Goal: Task Accomplishment & Management: Manage account settings

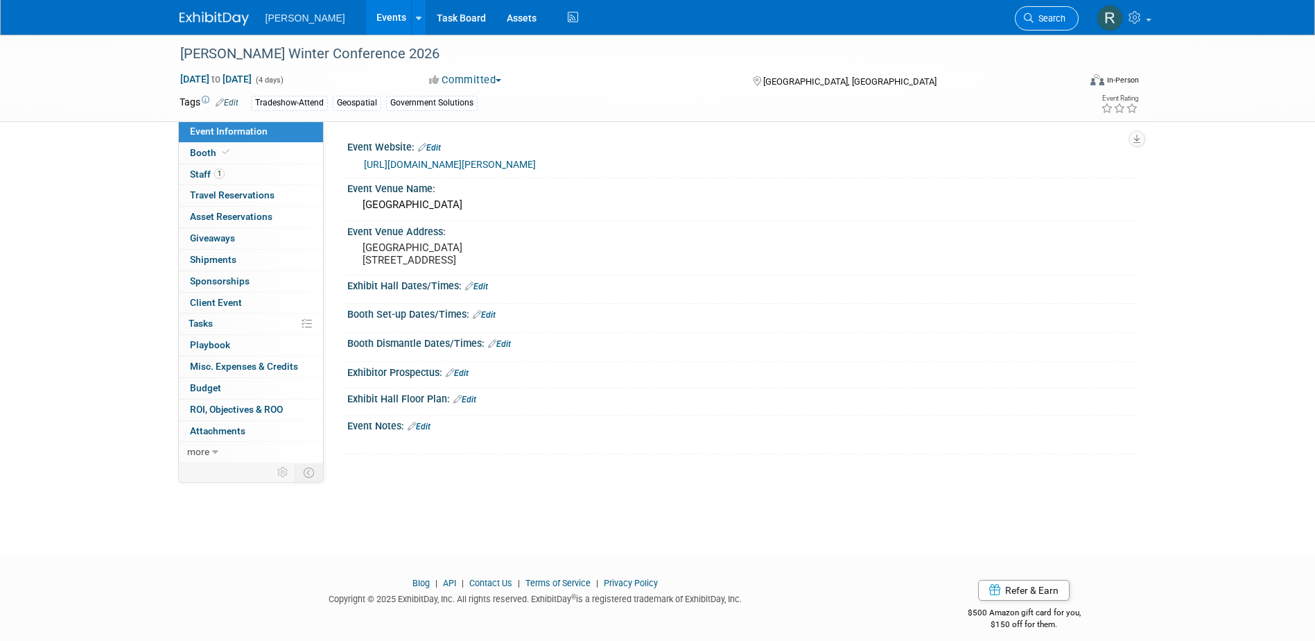
click at [1028, 12] on link "Search" at bounding box center [1047, 18] width 64 height 24
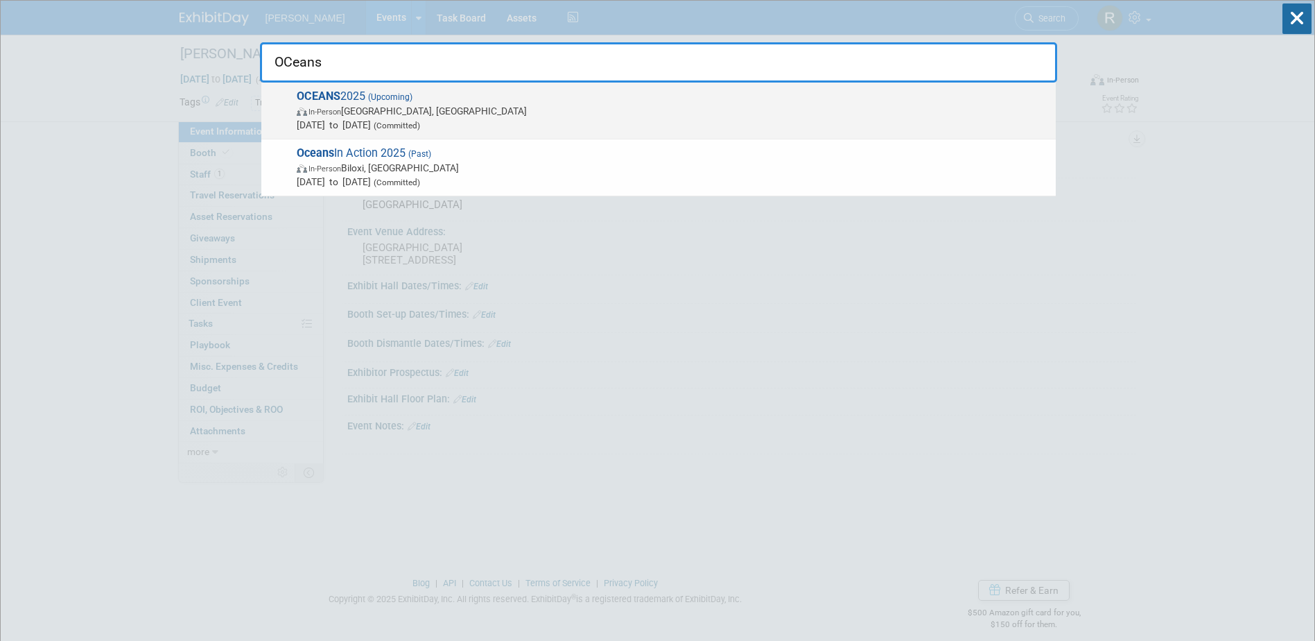
type input "OCeans"
click at [745, 96] on span "OCEANS 2025 (Upcoming) In-Person Chicago, IL Sep 29, 2025 to Oct 2, 2025 (Commi…" at bounding box center [671, 110] width 756 height 42
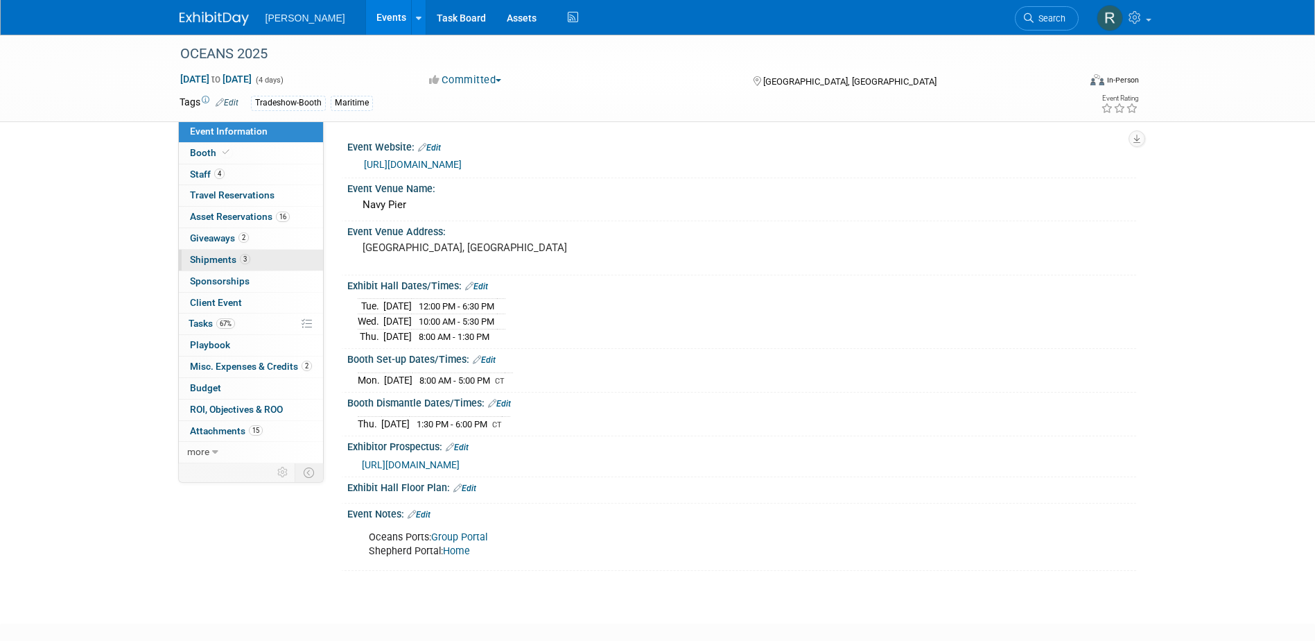
click at [228, 257] on span "Shipments 3" at bounding box center [220, 259] width 60 height 11
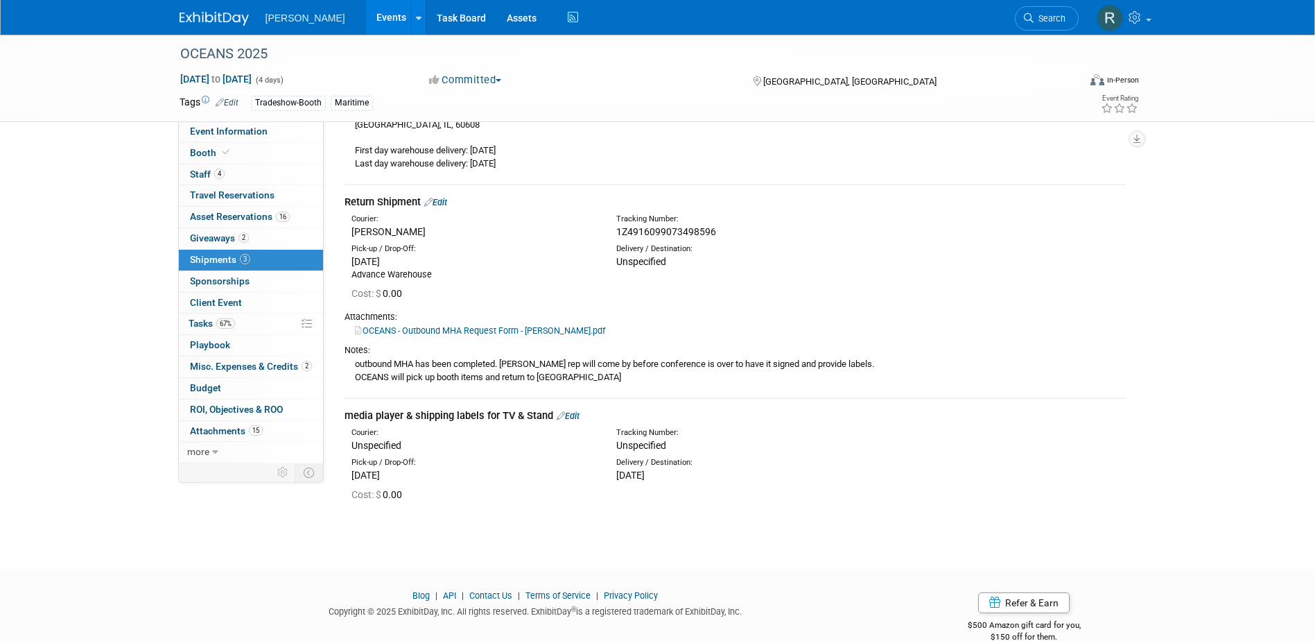
scroll to position [277, 0]
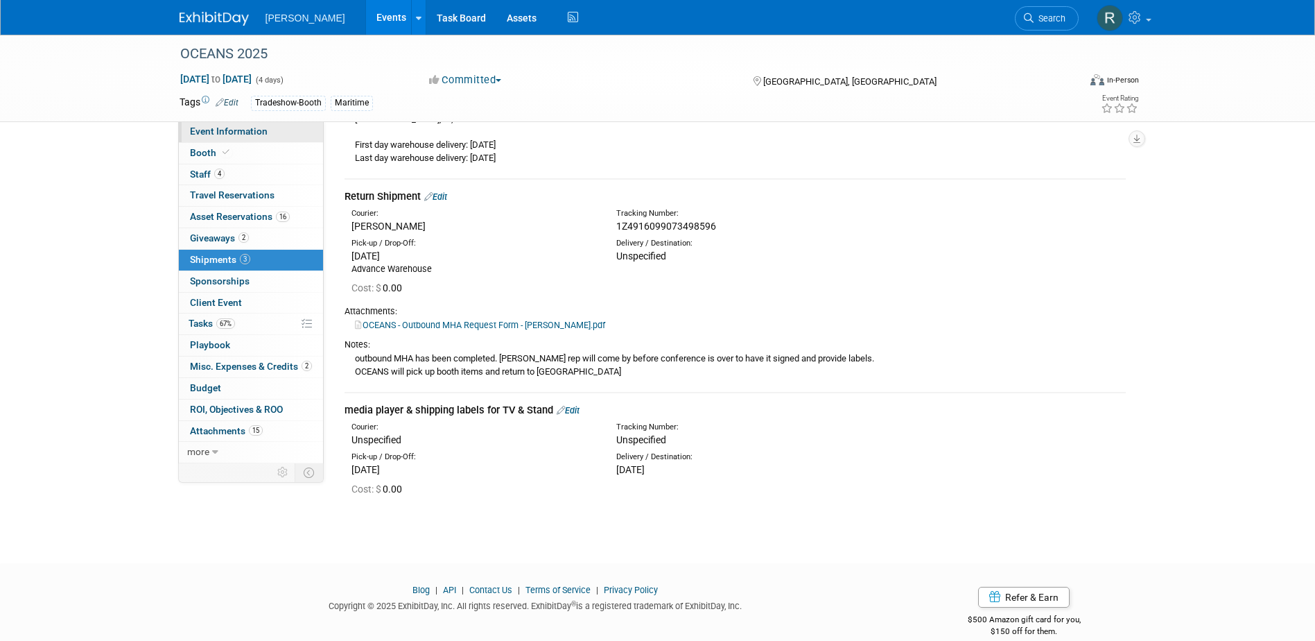
click at [202, 139] on link "Event Information" at bounding box center [251, 131] width 144 height 21
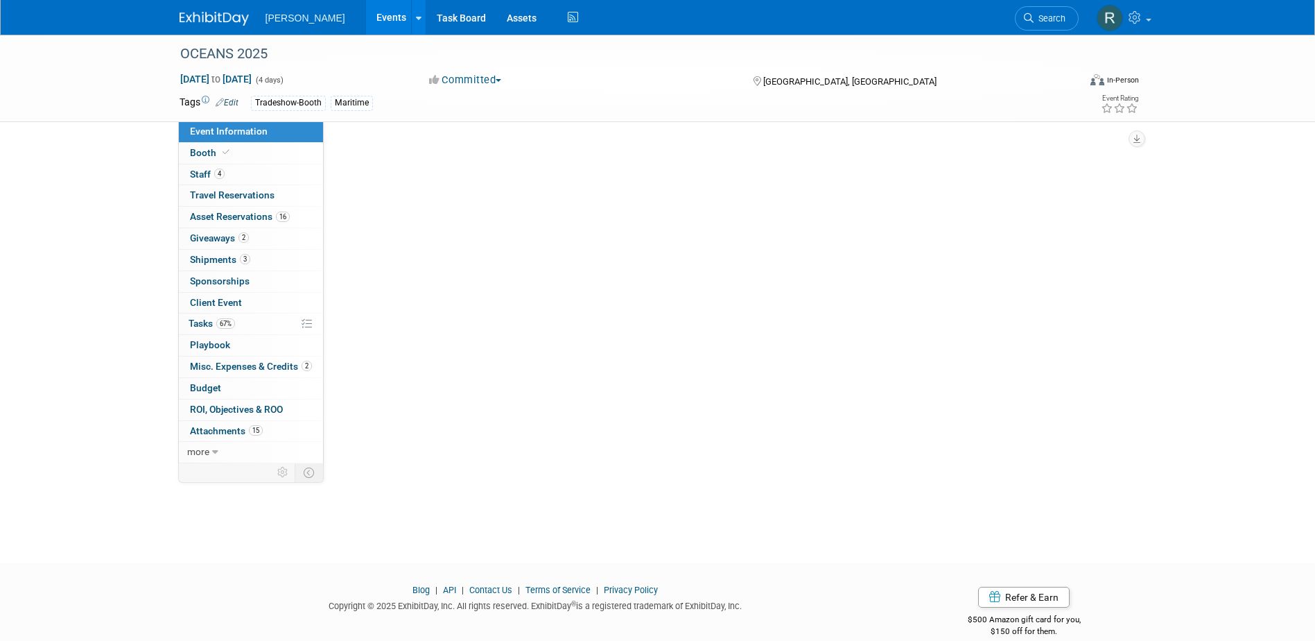
scroll to position [0, 0]
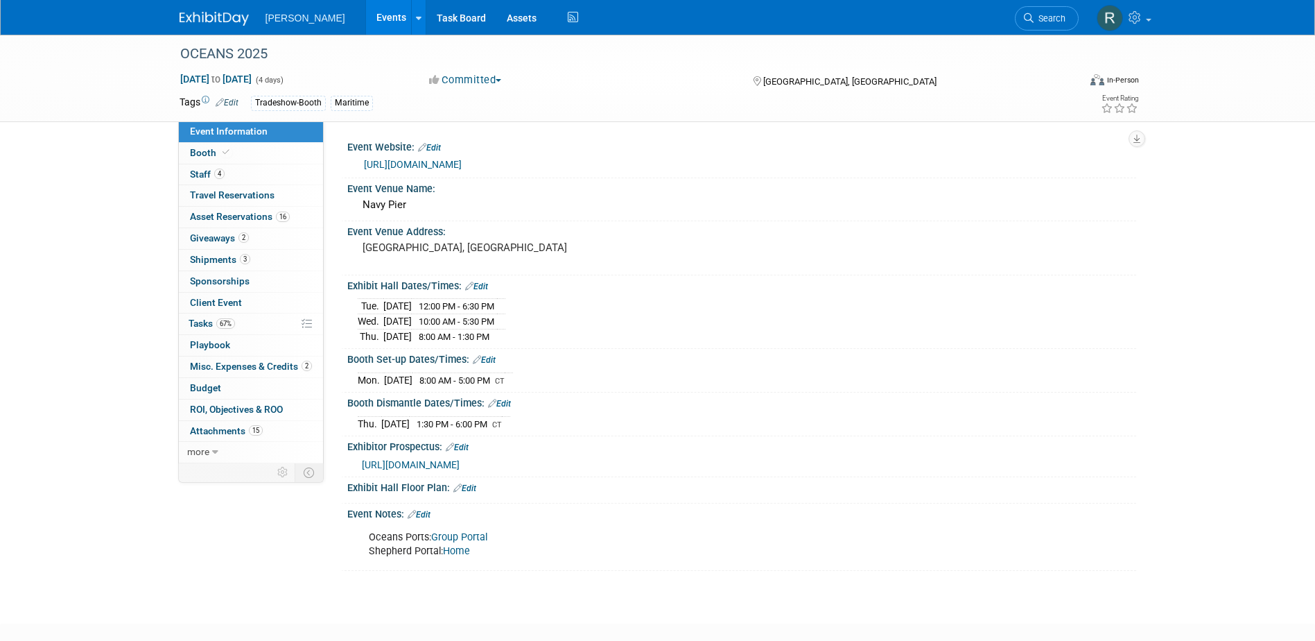
click at [444, 533] on link "Group Portal" at bounding box center [459, 537] width 56 height 12
click at [457, 548] on link "Home" at bounding box center [456, 551] width 27 height 12
drag, startPoint x: 1052, startPoint y: 15, endPoint x: 1038, endPoint y: 24, distance: 16.5
click at [1052, 15] on span "Search" at bounding box center [1050, 18] width 32 height 10
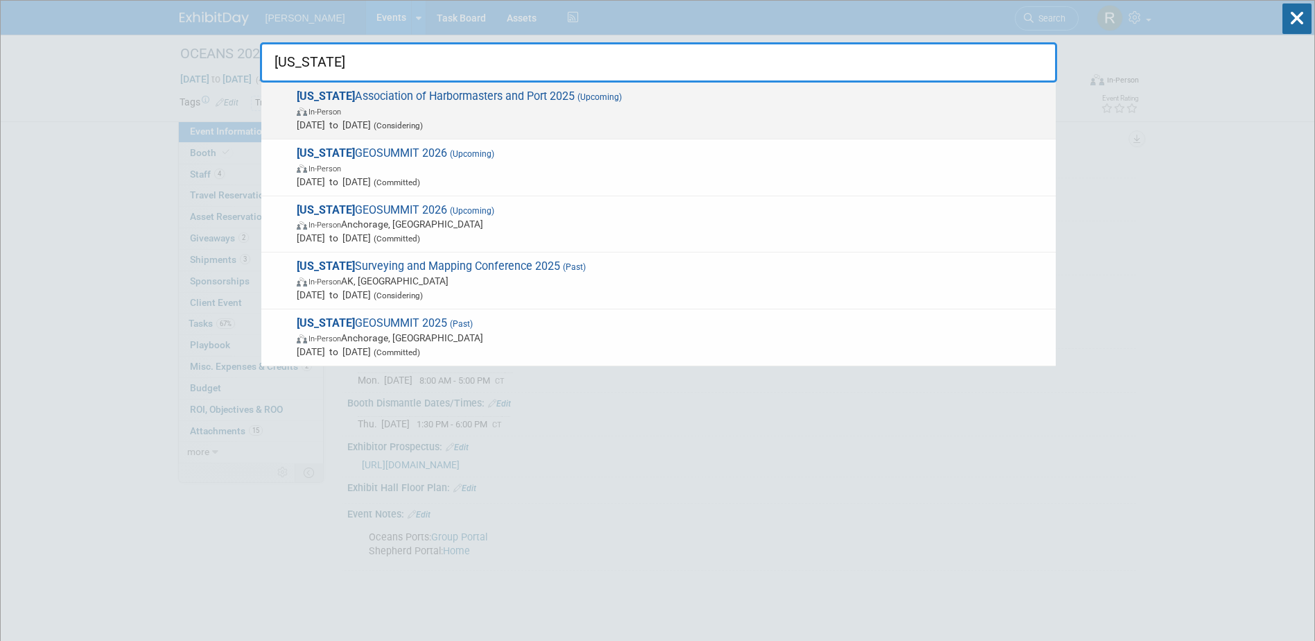
type input "alaska"
click at [538, 98] on span "Alaska Association of Harbormasters and Port 2025 (Upcoming) In-Person Oct 21, …" at bounding box center [671, 110] width 756 height 42
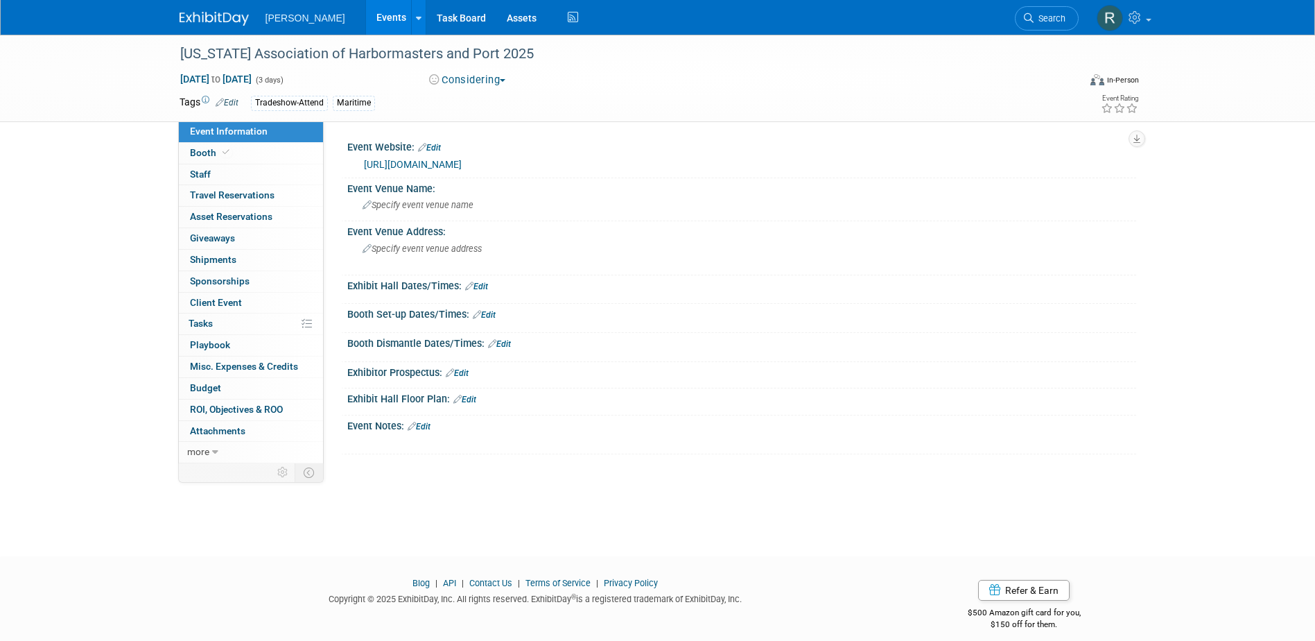
click at [462, 162] on link "https://aahpa.wildapricot.org/" at bounding box center [413, 164] width 98 height 11
click at [281, 166] on link "0 Staff 0" at bounding box center [251, 174] width 144 height 21
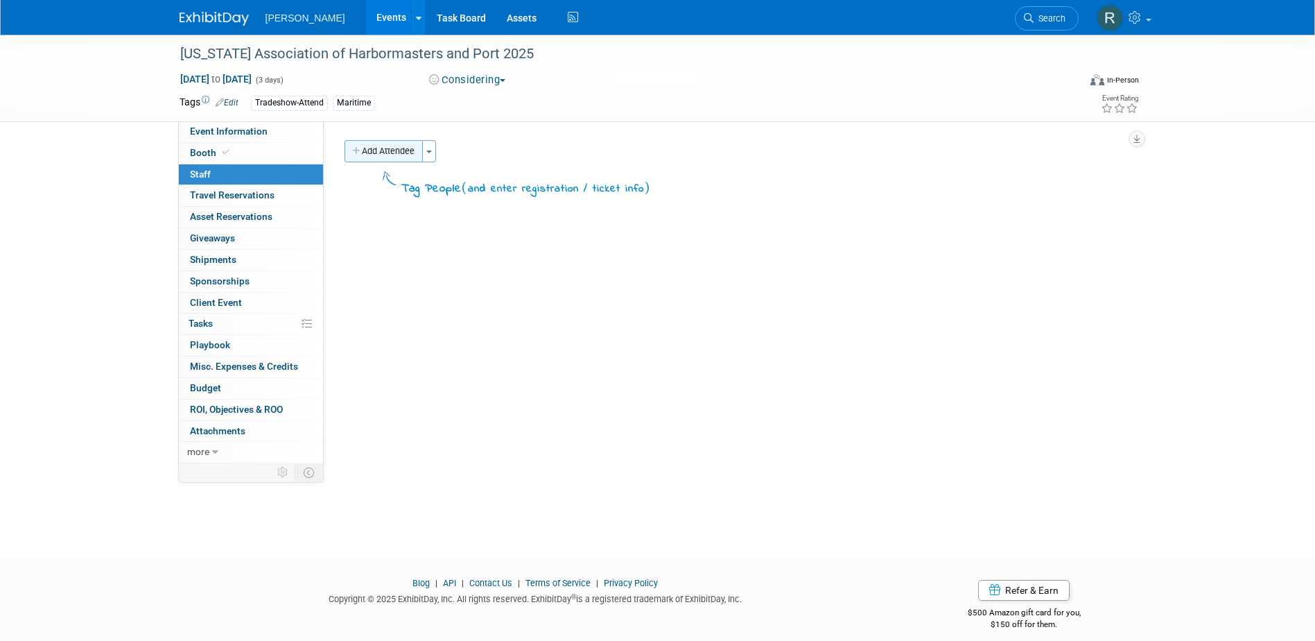
click at [405, 152] on button "Add Attendee" at bounding box center [384, 151] width 78 height 22
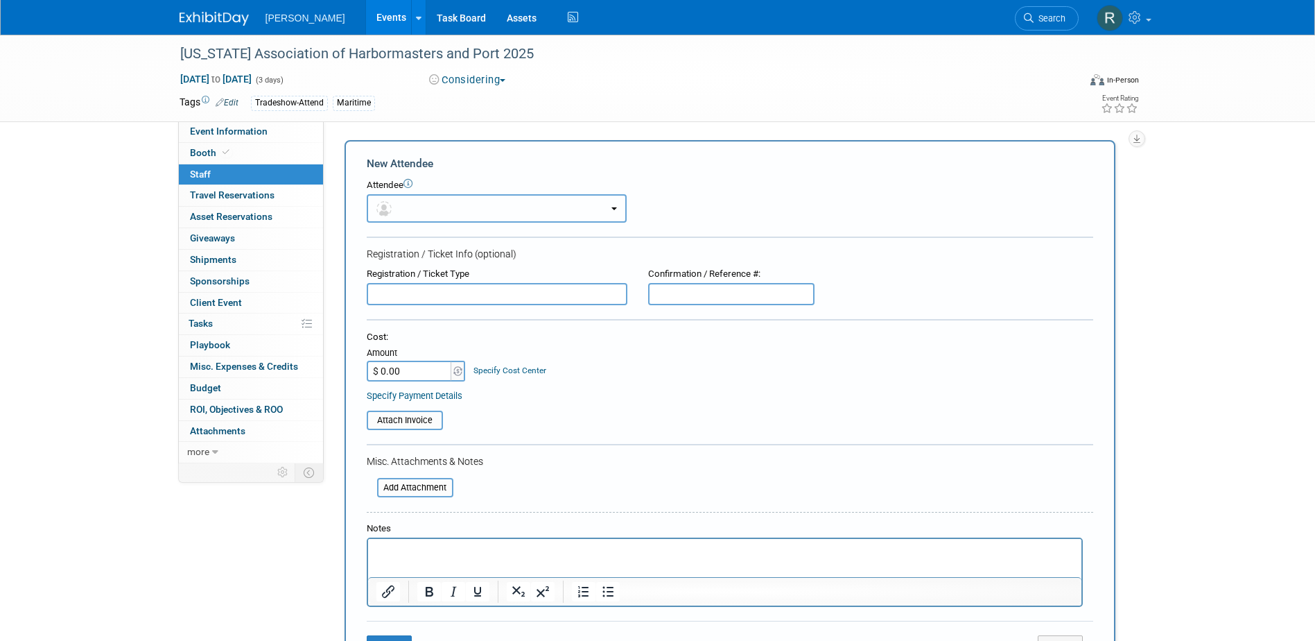
click at [404, 204] on button "button" at bounding box center [497, 208] width 260 height 28
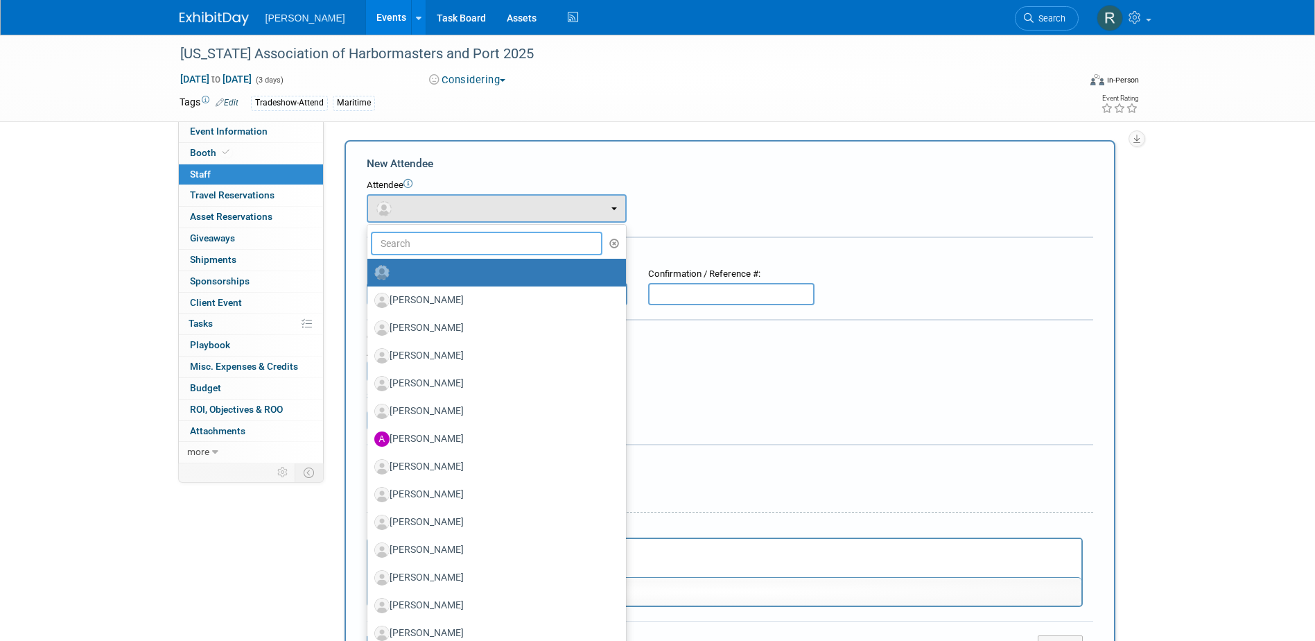
click at [413, 239] on input "text" at bounding box center [487, 244] width 232 height 24
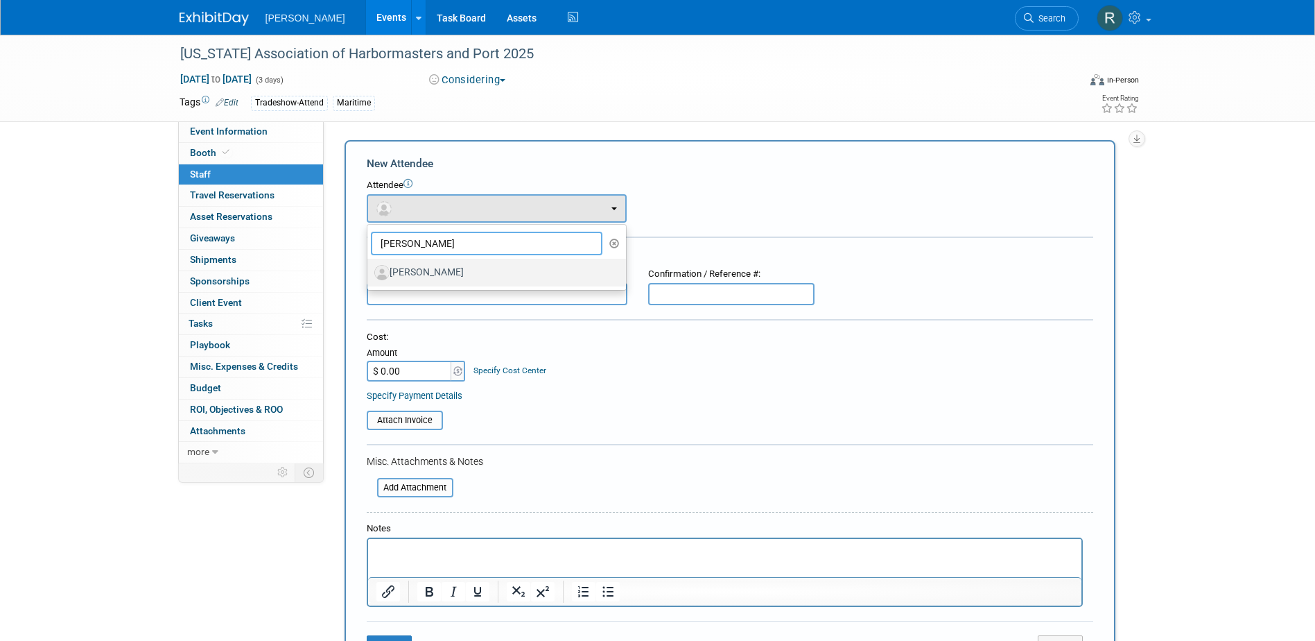
type input "[PERSON_NAME]"
click at [409, 268] on label "[PERSON_NAME]" at bounding box center [493, 272] width 238 height 22
click at [370, 268] on input "[PERSON_NAME]" at bounding box center [365, 270] width 9 height 9
select select "a0fe36e7-411e-4781-9d52-96c0754063eb"
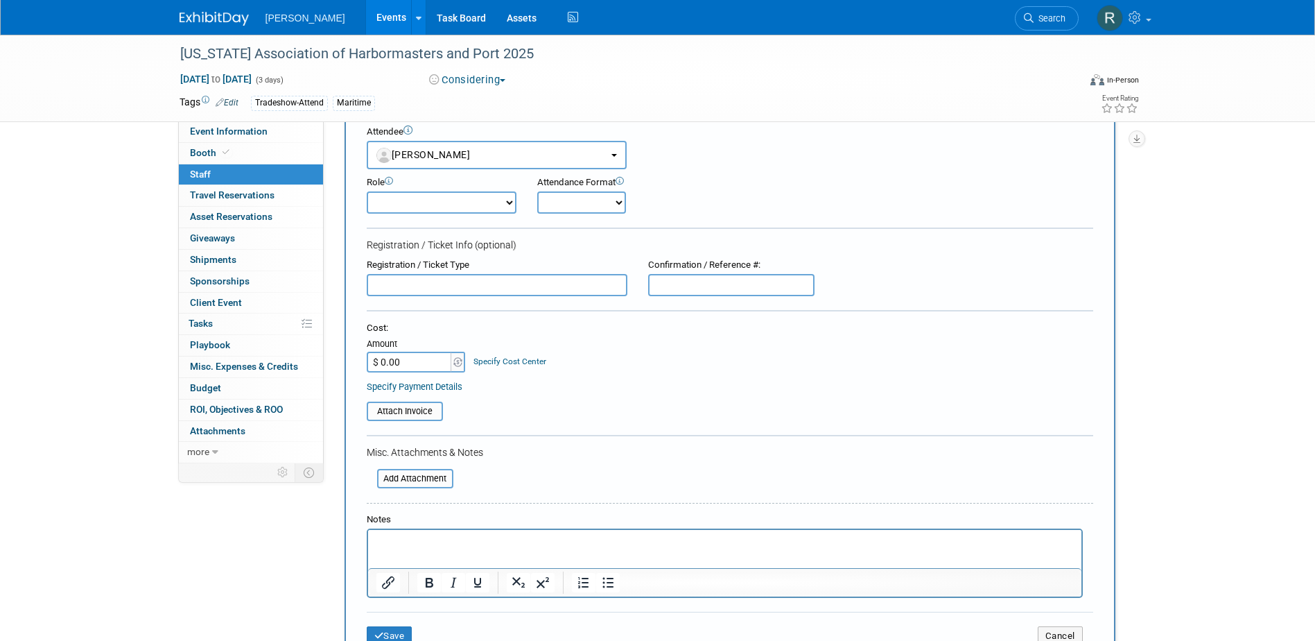
scroll to position [139, 0]
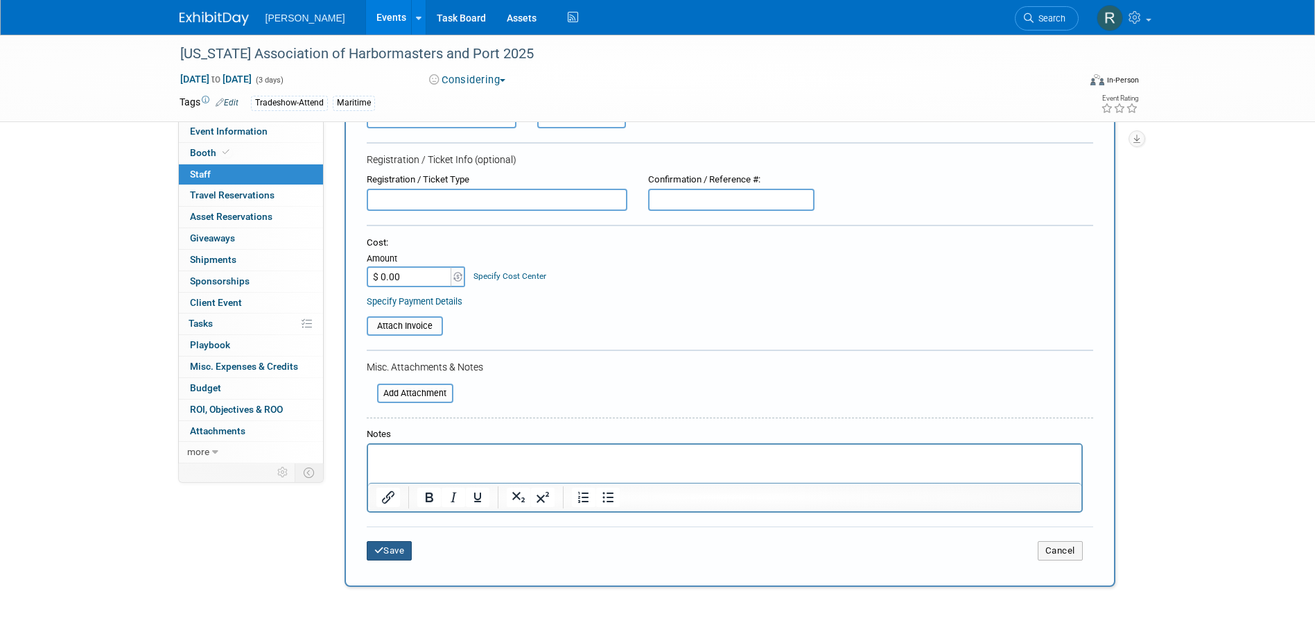
click at [386, 557] on button "Save" at bounding box center [390, 550] width 46 height 19
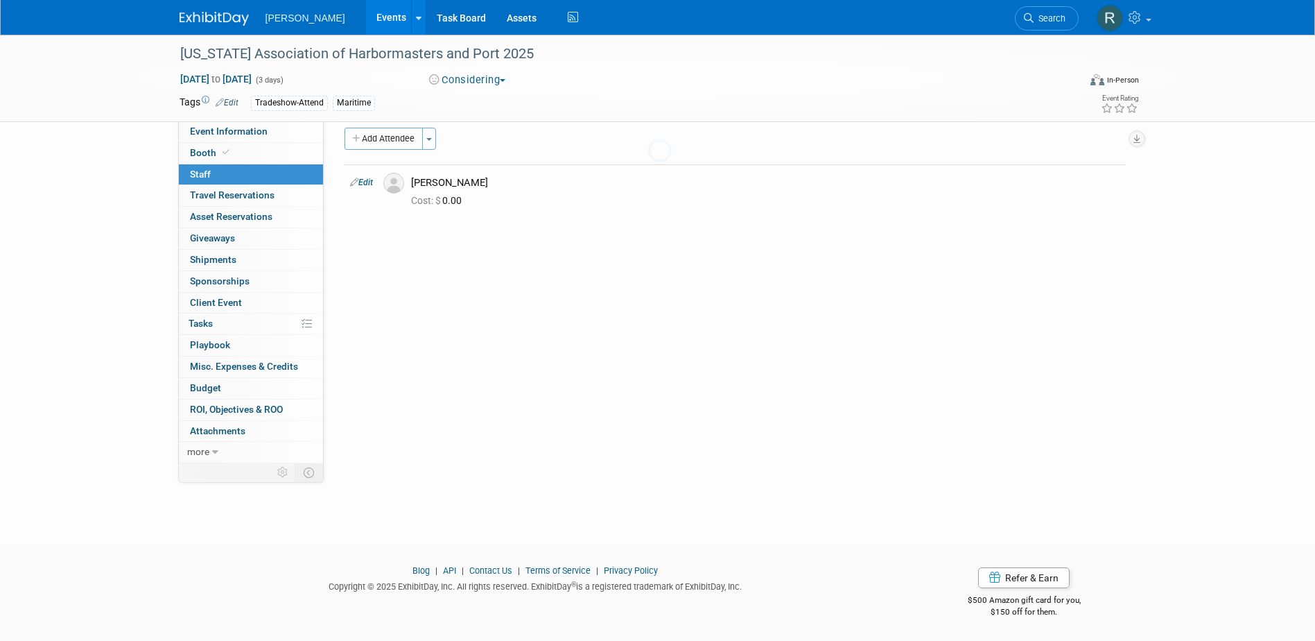
scroll to position [12, 0]
click at [220, 241] on span "Giveaways 0" at bounding box center [212, 237] width 45 height 11
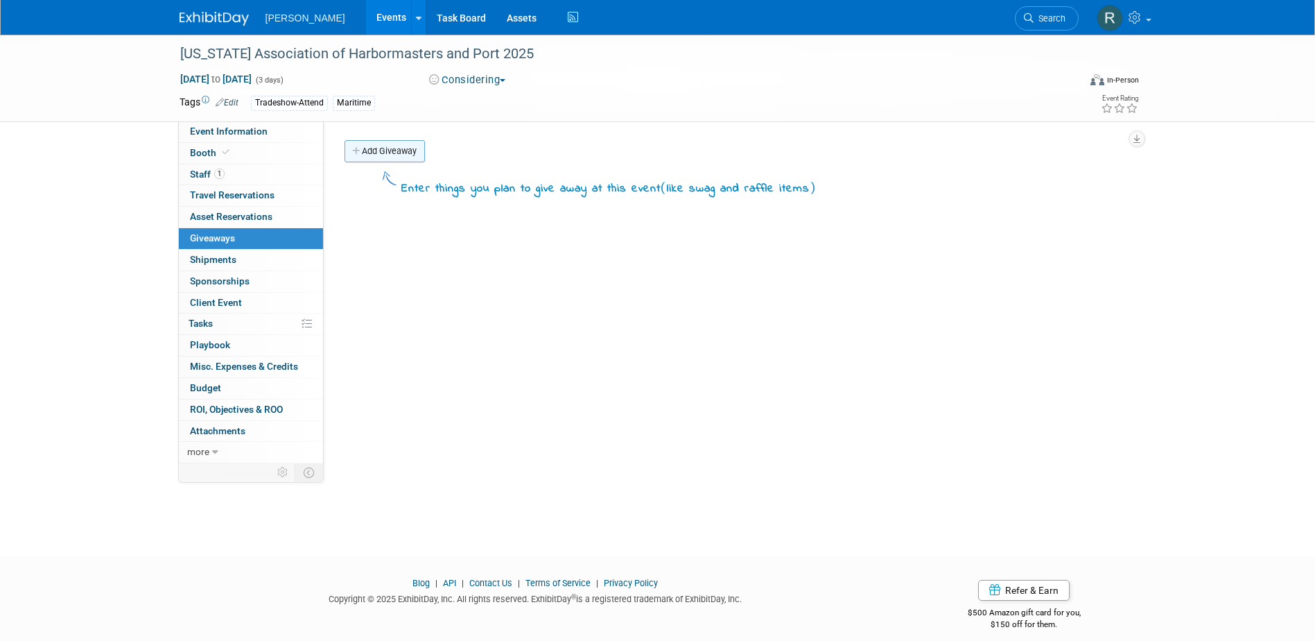
click at [396, 156] on link "Add Giveaway" at bounding box center [385, 151] width 80 height 22
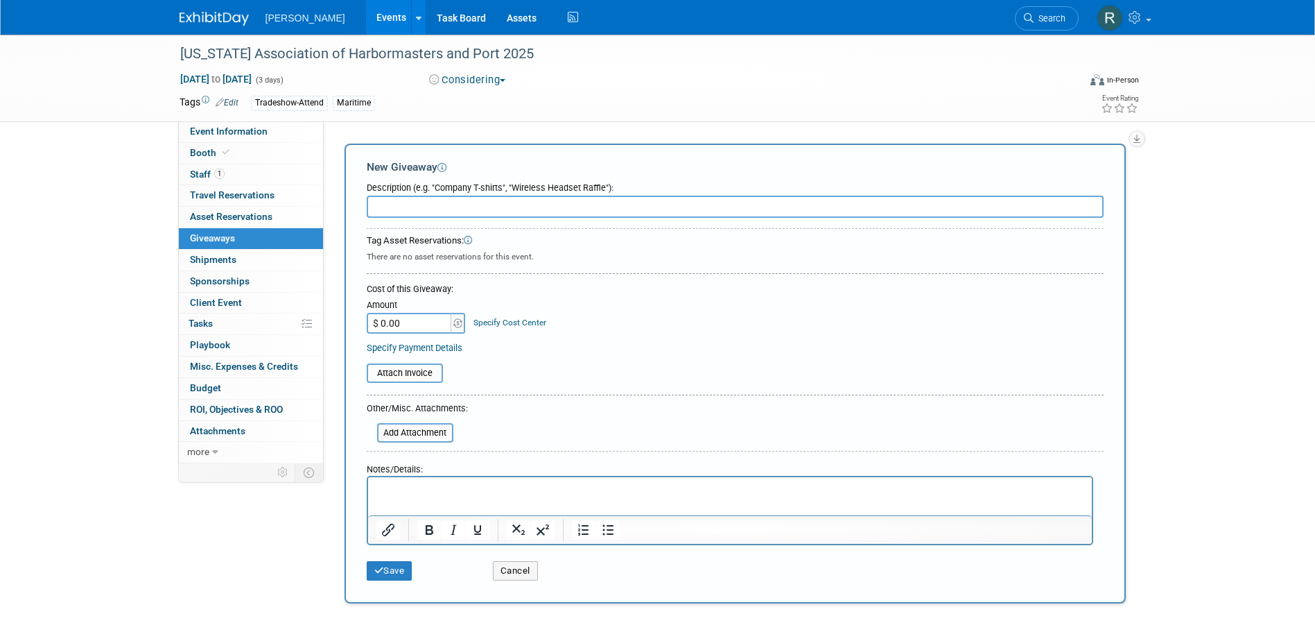
click at [400, 204] on input "text" at bounding box center [735, 207] width 737 height 22
type input "Banner Stand"
click at [394, 566] on button "Save" at bounding box center [390, 570] width 46 height 19
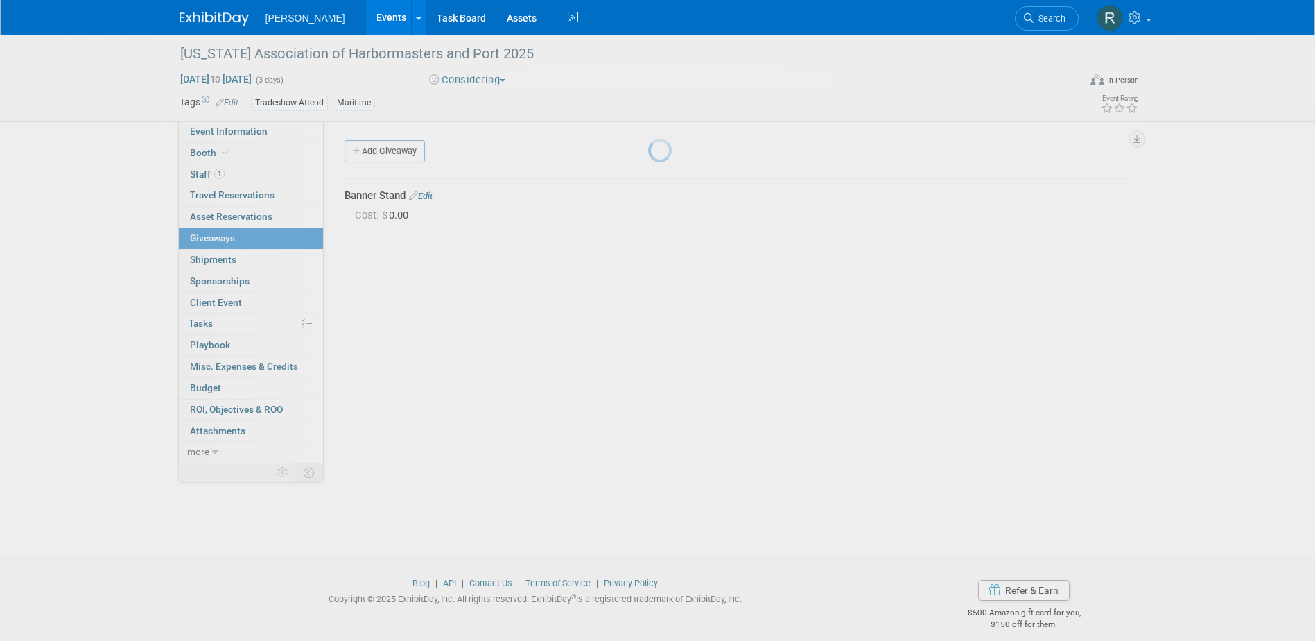
scroll to position [12, 0]
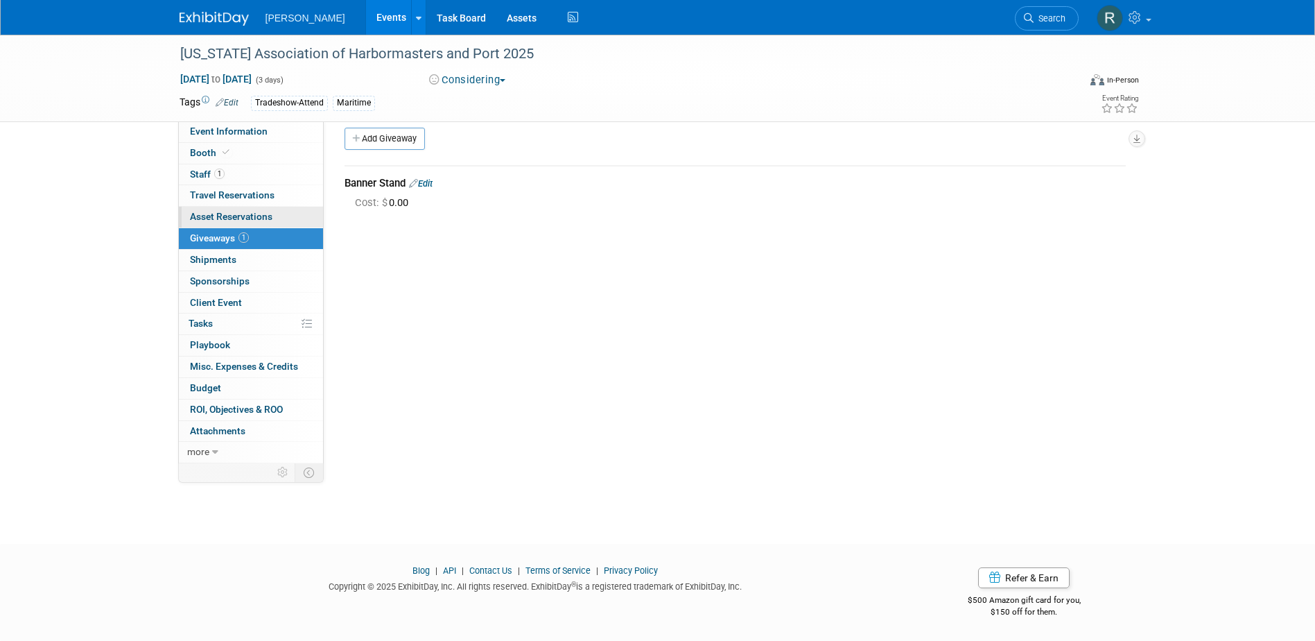
click at [233, 214] on span "Asset Reservations 0" at bounding box center [231, 216] width 83 height 11
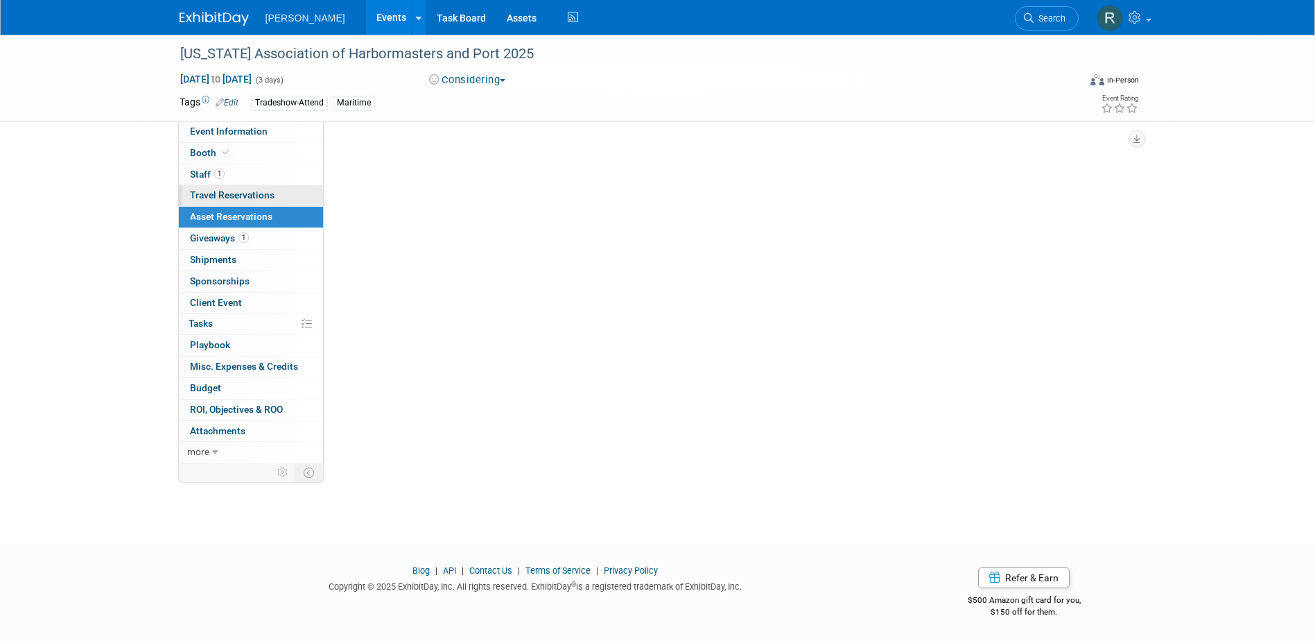
scroll to position [0, 0]
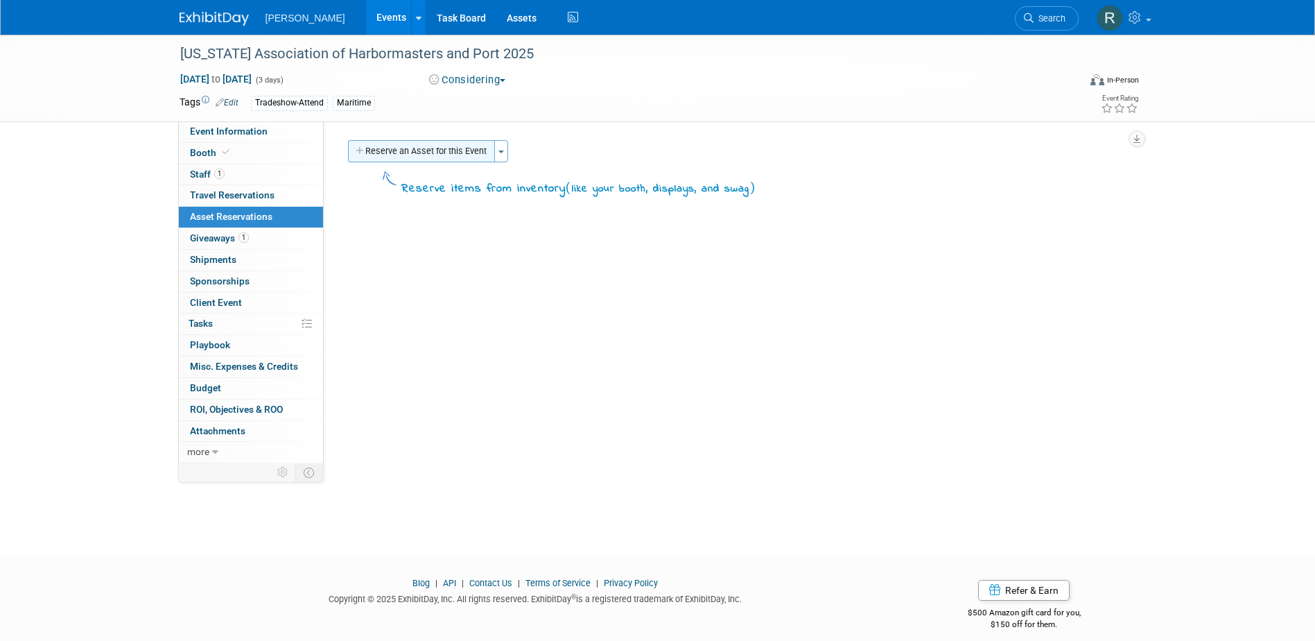
click at [399, 153] on button "Reserve an Asset for this Event" at bounding box center [421, 151] width 147 height 22
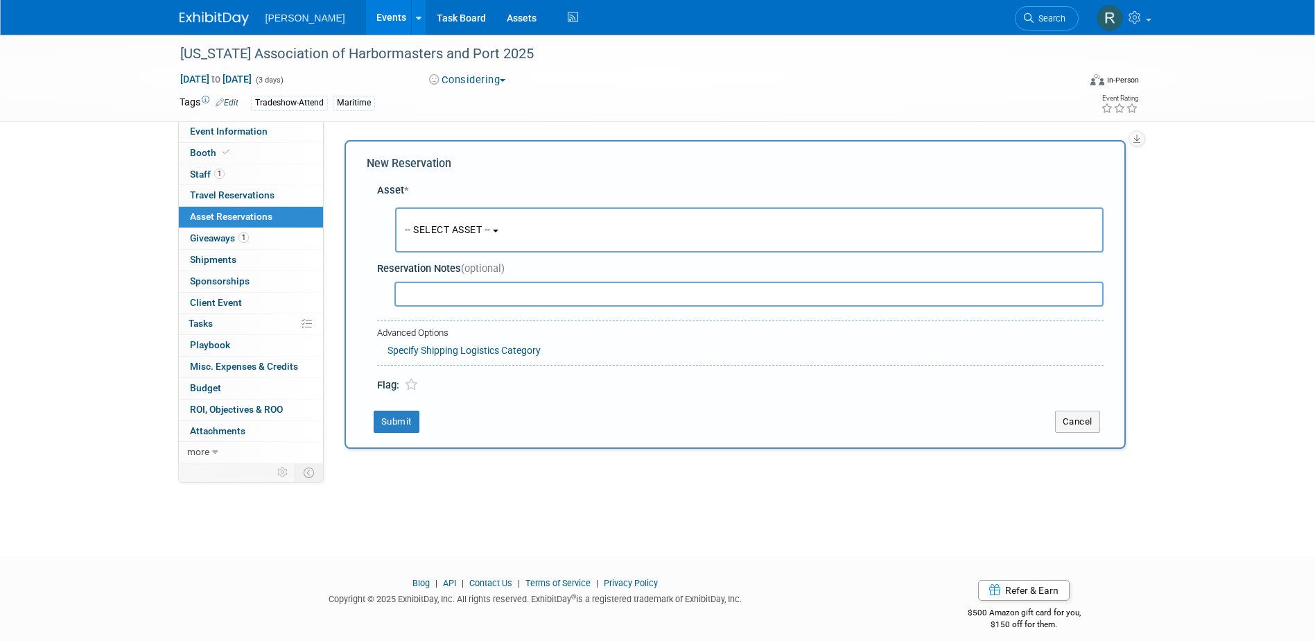
scroll to position [12, 0]
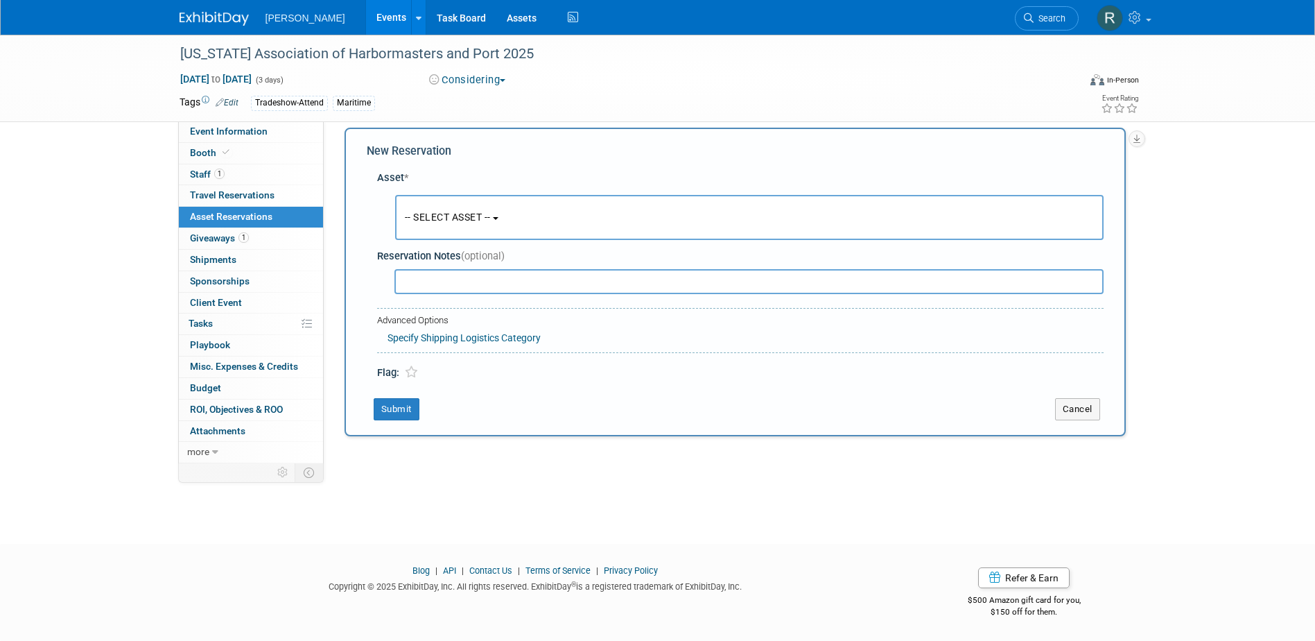
click at [435, 227] on button "-- SELECT ASSET --" at bounding box center [749, 217] width 709 height 45
click at [0, 0] on input "text" at bounding box center [0, 0] width 0 height 0
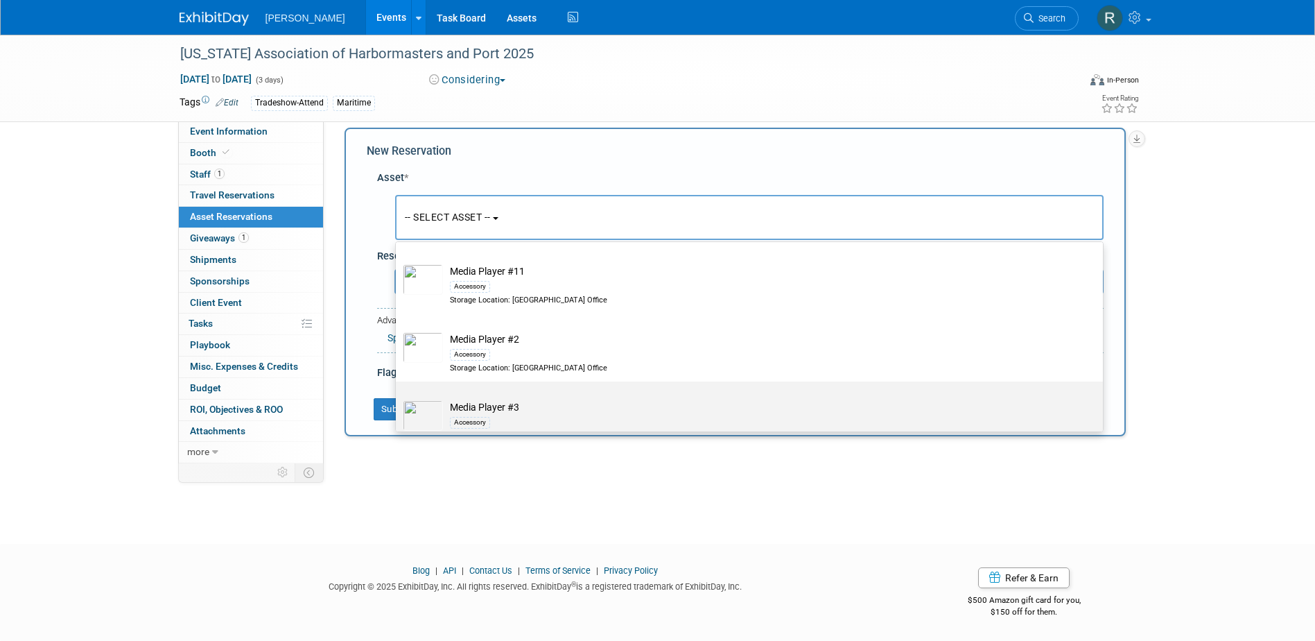
scroll to position [208, 0]
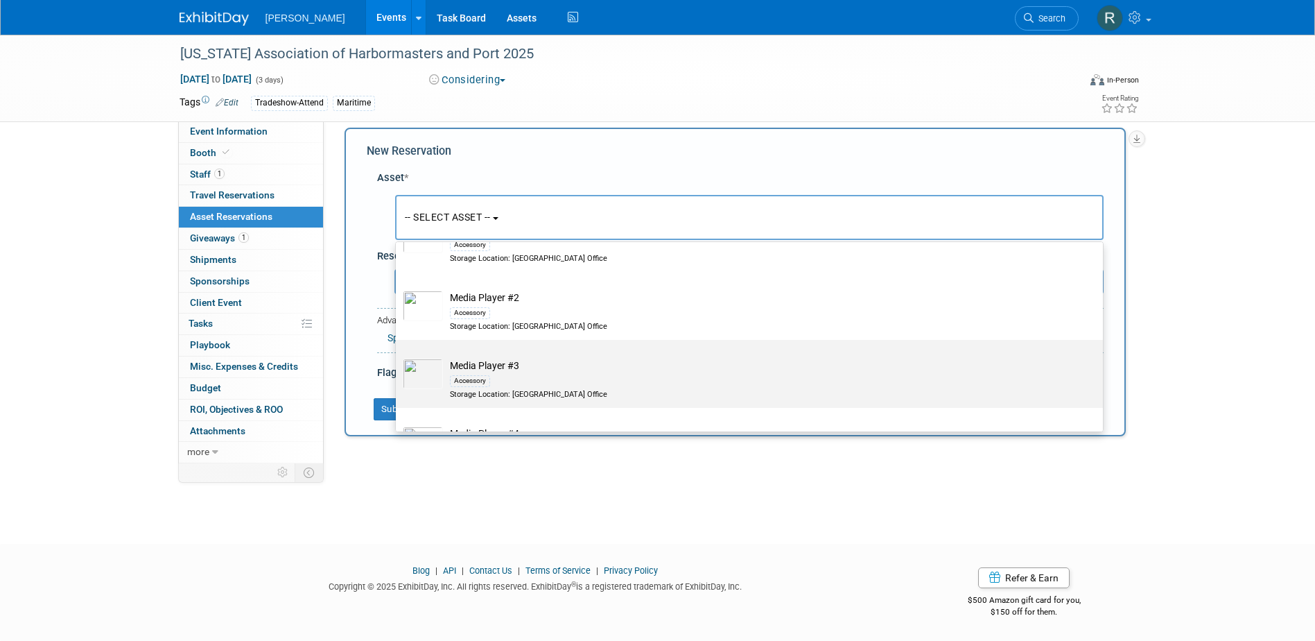
type input "Media Play"
click at [468, 365] on td "Media Player #3 Accessory Storage Location: Dayton Office" at bounding box center [759, 378] width 632 height 41
click at [398, 356] on input "Media Player #3 Accessory Storage Location: Dayton Office" at bounding box center [393, 351] width 9 height 9
select select "10724436"
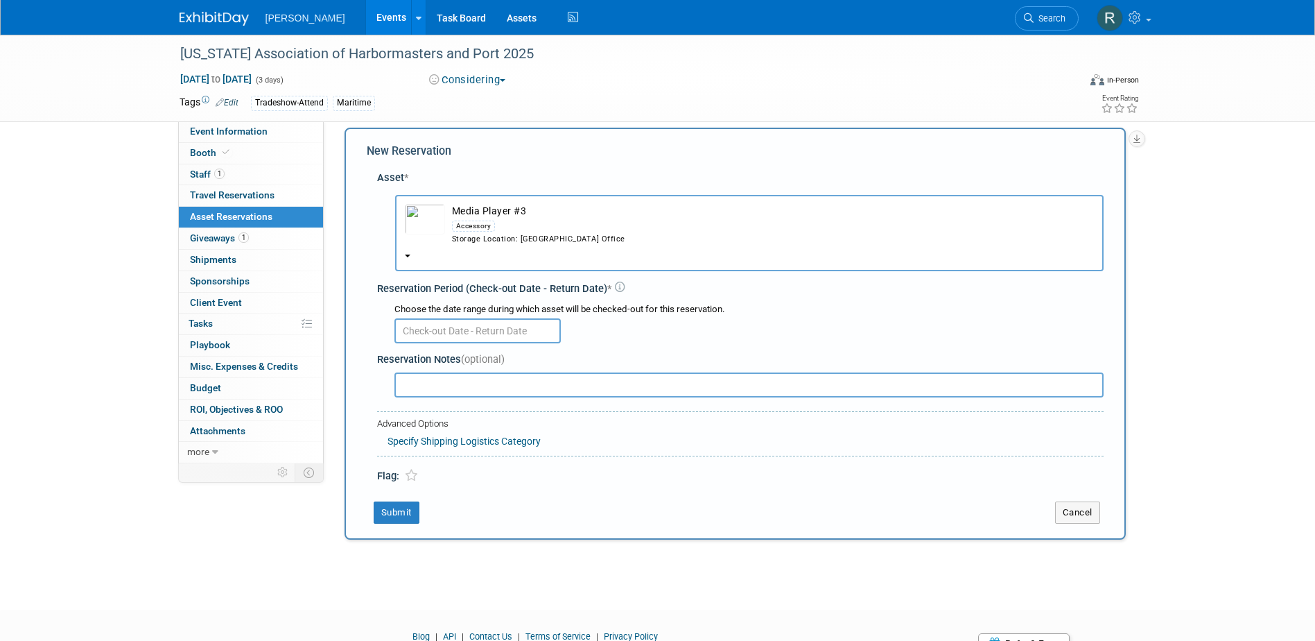
click at [460, 329] on input "text" at bounding box center [478, 330] width 166 height 25
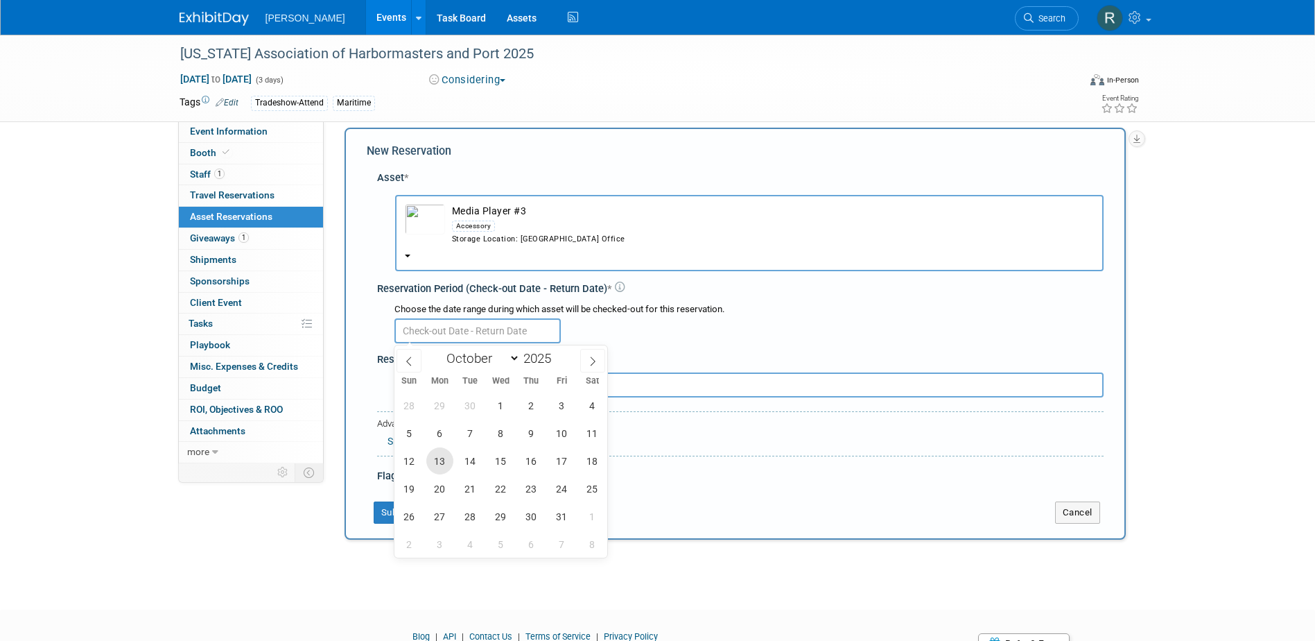
click at [440, 467] on span "13" at bounding box center [439, 460] width 27 height 27
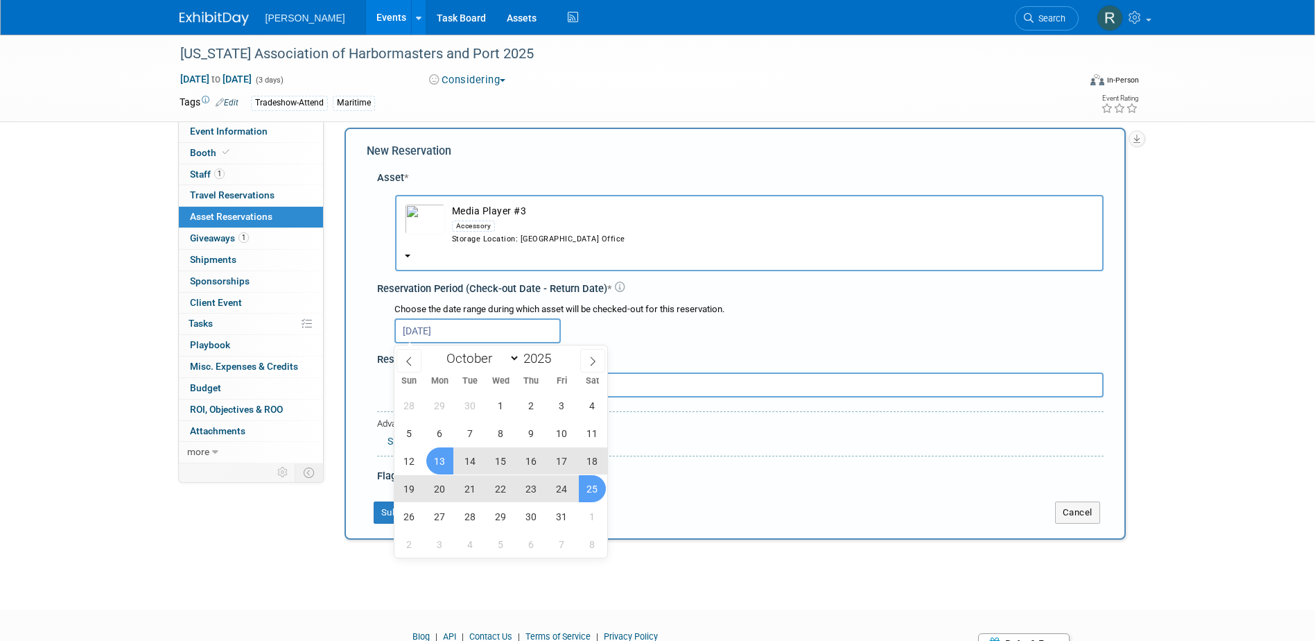
click at [585, 494] on span "25" at bounding box center [592, 488] width 27 height 27
type input "Oct 13, 2025 to Oct 25, 2025"
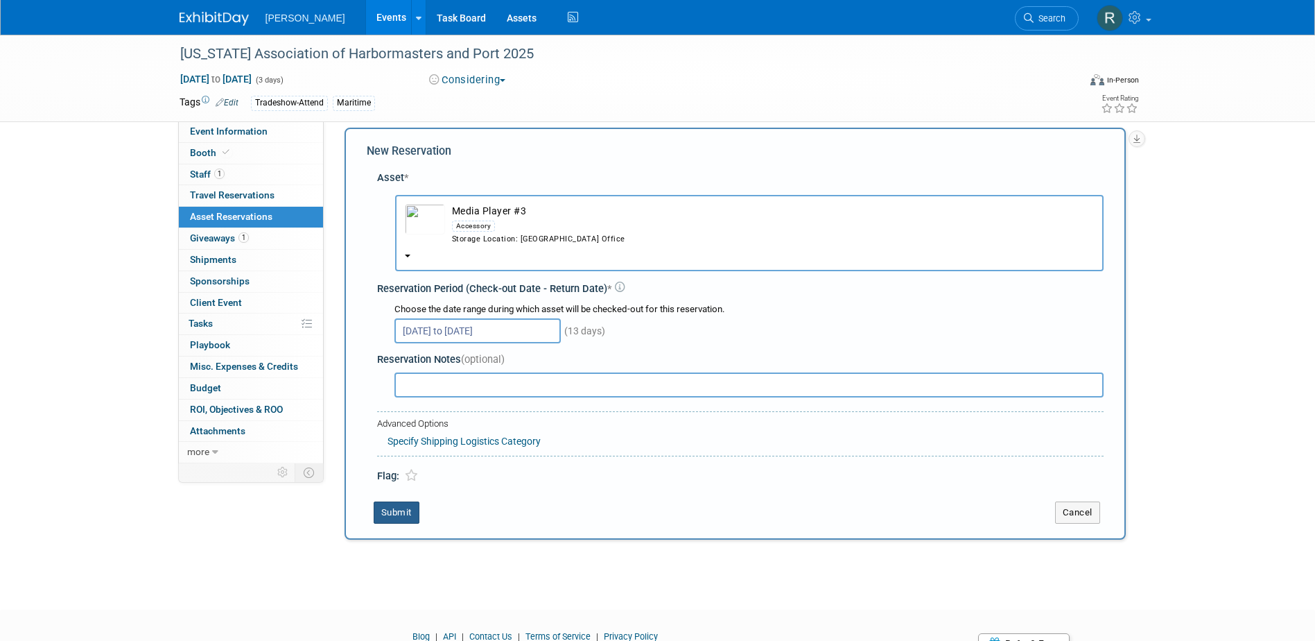
click at [406, 514] on button "Submit" at bounding box center [397, 512] width 46 height 22
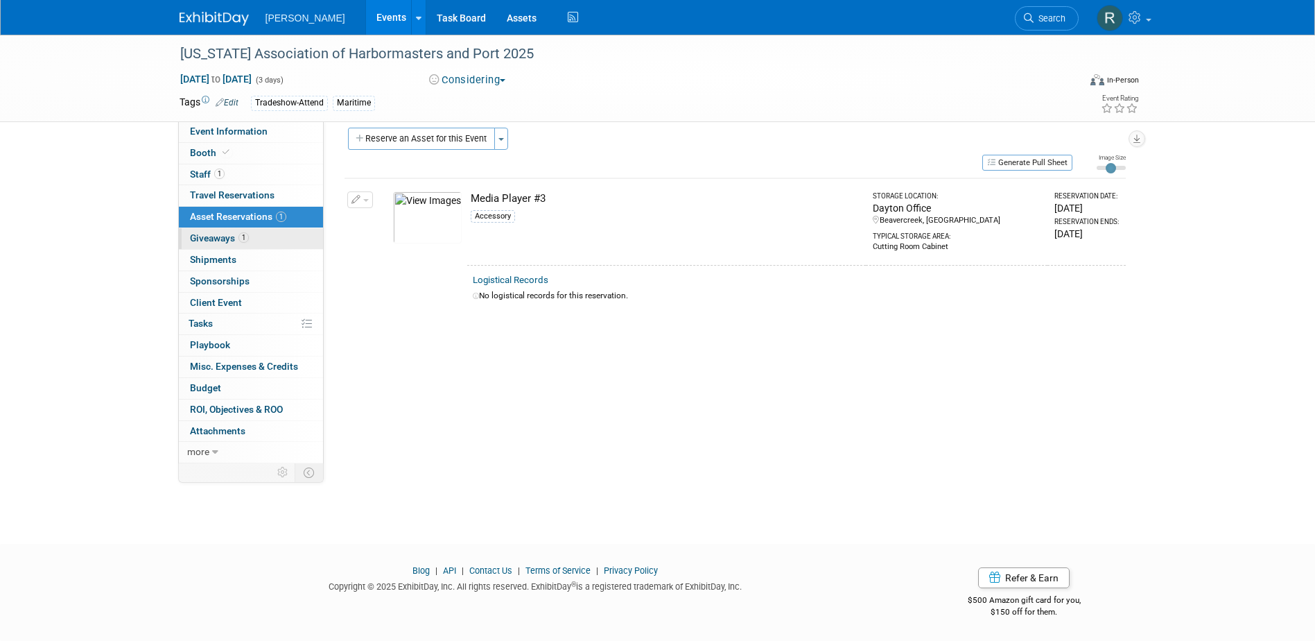
click at [214, 241] on span "Giveaways 1" at bounding box center [219, 237] width 59 height 11
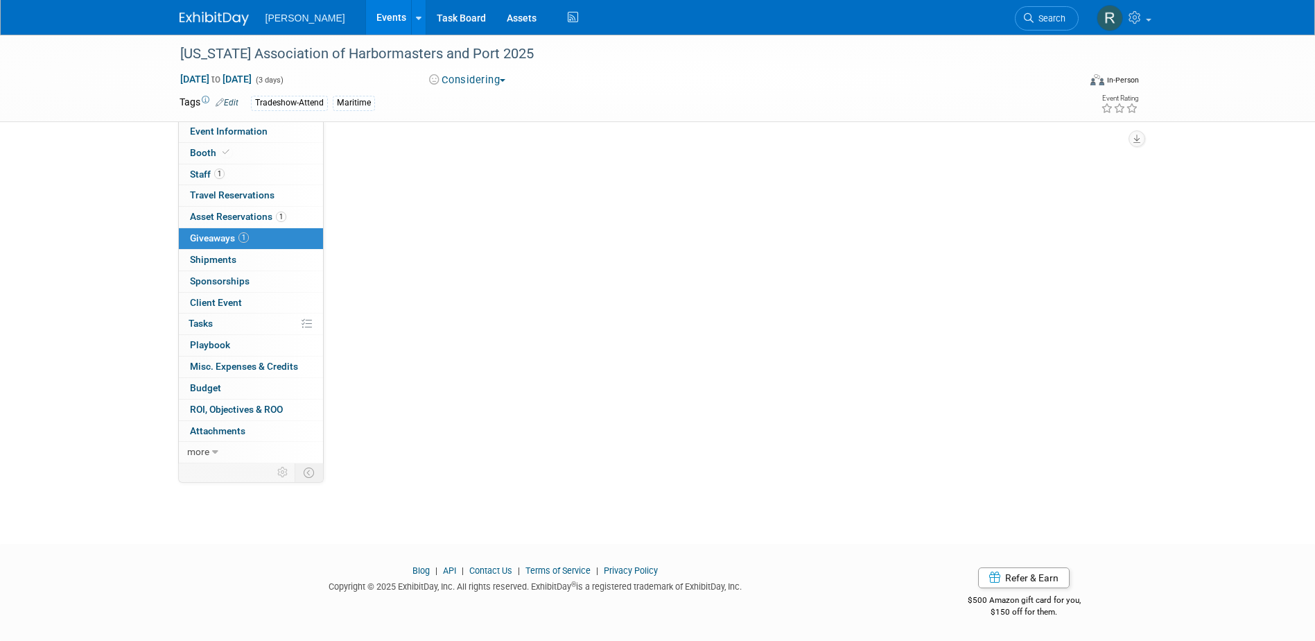
scroll to position [0, 0]
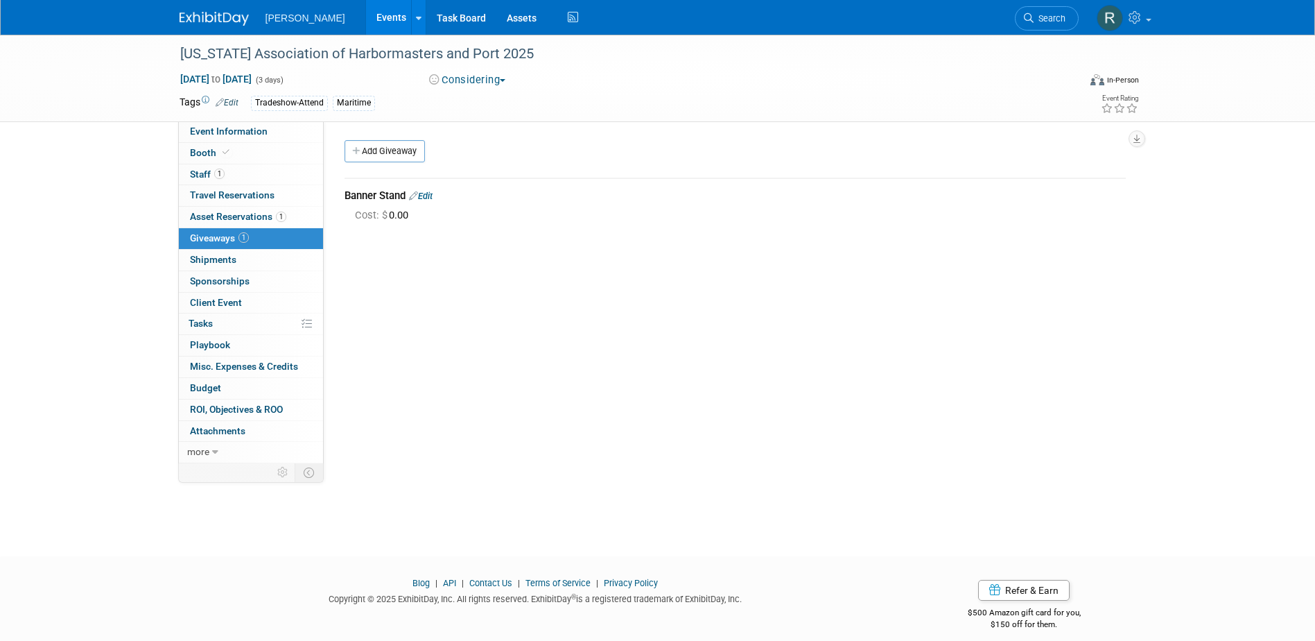
drag, startPoint x: 489, startPoint y: 77, endPoint x: 485, endPoint y: 87, distance: 10.9
click at [489, 77] on button "Considering" at bounding box center [467, 80] width 87 height 15
click at [466, 98] on link "Committed" at bounding box center [480, 102] width 110 height 19
click at [410, 162] on link "Add Giveaway" at bounding box center [385, 151] width 80 height 22
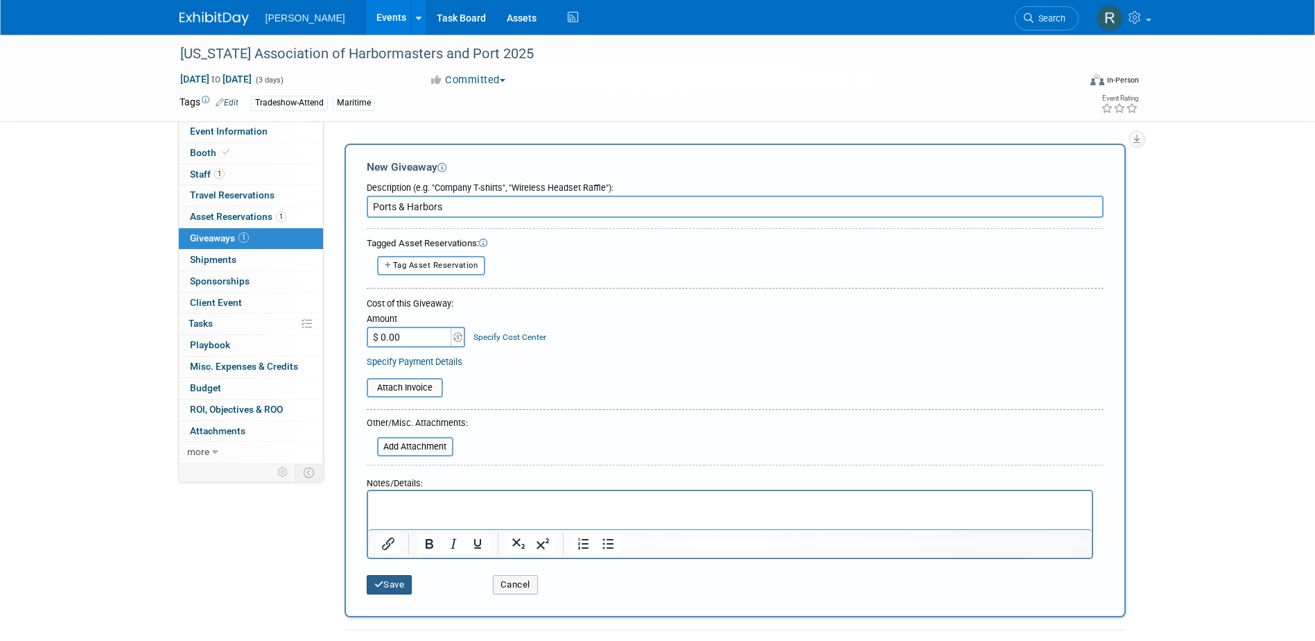
type input "Ports & Harbors"
click at [380, 587] on icon "submit" at bounding box center [379, 584] width 10 height 9
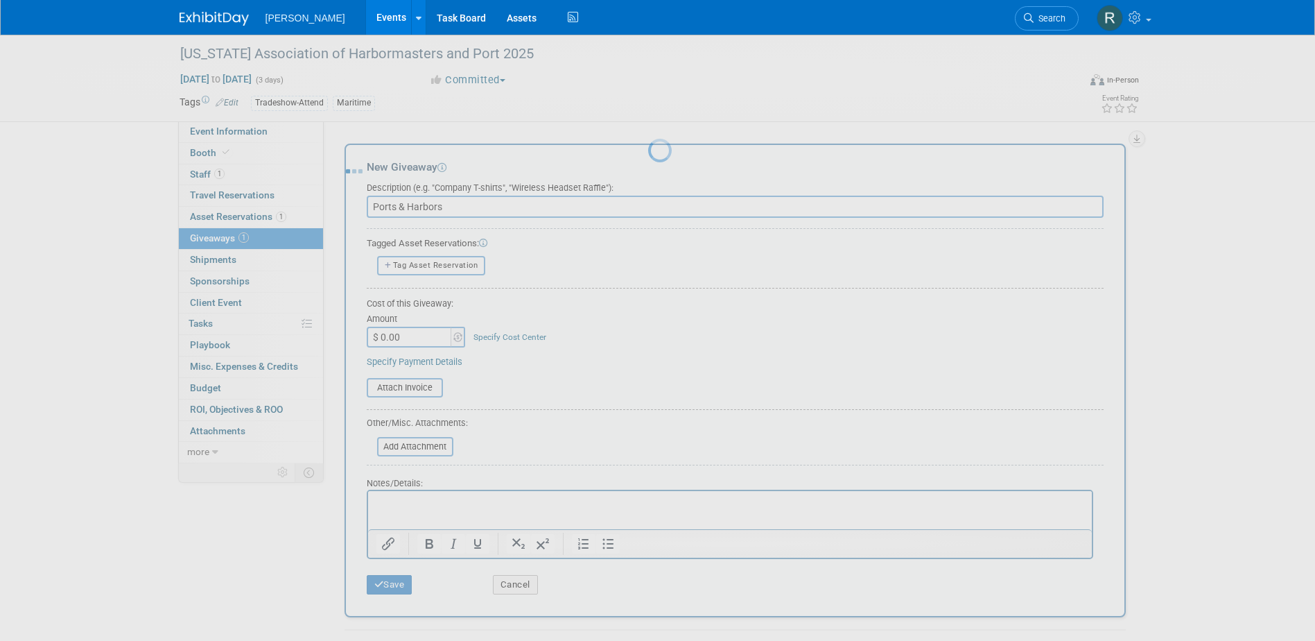
scroll to position [12, 0]
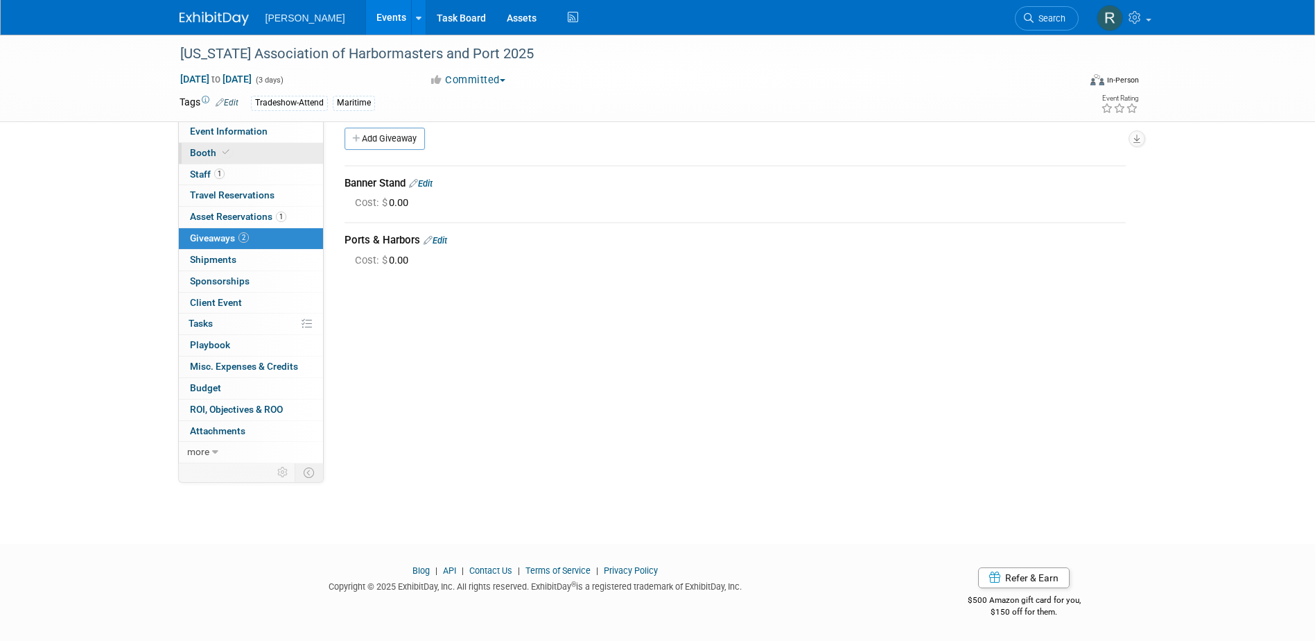
drag, startPoint x: 217, startPoint y: 137, endPoint x: 227, endPoint y: 146, distance: 12.8
click at [217, 137] on link "Event Information" at bounding box center [251, 131] width 144 height 21
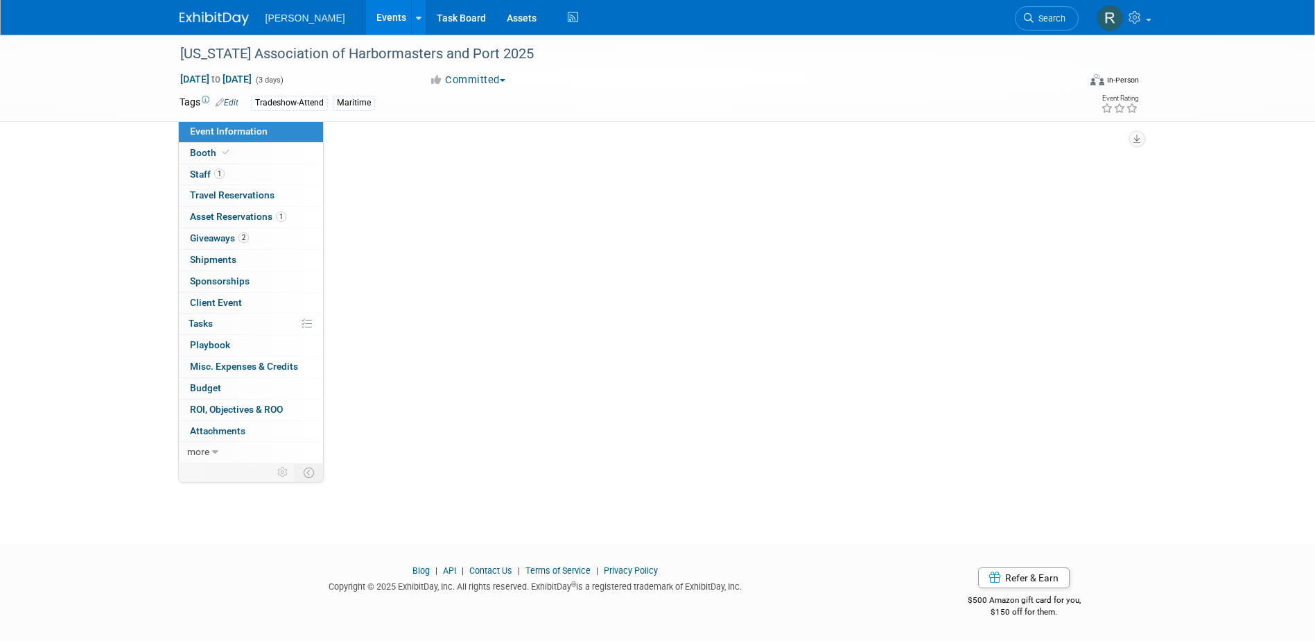
scroll to position [0, 0]
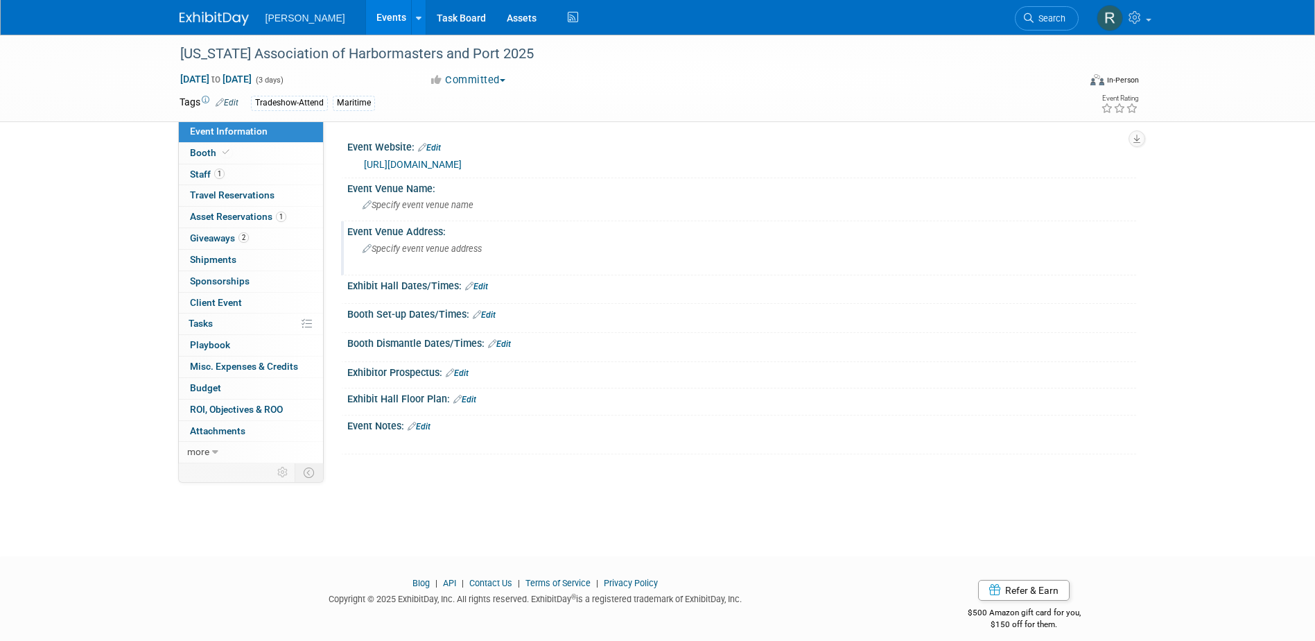
click at [441, 250] on span "Specify event venue address" at bounding box center [422, 248] width 119 height 10
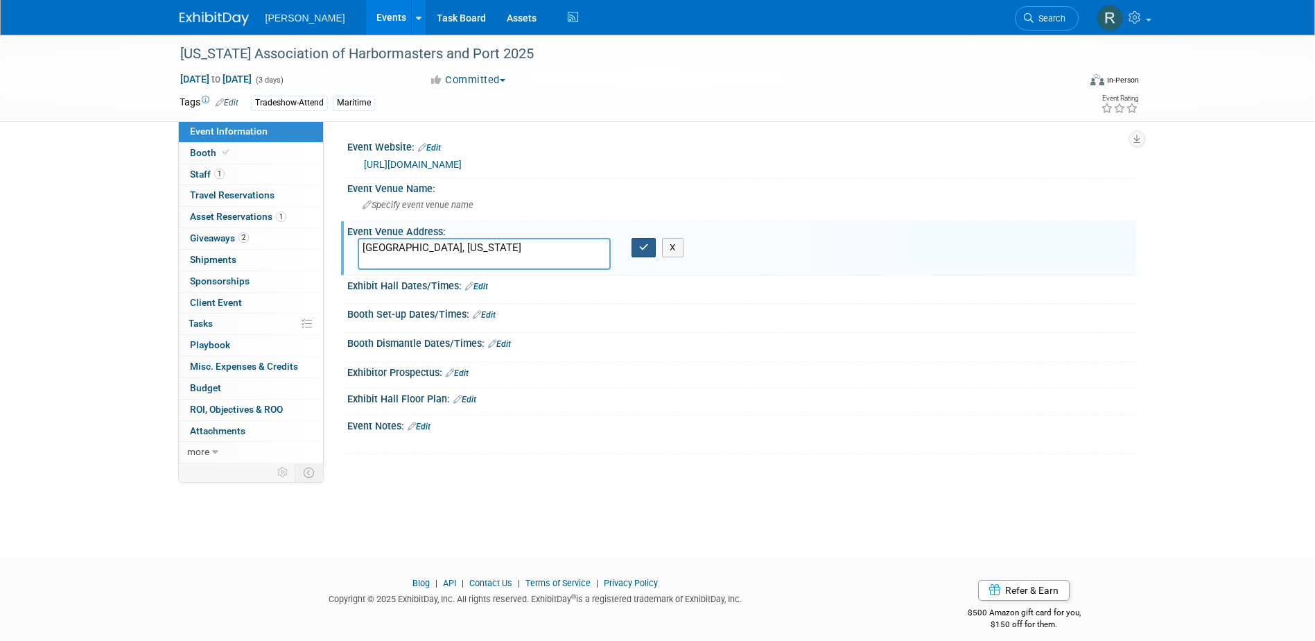
type textarea "Juneau, Alaska"
click at [643, 249] on icon "button" at bounding box center [644, 247] width 10 height 9
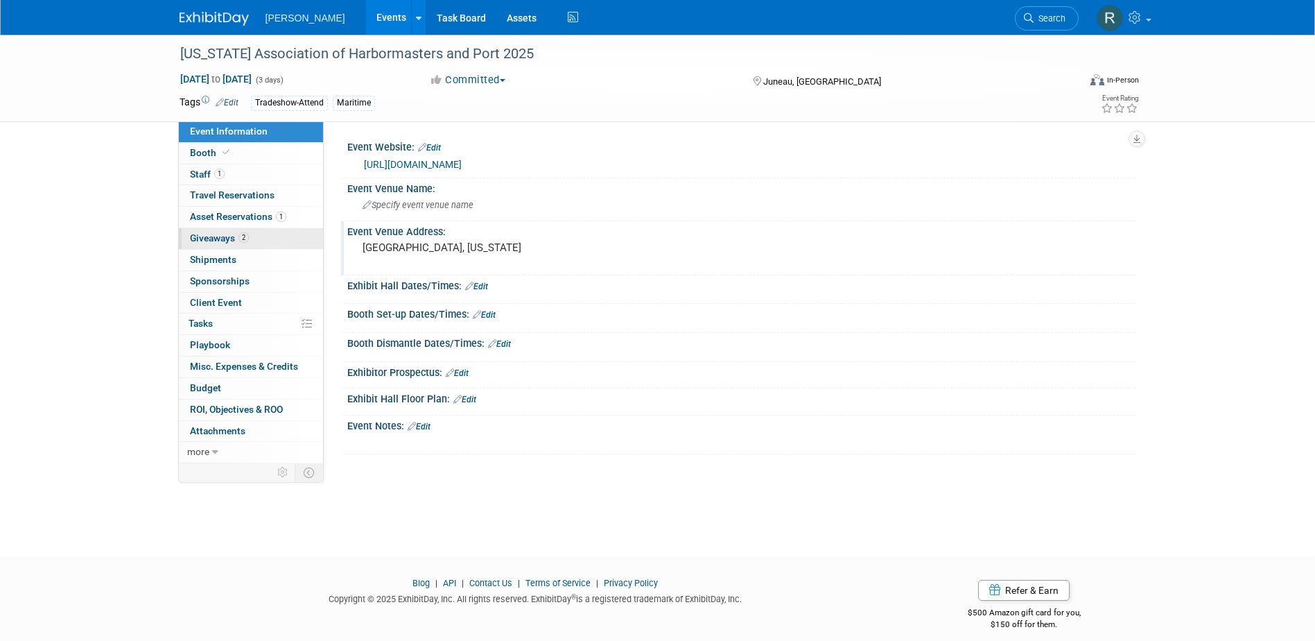
drag, startPoint x: 226, startPoint y: 215, endPoint x: 279, endPoint y: 232, distance: 55.3
click at [226, 215] on span "Asset Reservations 1" at bounding box center [238, 216] width 96 height 11
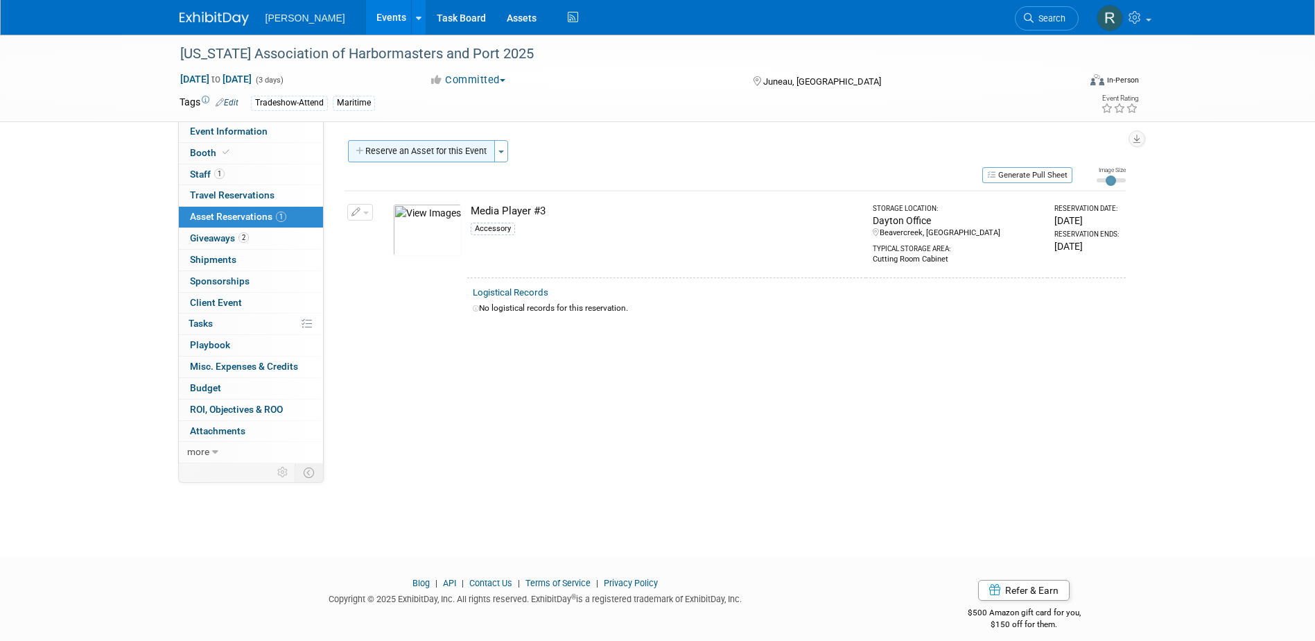
click at [395, 153] on button "Reserve an Asset for this Event" at bounding box center [421, 151] width 147 height 22
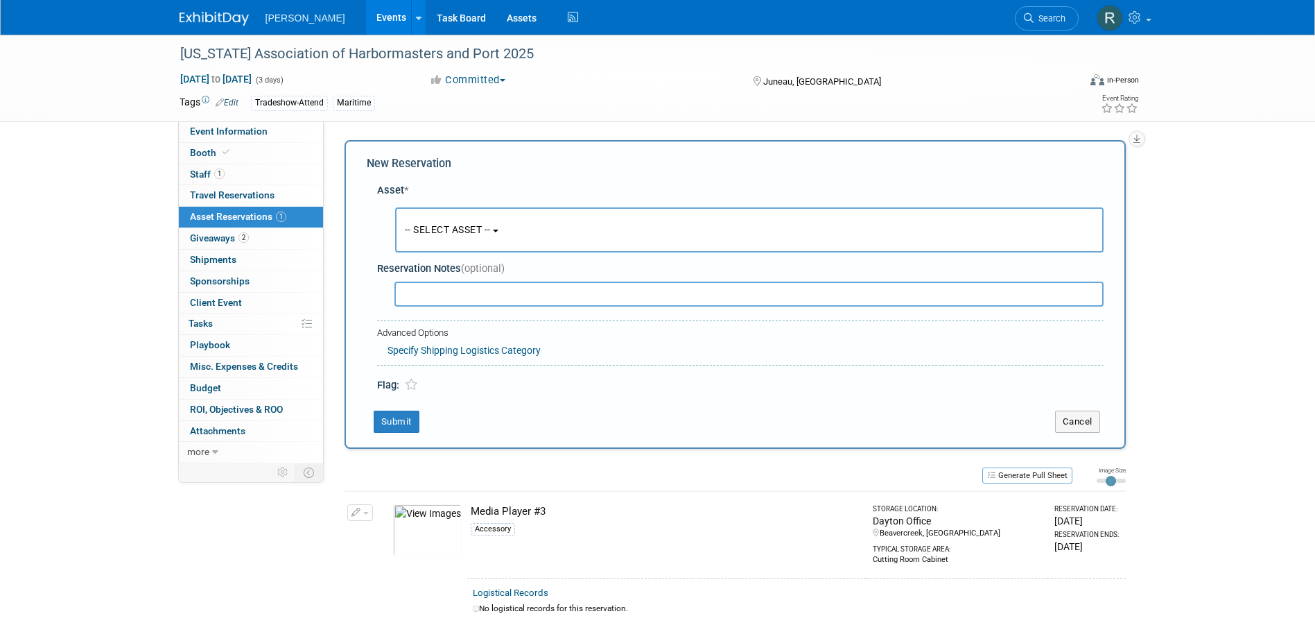
scroll to position [13, 0]
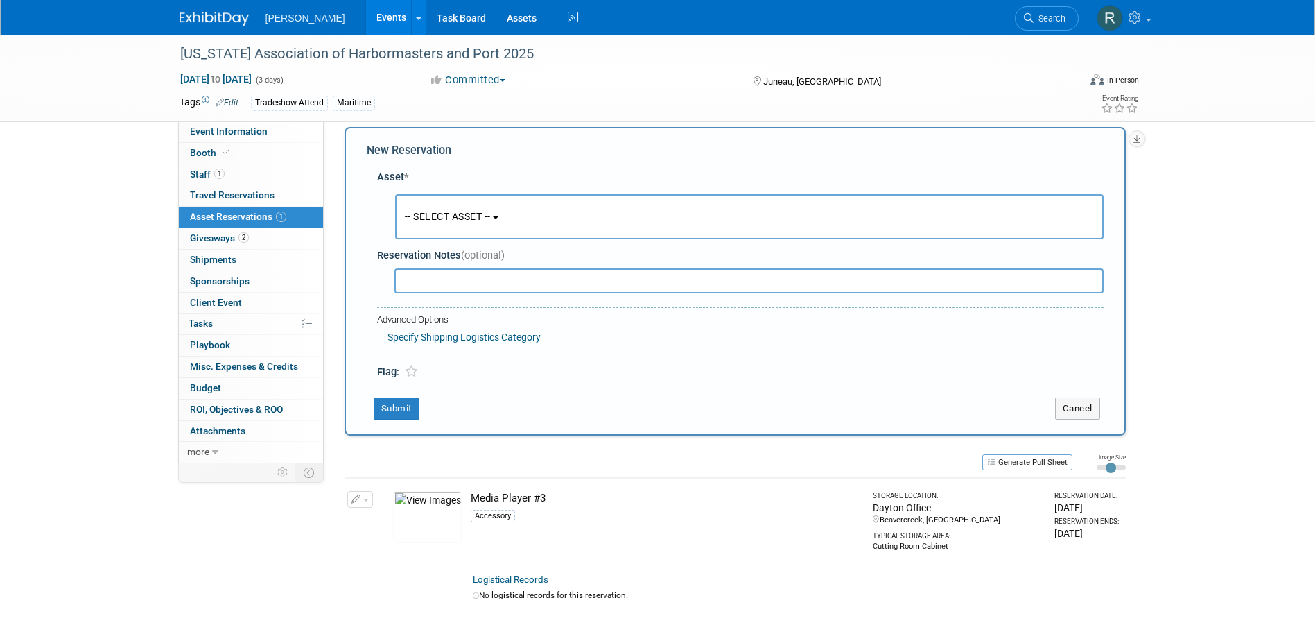
click at [444, 223] on button "-- SELECT ASSET --" at bounding box center [749, 216] width 709 height 45
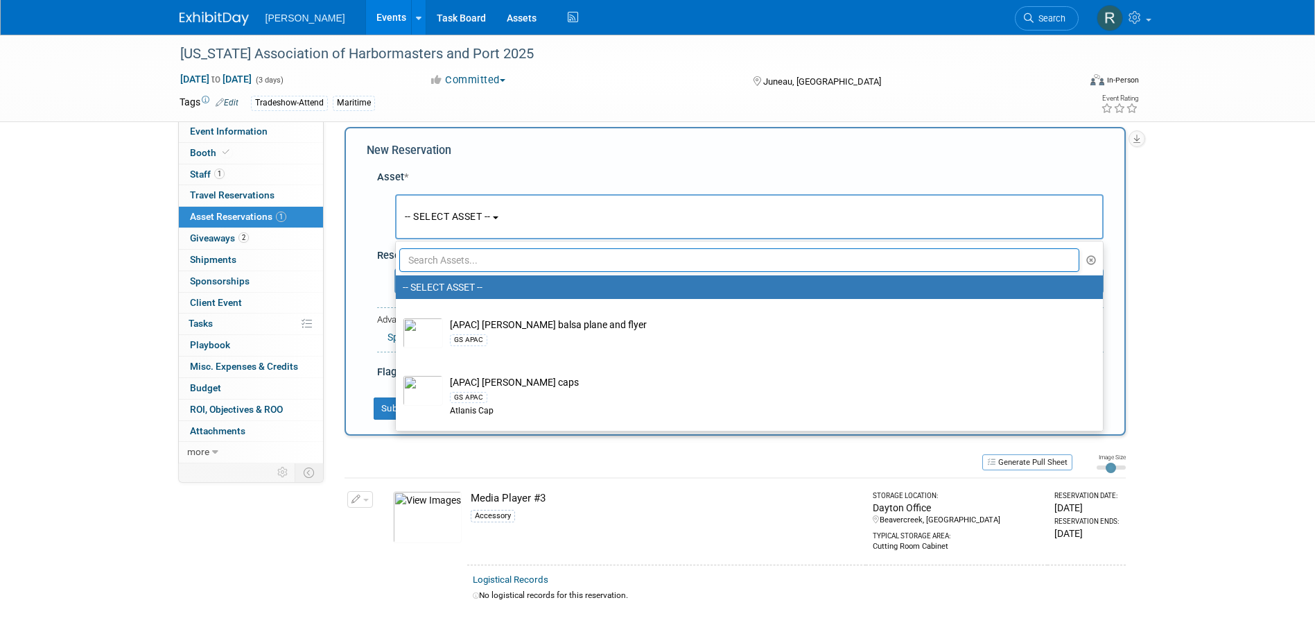
click at [444, 257] on input "text" at bounding box center [739, 260] width 681 height 24
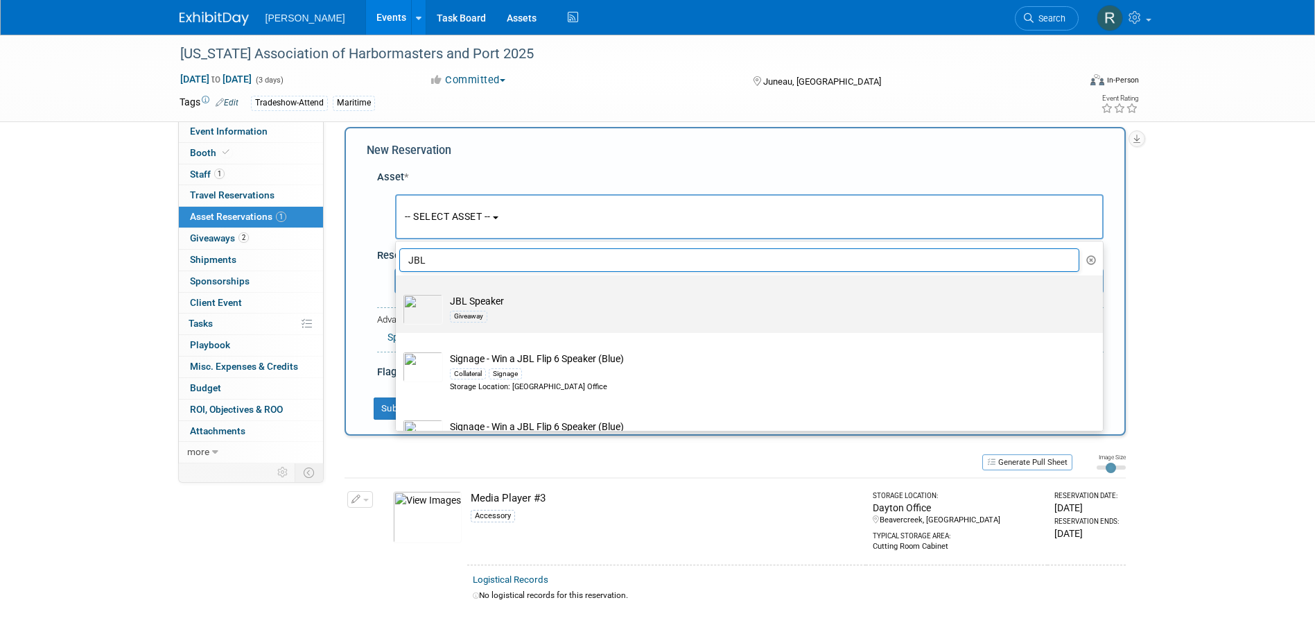
type input "JBL"
click at [464, 311] on div "Giveaway" at bounding box center [468, 316] width 37 height 11
click at [398, 292] on input "JBL Speaker Giveaway" at bounding box center [393, 287] width 9 height 9
select select "10723120"
select select "9"
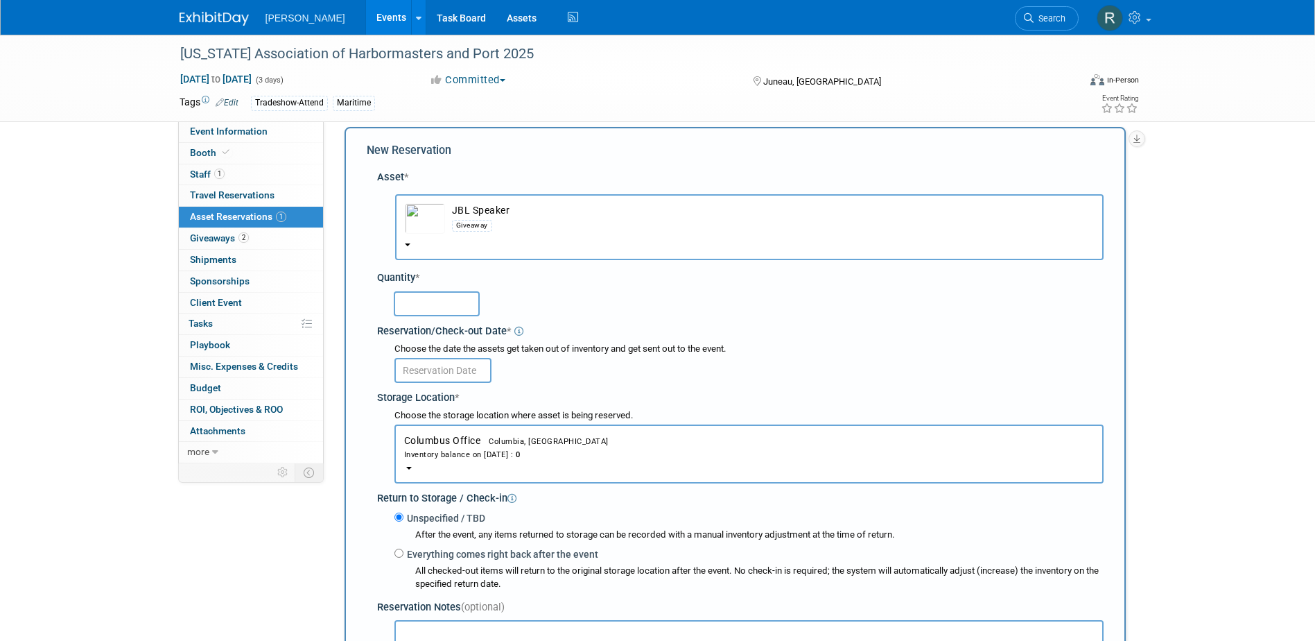
click at [453, 304] on input "text" at bounding box center [437, 303] width 86 height 25
type input "1"
click at [468, 373] on input "text" at bounding box center [443, 370] width 97 height 25
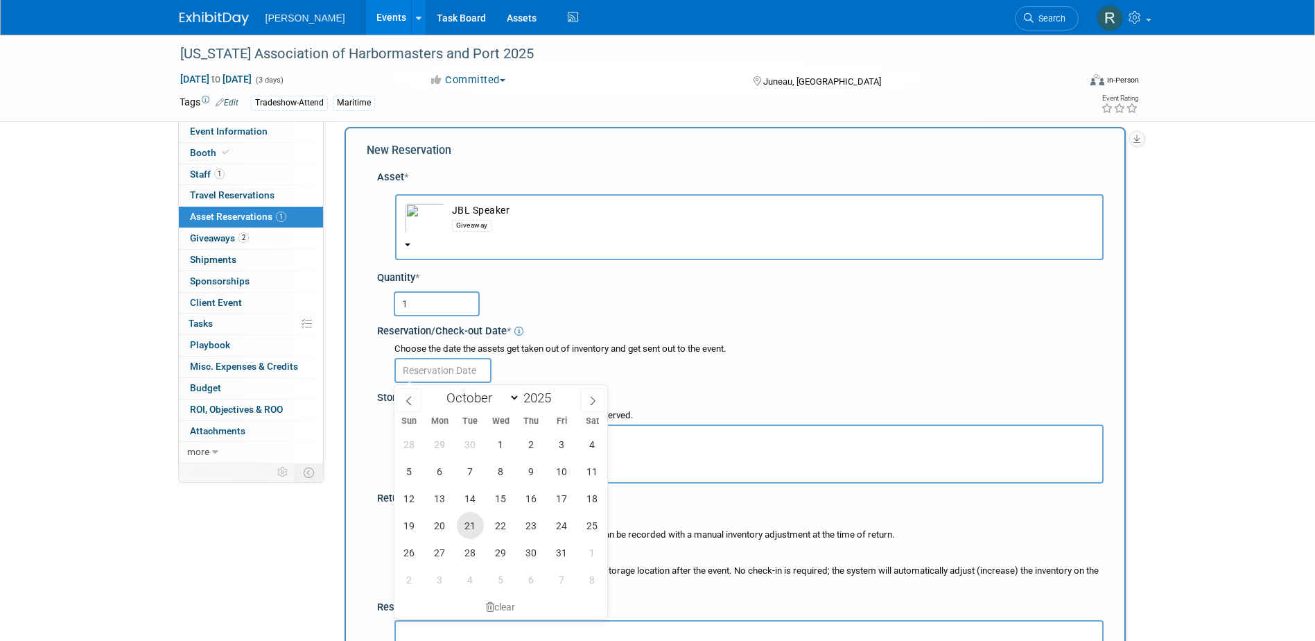
click at [465, 526] on span "21" at bounding box center [470, 525] width 27 height 27
type input "Oct 21, 2025"
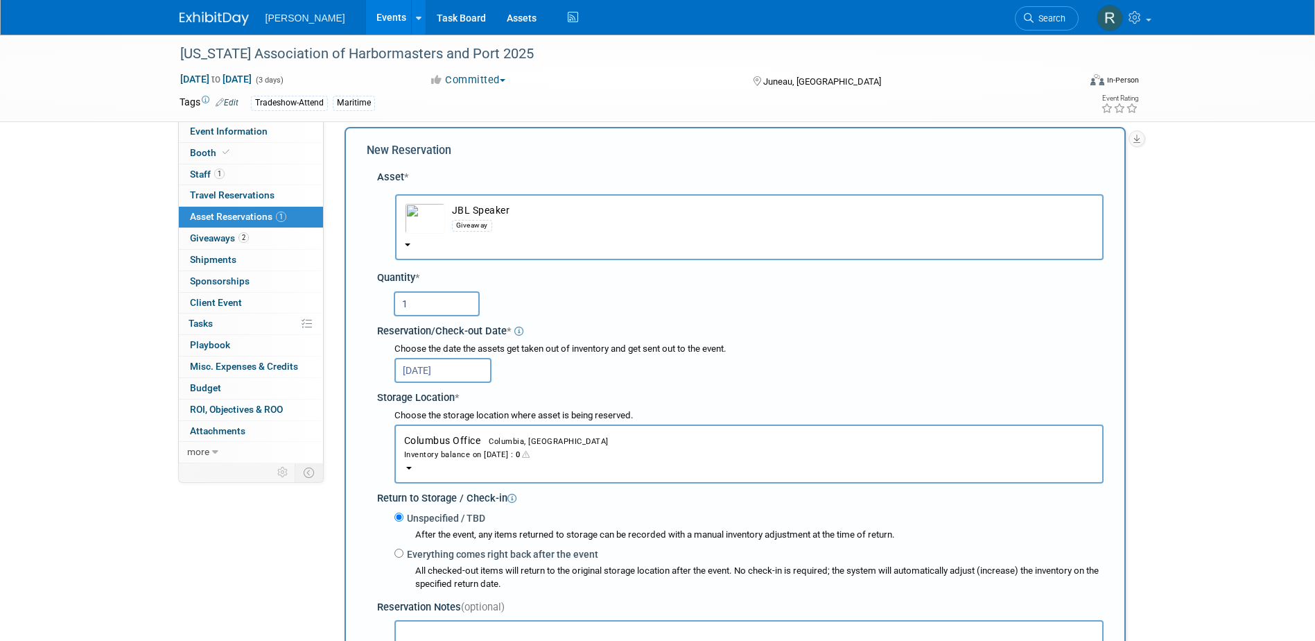
click at [464, 448] on div "Inventory balance on Oct 21, 2025 : 0" at bounding box center [749, 453] width 690 height 13
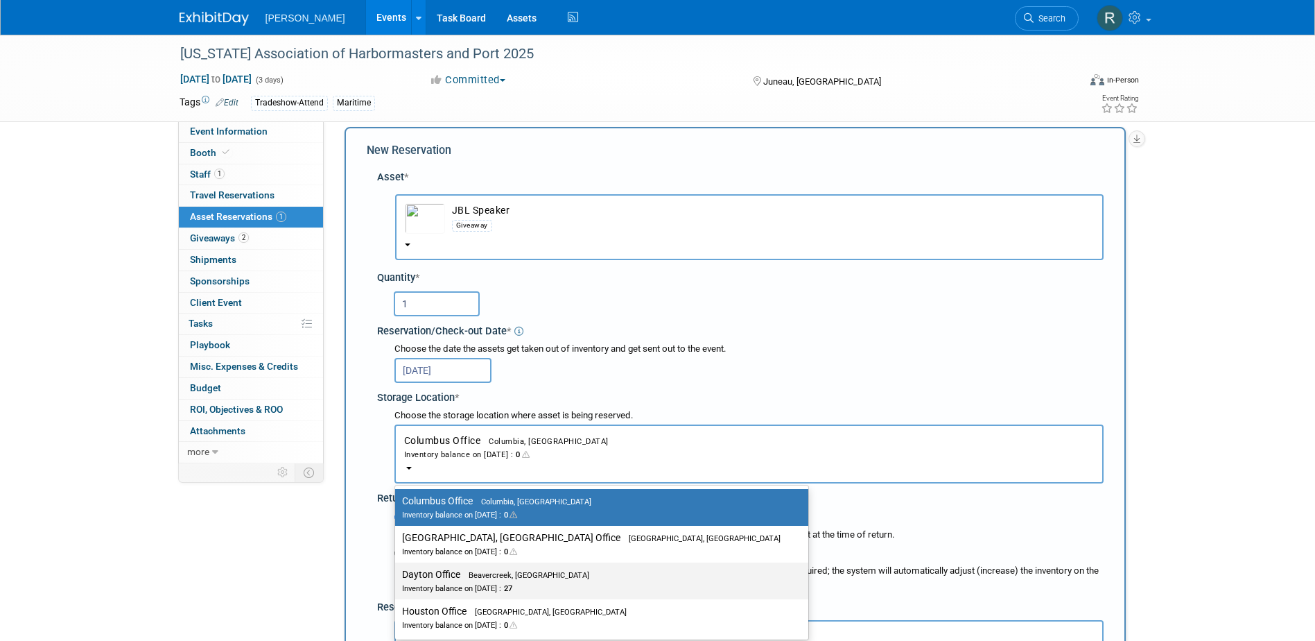
click at [459, 572] on label "Dayton Office Beavercreek, OH Inventory balance on Oct 21, 2025 : 27" at bounding box center [598, 580] width 392 height 31
click at [397, 572] on input "Dayton Office Beavercreek, OH Inventory balance on Oct 21, 2025 : 27" at bounding box center [392, 574] width 9 height 9
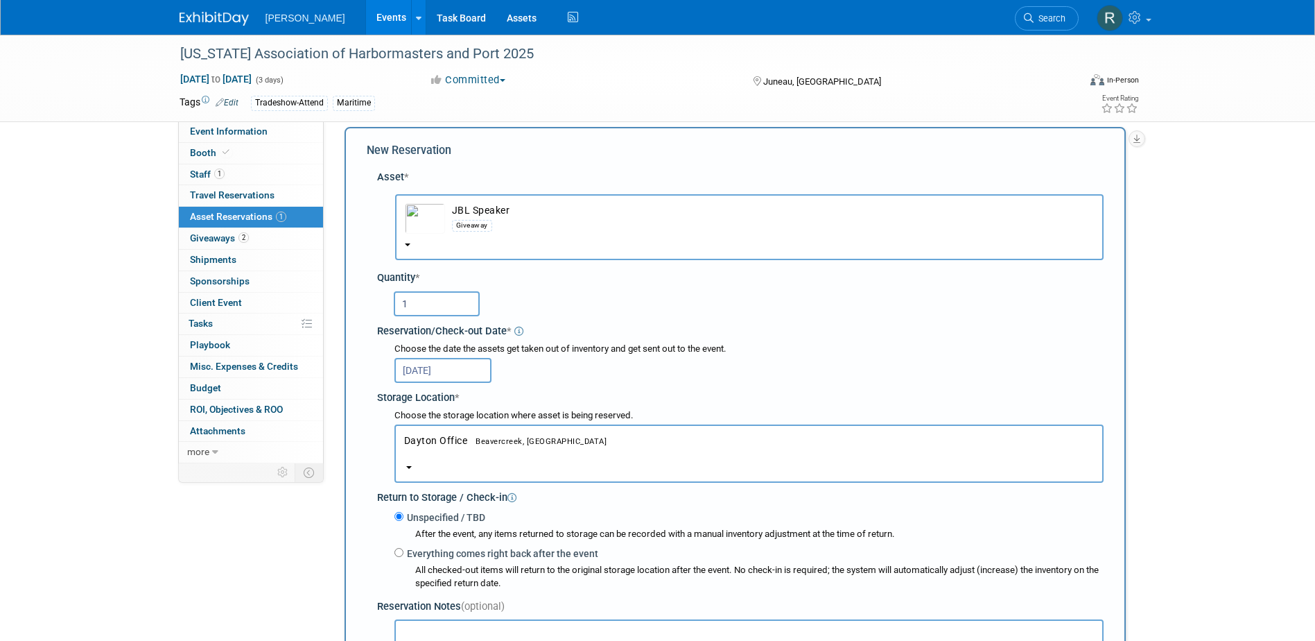
select select "11223930"
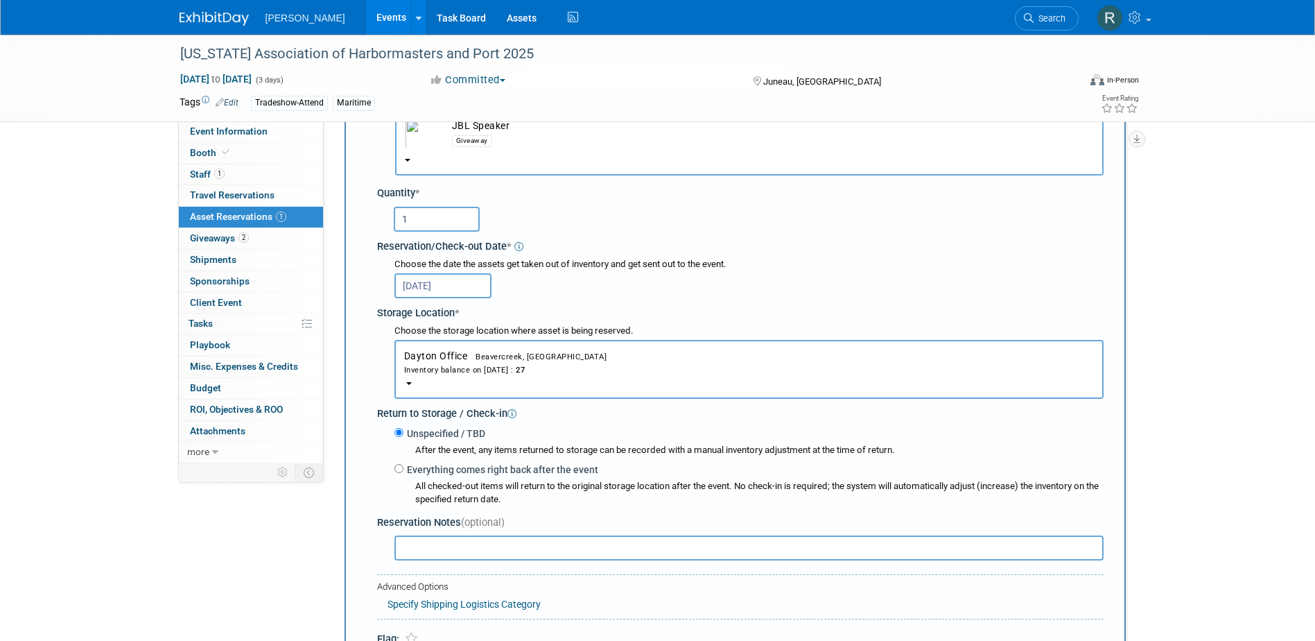
scroll to position [152, 0]
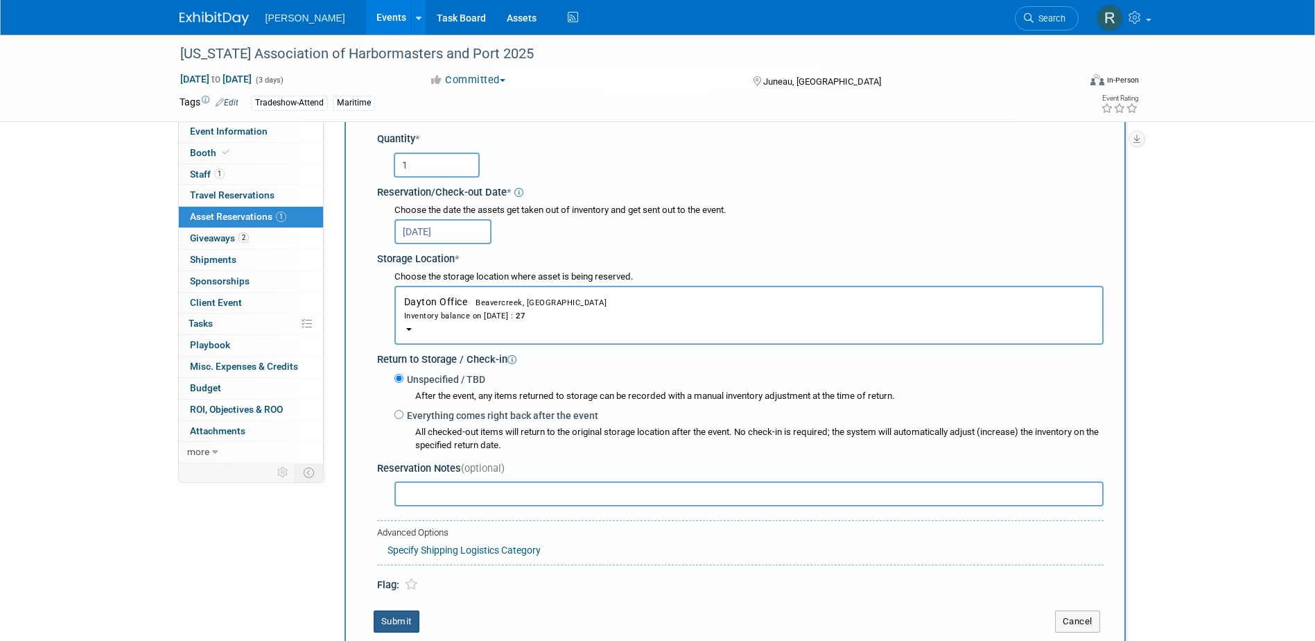
click at [403, 618] on button "Submit" at bounding box center [397, 621] width 46 height 22
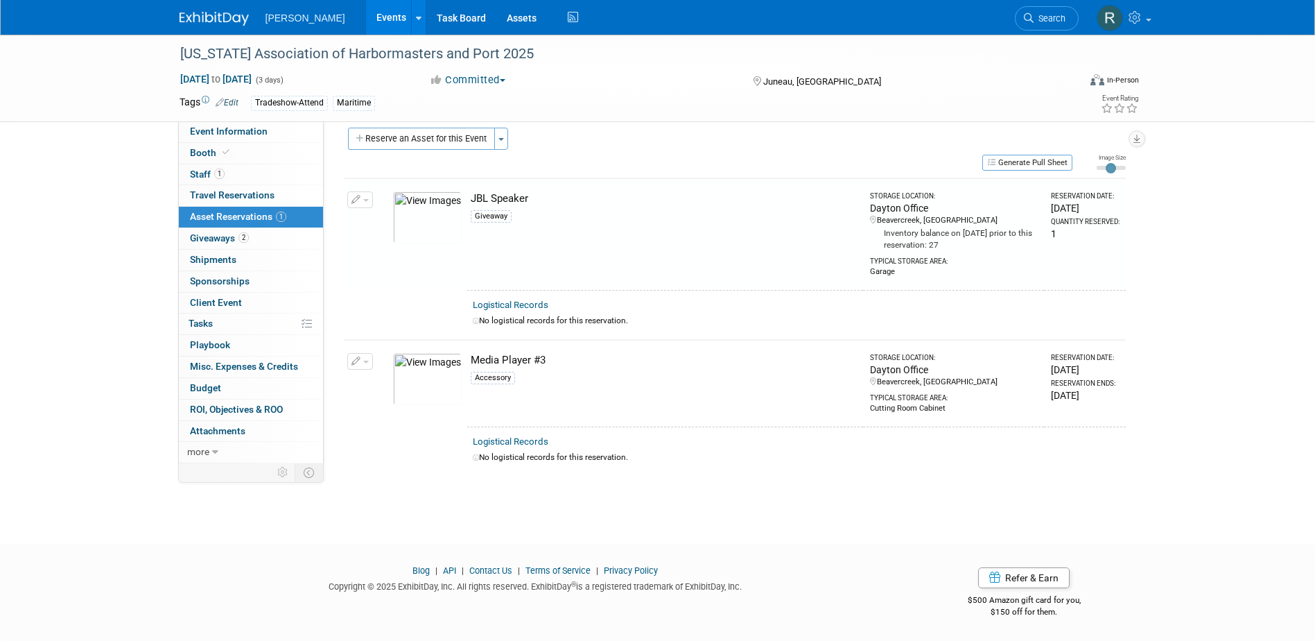
scroll to position [12, 0]
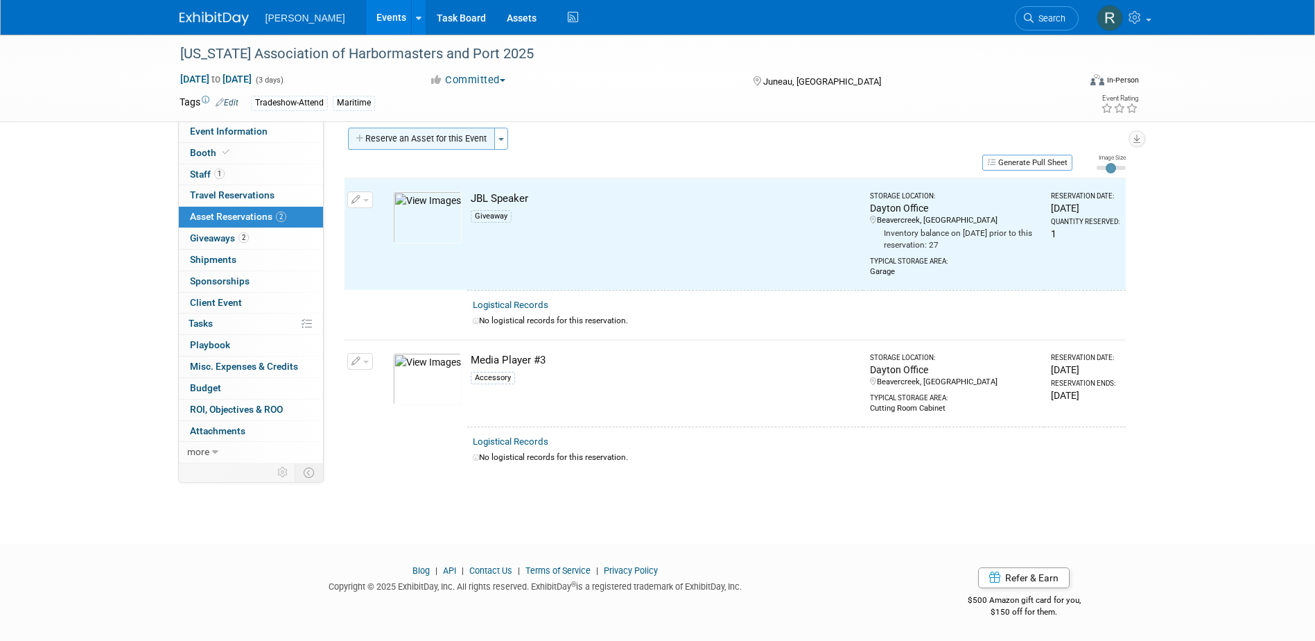
click at [431, 137] on button "Reserve an Asset for this Event" at bounding box center [421, 139] width 147 height 22
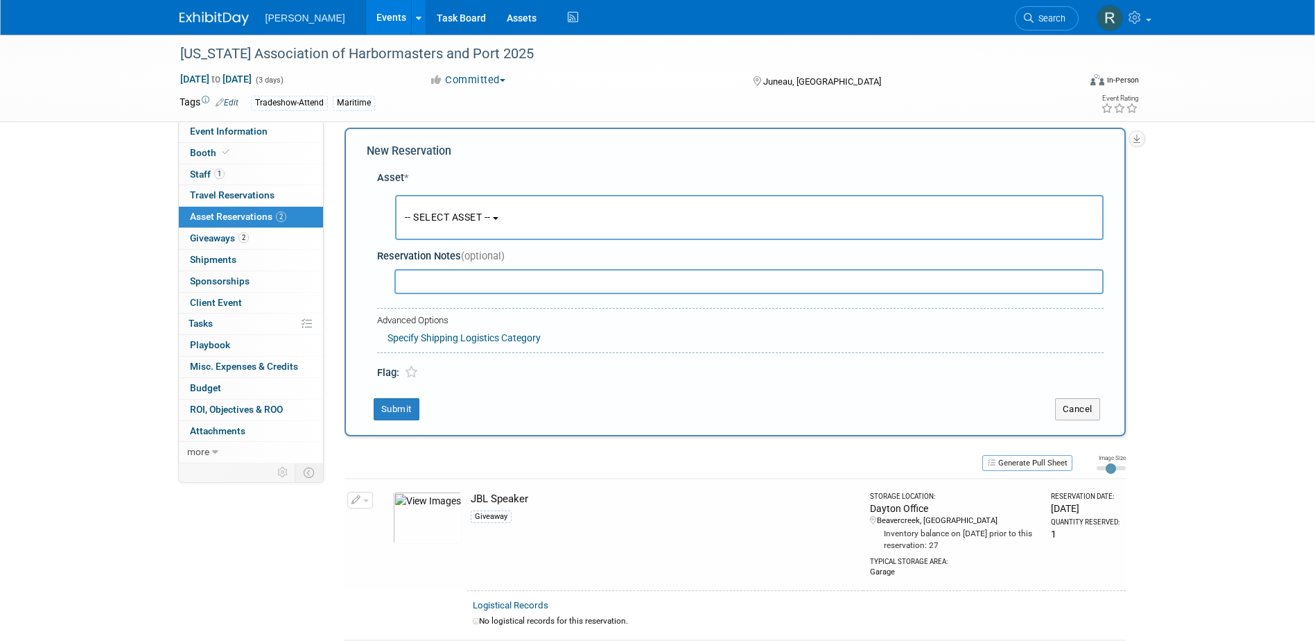
scroll to position [13, 0]
click at [449, 230] on button "-- SELECT ASSET --" at bounding box center [749, 216] width 709 height 45
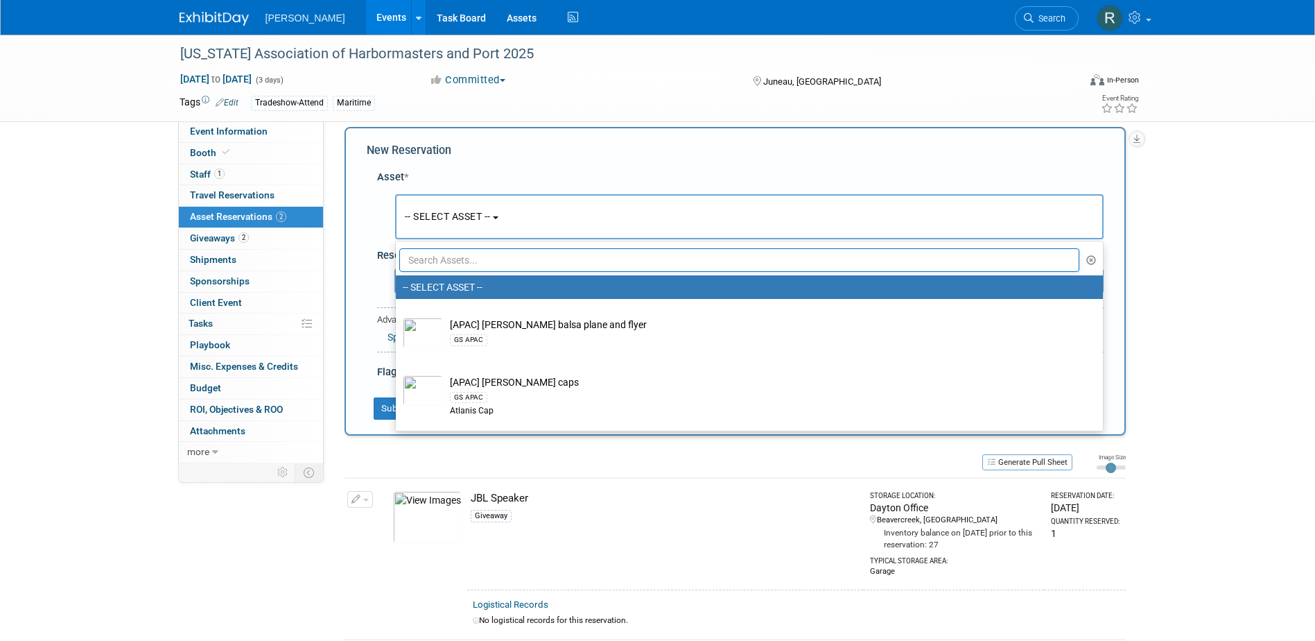
click at [447, 261] on input "text" at bounding box center [739, 260] width 681 height 24
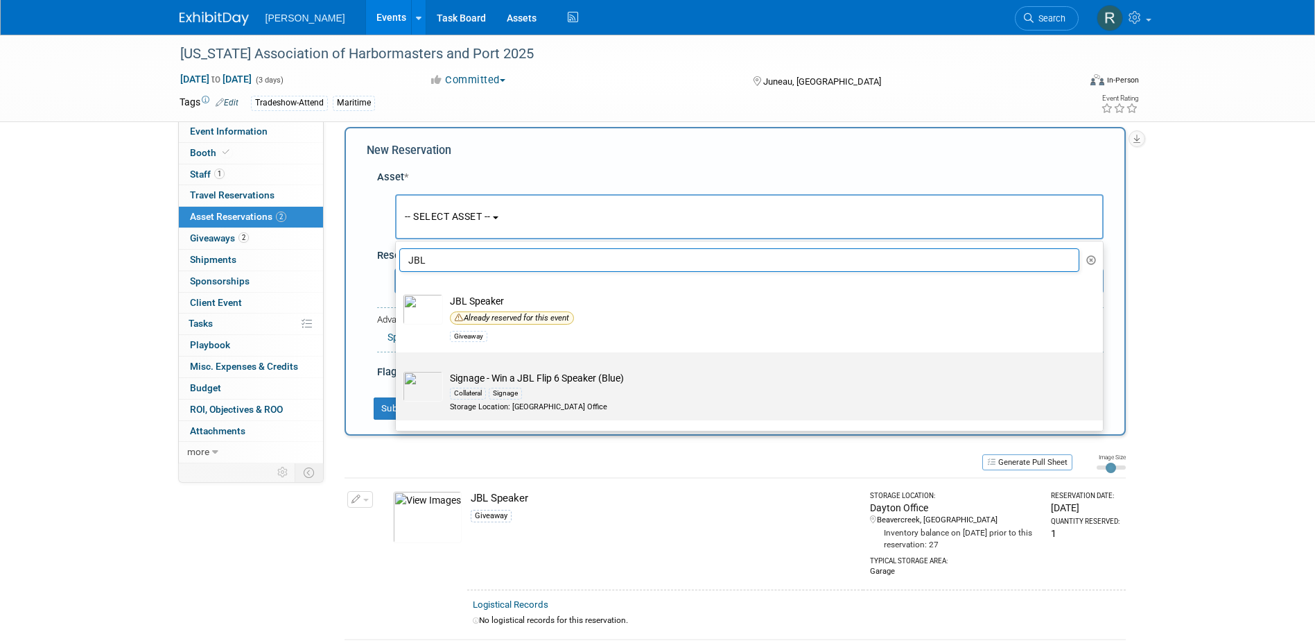
type input "JBL"
click at [487, 397] on div "Collateral Signage" at bounding box center [762, 393] width 625 height 16
click at [398, 369] on input "Signage - Win a JBL Flip 6 Speaker (Blue) Collateral Signage Storage Location: …" at bounding box center [393, 364] width 9 height 9
select select "10729417"
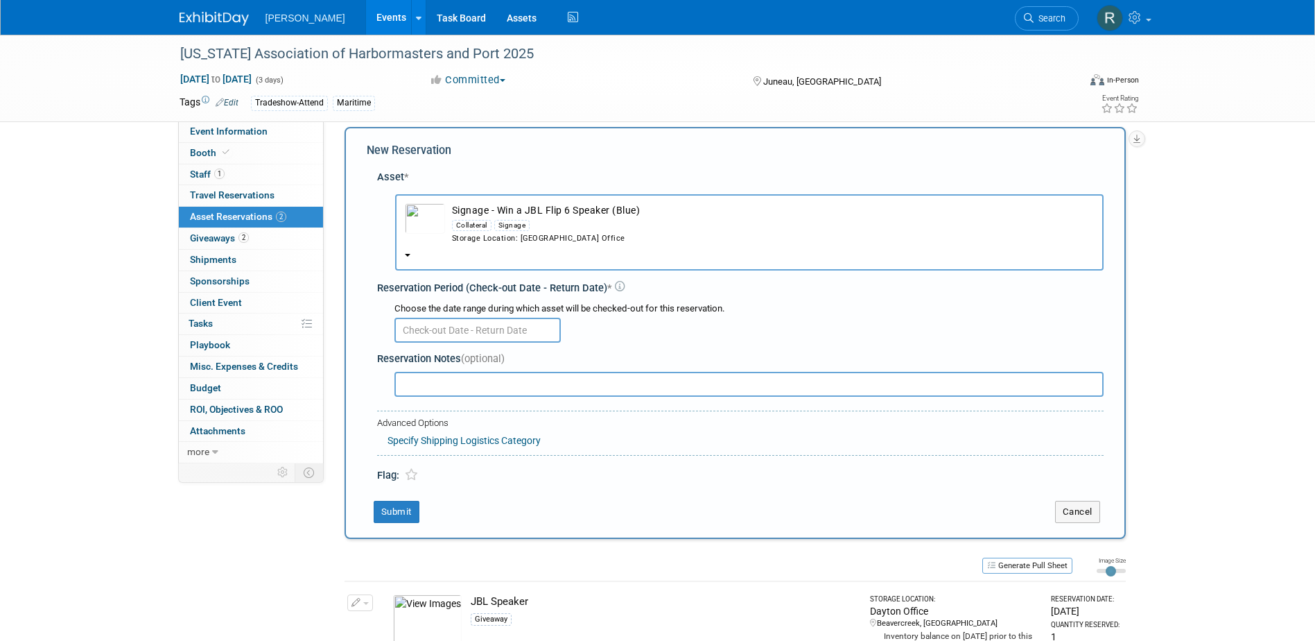
click at [489, 334] on input "text" at bounding box center [478, 330] width 166 height 25
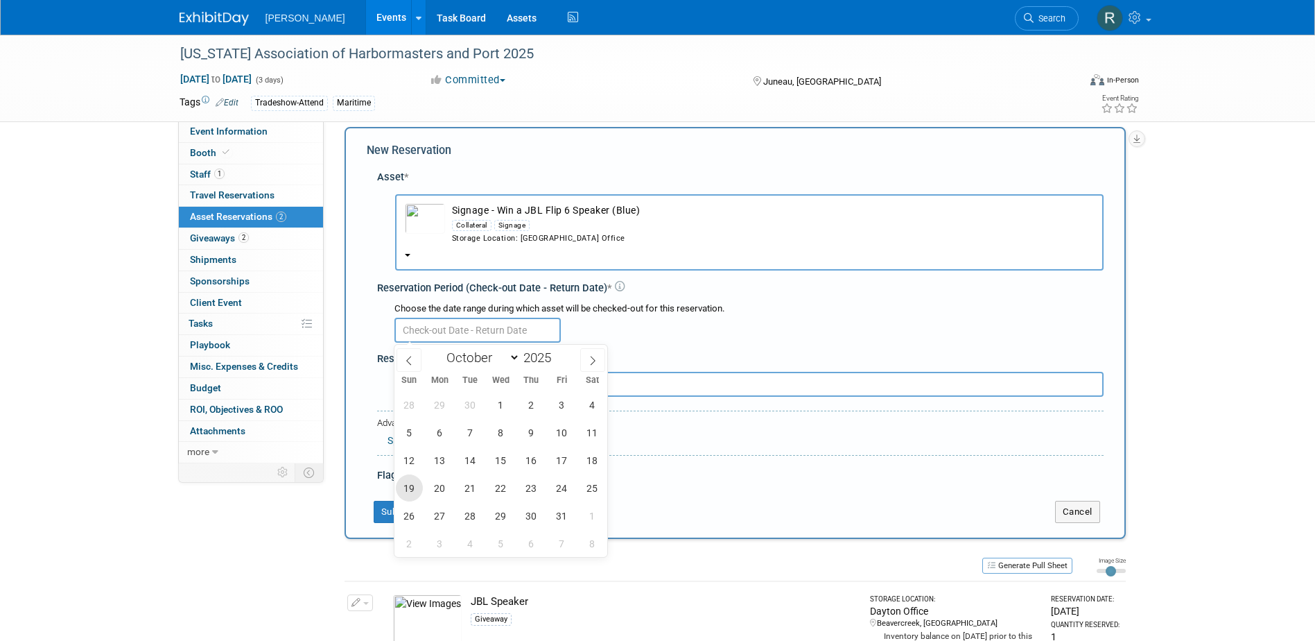
click at [419, 489] on span "19" at bounding box center [409, 487] width 27 height 27
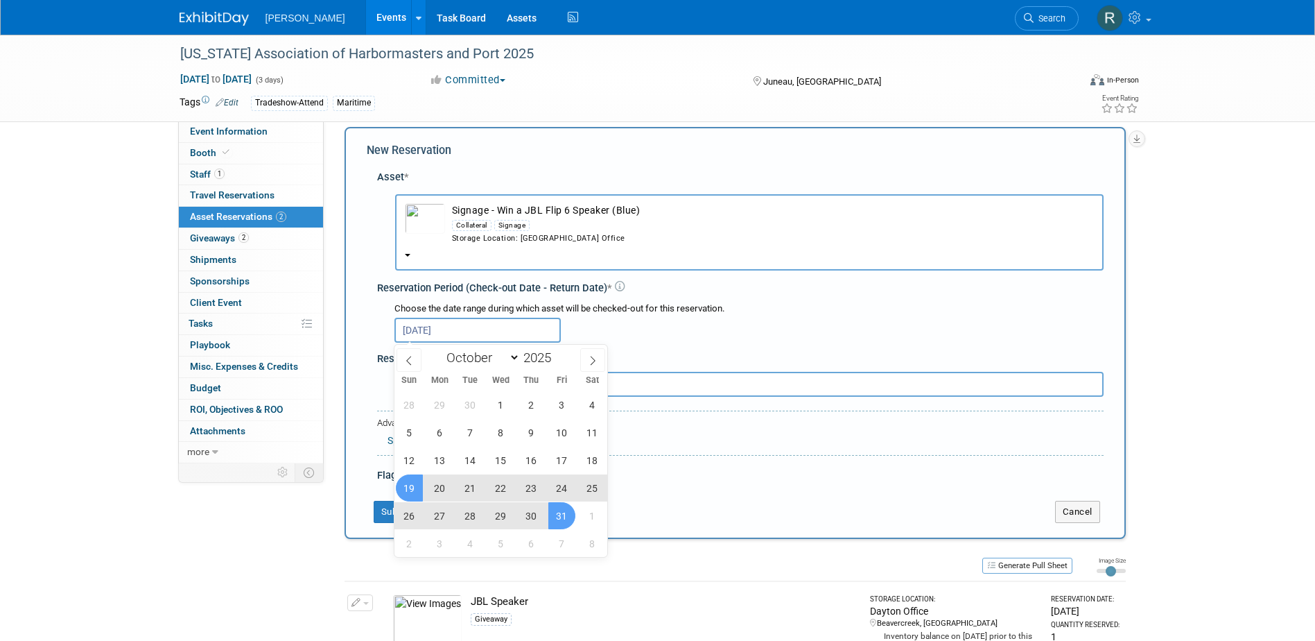
click at [562, 512] on span "31" at bounding box center [561, 515] width 27 height 27
type input "Oct 19, 2025 to Oct 31, 2025"
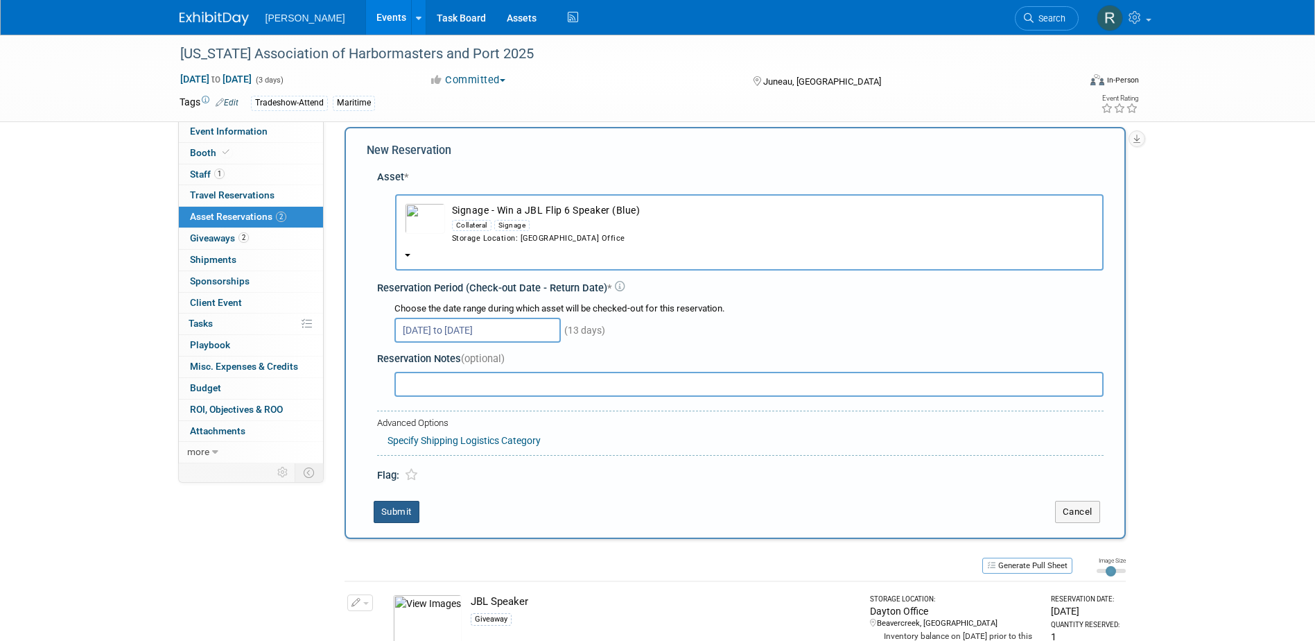
click at [402, 512] on button "Submit" at bounding box center [397, 512] width 46 height 22
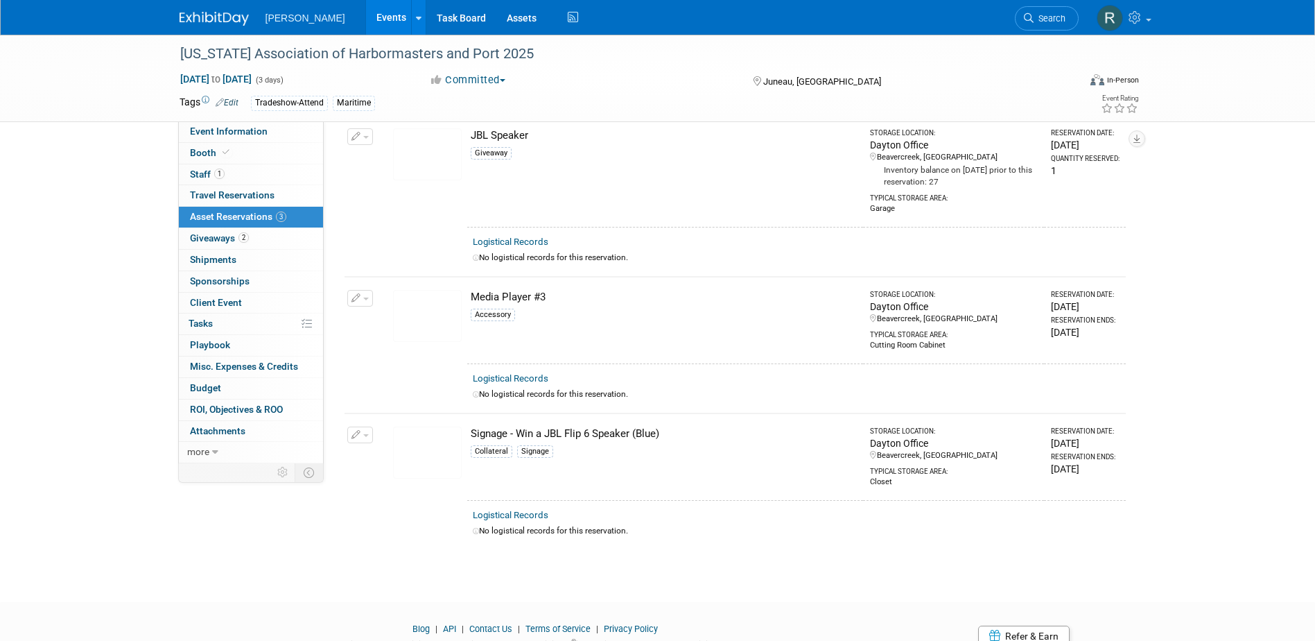
scroll to position [0, 0]
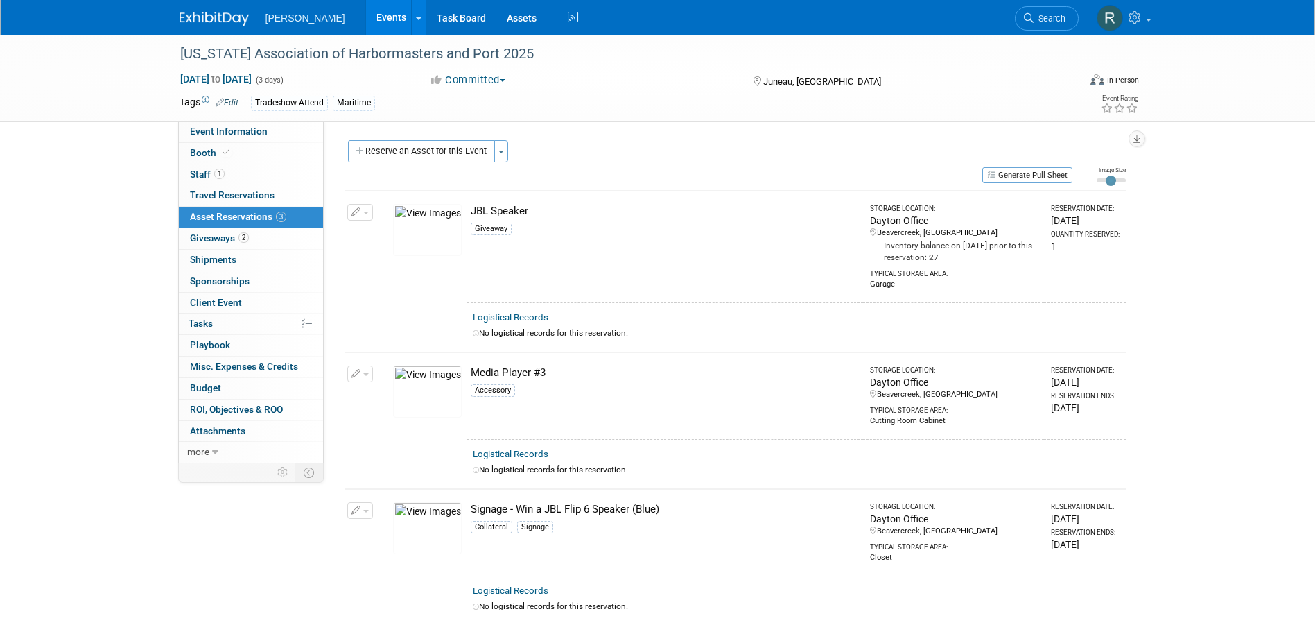
click at [433, 153] on button "Reserve an Asset for this Event" at bounding box center [421, 151] width 147 height 22
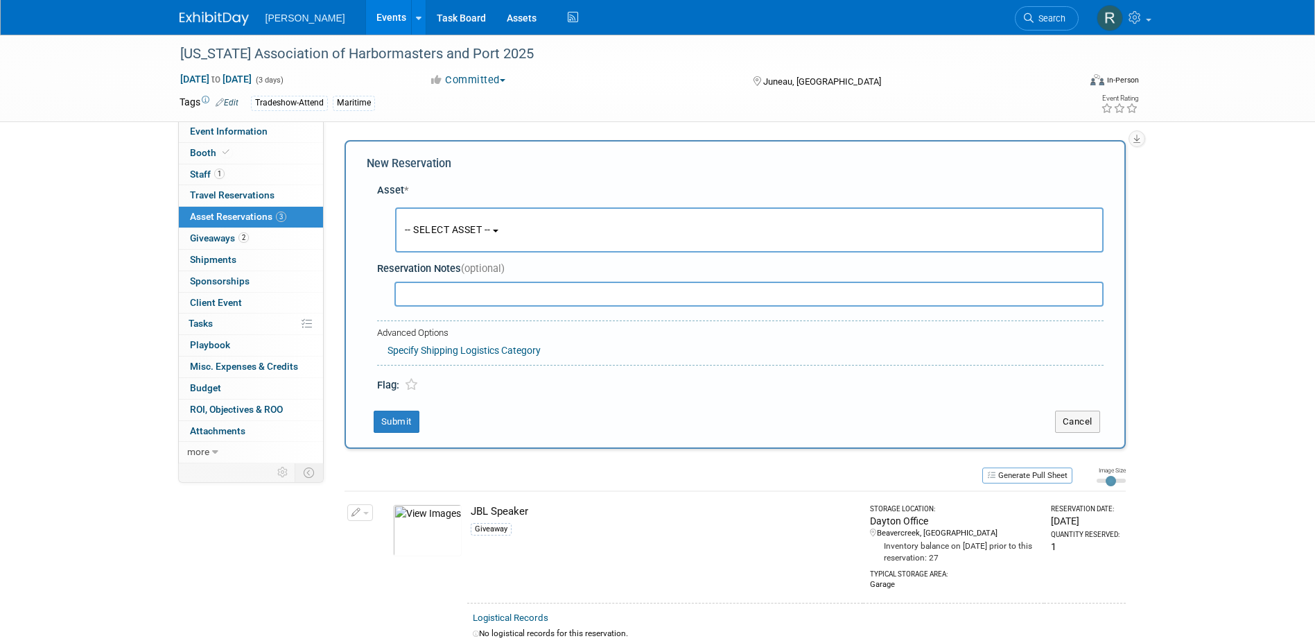
scroll to position [13, 0]
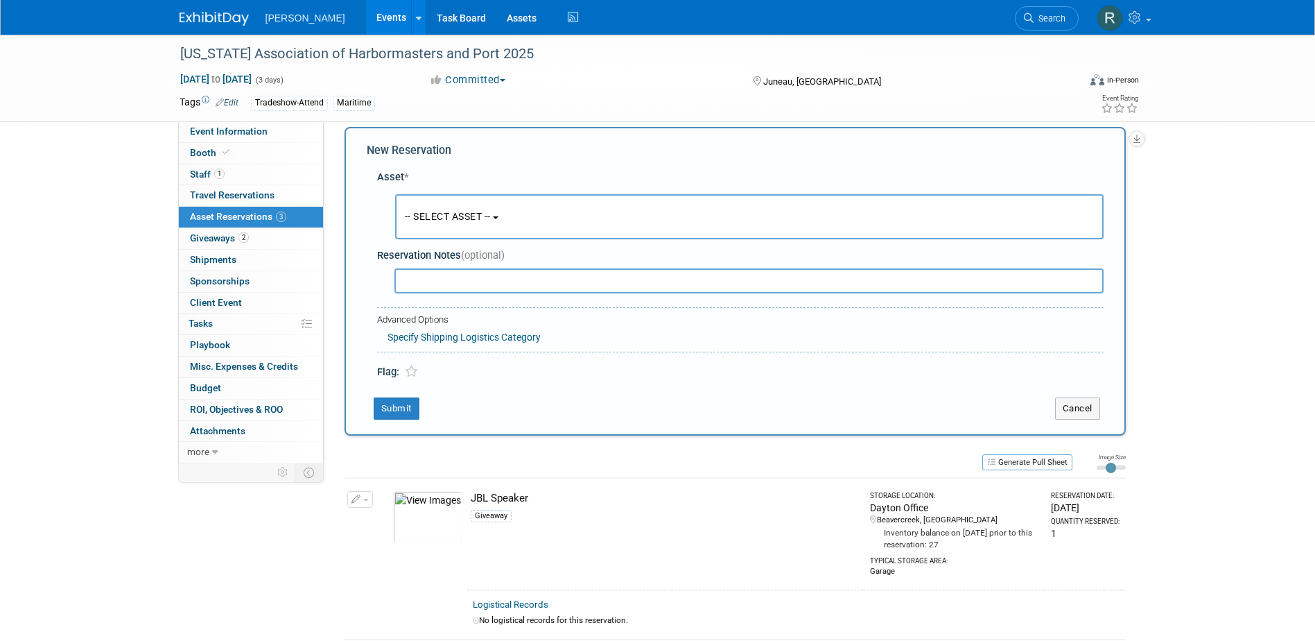
click at [449, 202] on button "-- SELECT ASSET --" at bounding box center [749, 216] width 709 height 45
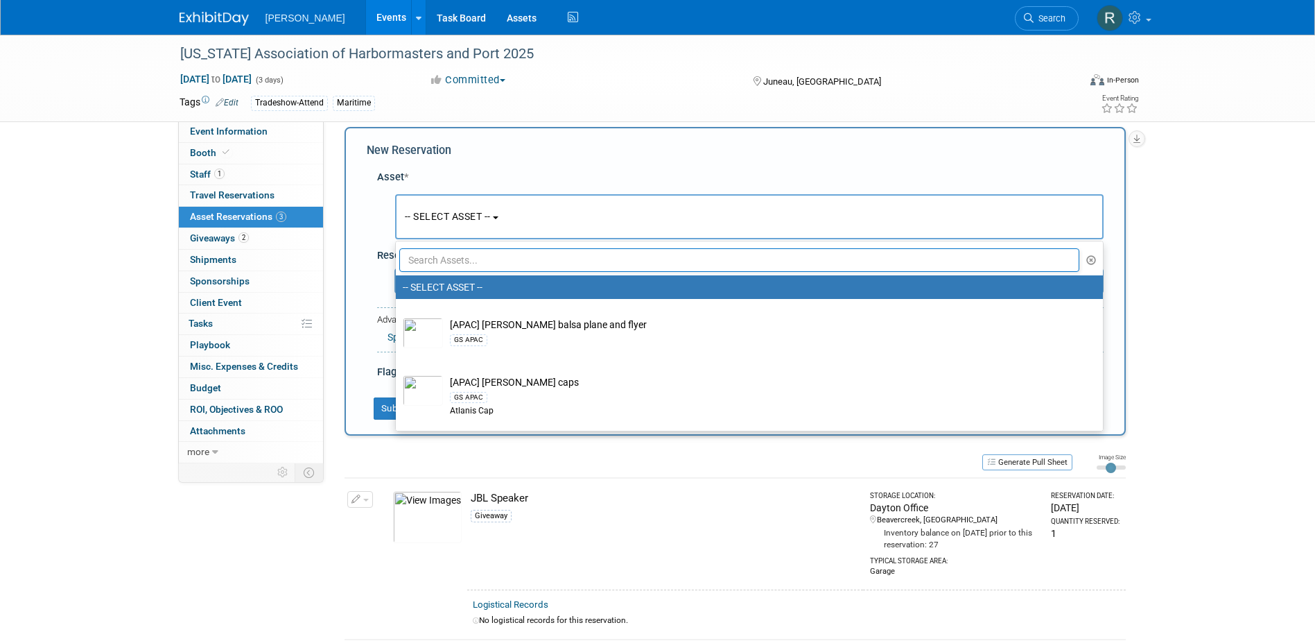
click at [447, 259] on input "text" at bounding box center [739, 260] width 681 height 24
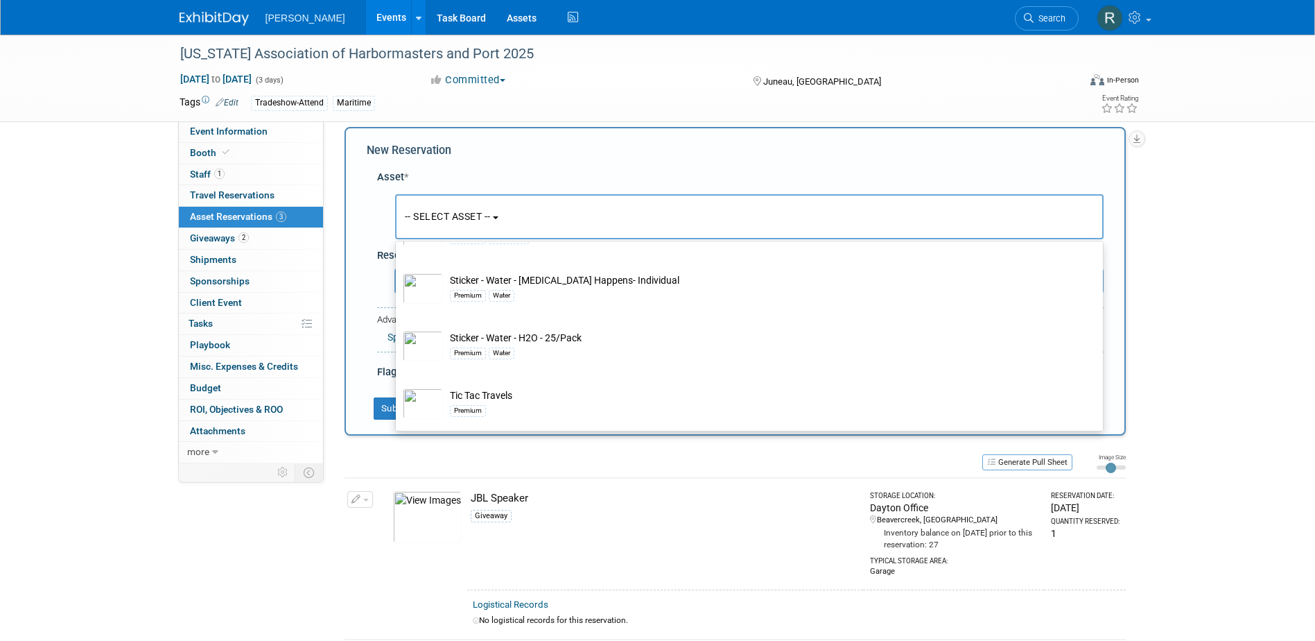
scroll to position [745, 0]
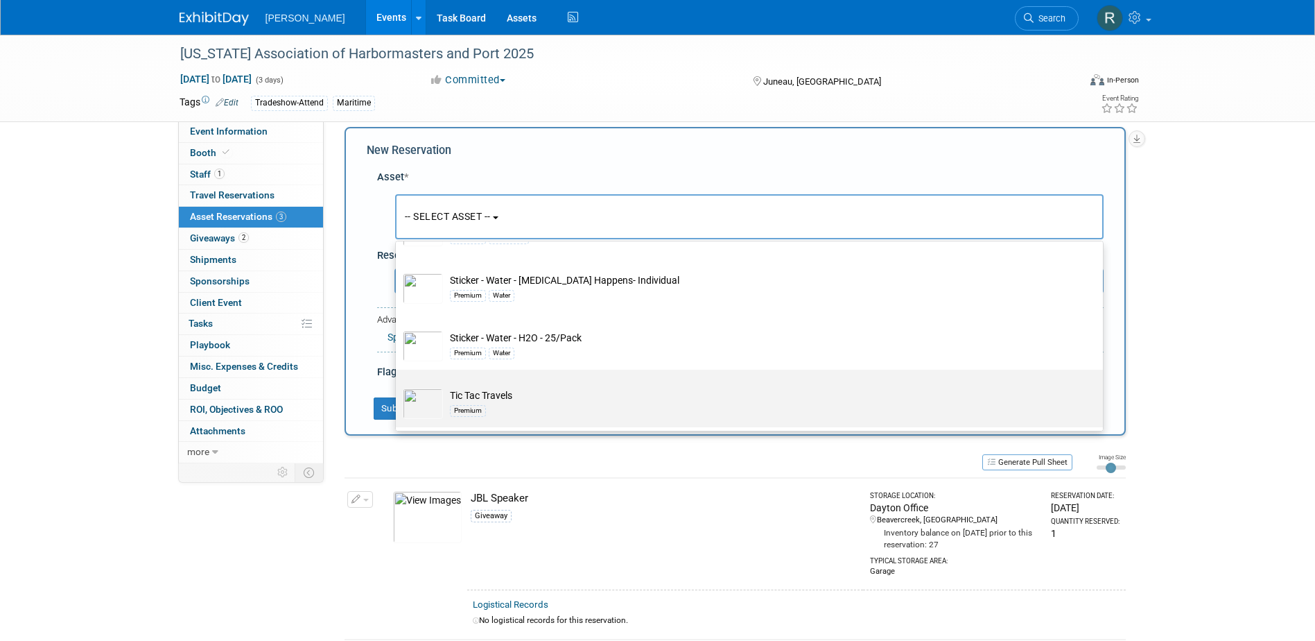
type input "Tic"
click at [495, 393] on td "Tic Tac Travels Premium" at bounding box center [759, 403] width 632 height 31
click at [398, 386] on input "Tic Tac Travels Premium" at bounding box center [393, 381] width 9 height 9
select select "10723125"
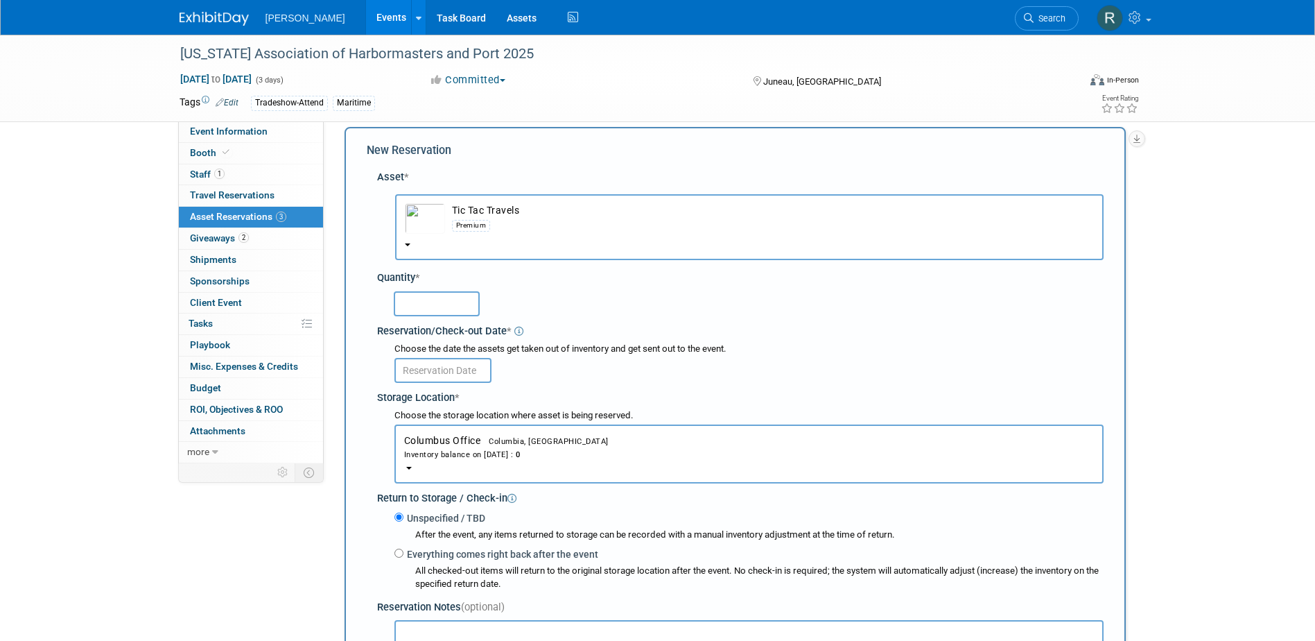
click at [440, 306] on input "text" at bounding box center [437, 303] width 86 height 25
type input "1"
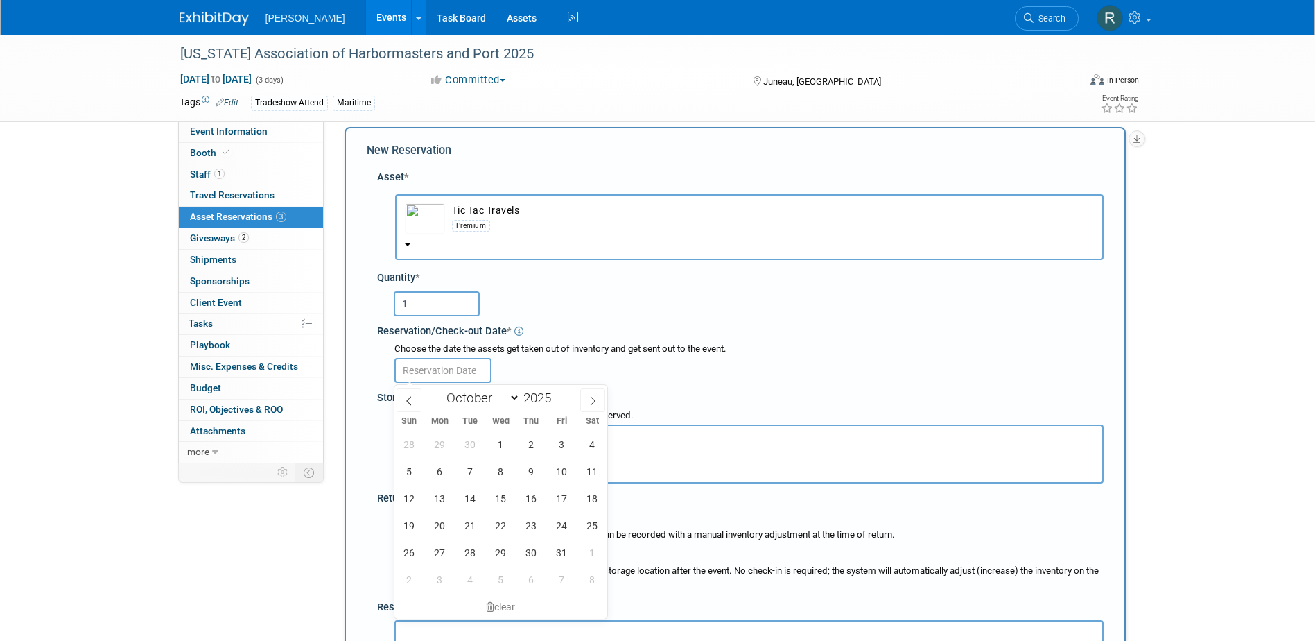
click at [443, 368] on input "text" at bounding box center [443, 370] width 97 height 25
click at [469, 521] on span "21" at bounding box center [470, 525] width 27 height 27
type input "Oct 21, 2025"
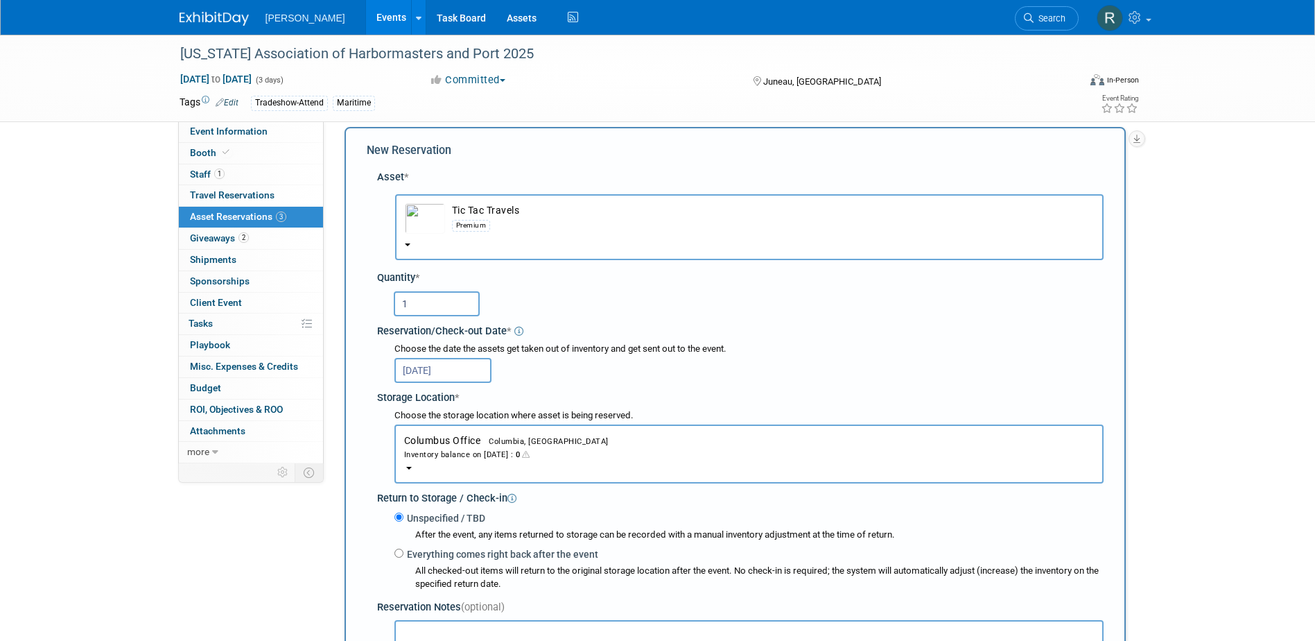
click at [446, 450] on div "Inventory balance on Oct 21, 2025 : 0" at bounding box center [749, 453] width 690 height 13
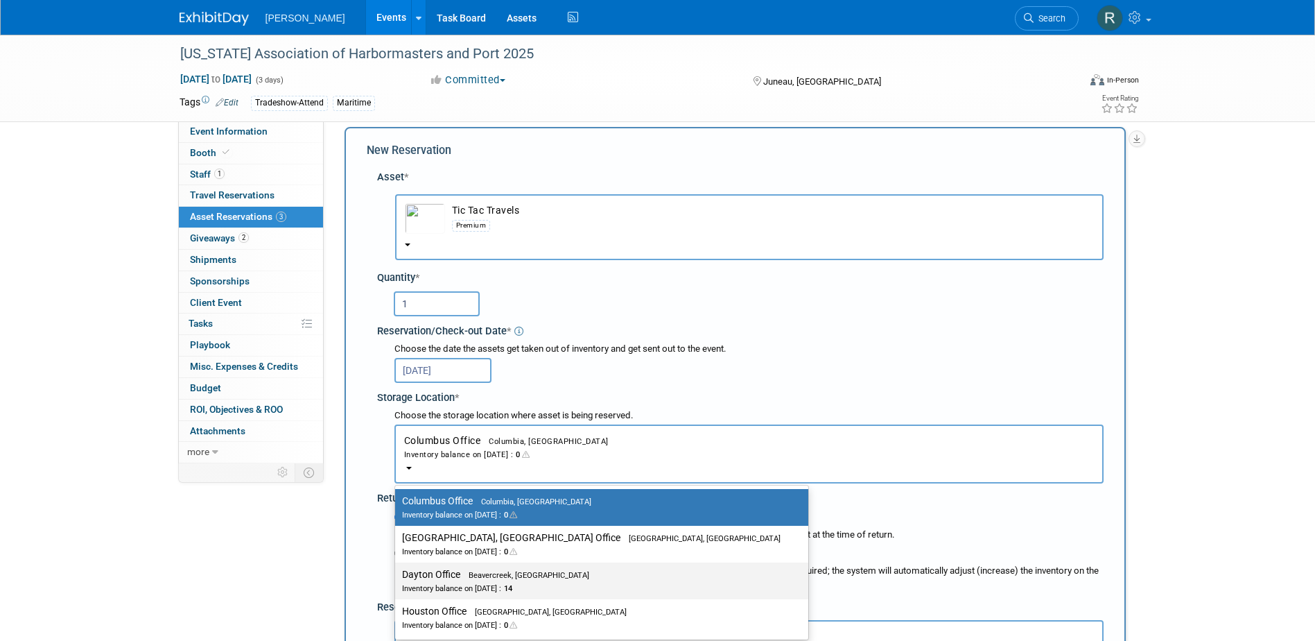
click at [439, 575] on label "Dayton Office Beavercreek, OH Inventory balance on Oct 21, 2025 : 14" at bounding box center [598, 580] width 392 height 31
click at [397, 575] on input "Dayton Office Beavercreek, OH Inventory balance on Oct 21, 2025 : 14" at bounding box center [392, 574] width 9 height 9
select select "11223930"
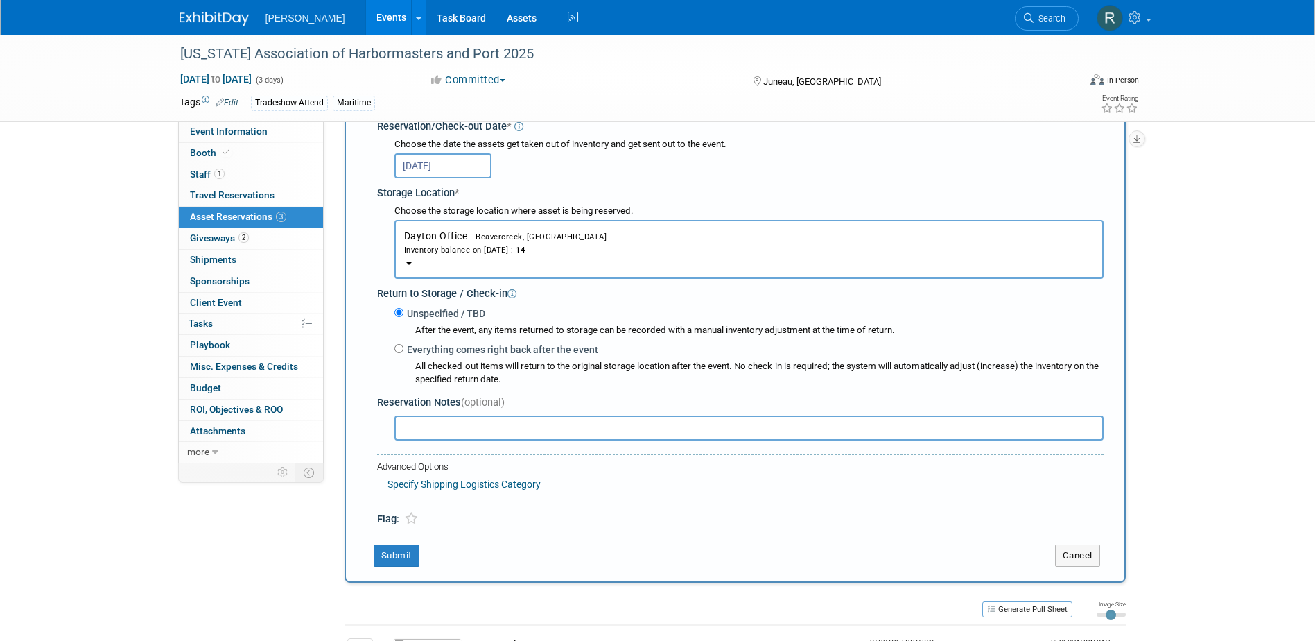
scroll to position [221, 0]
click at [384, 548] on button "Submit" at bounding box center [397, 552] width 46 height 22
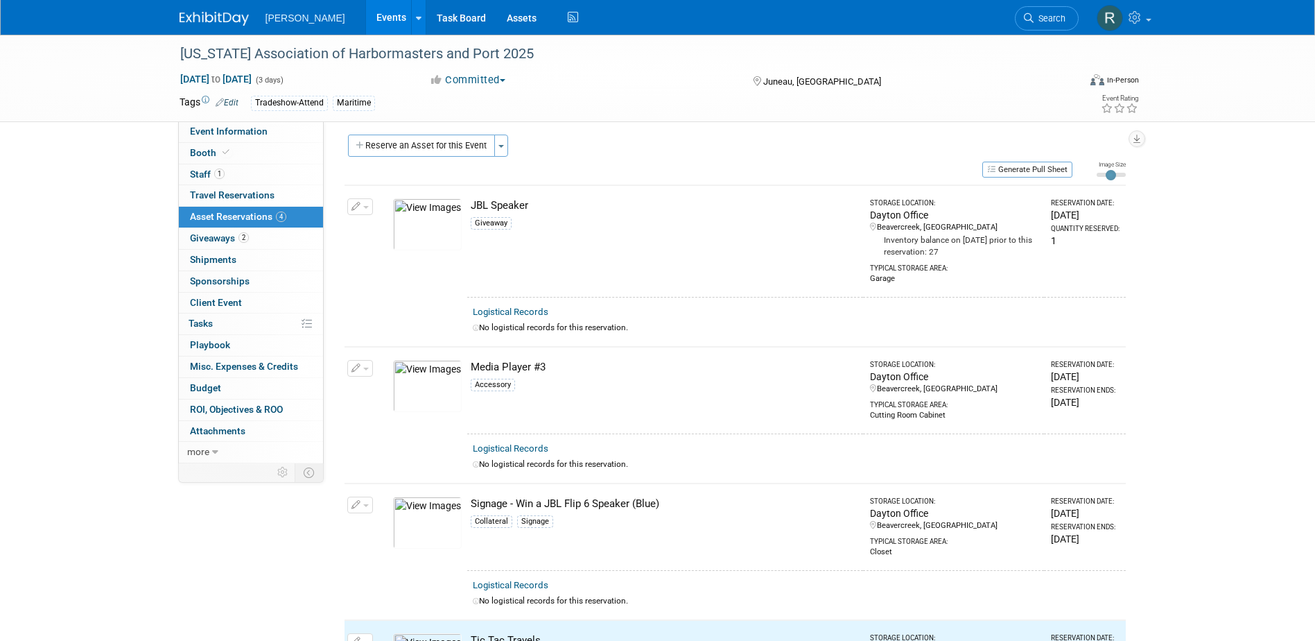
scroll to position [0, 0]
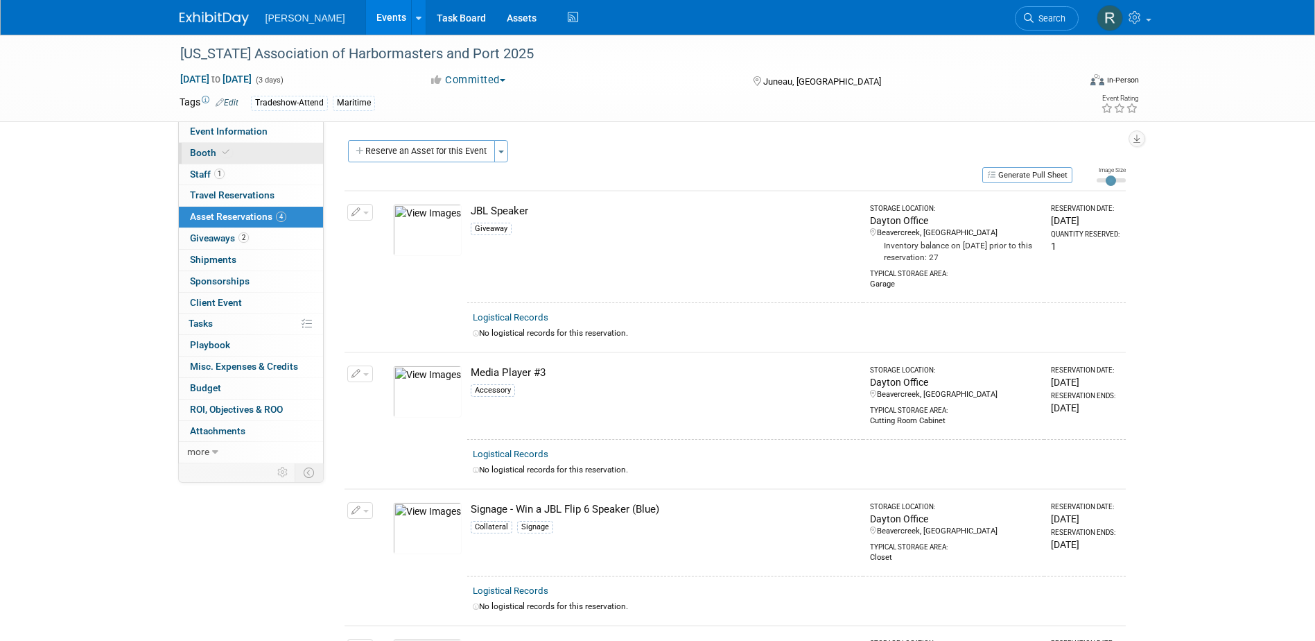
click at [230, 155] on span "Booth" at bounding box center [211, 152] width 42 height 11
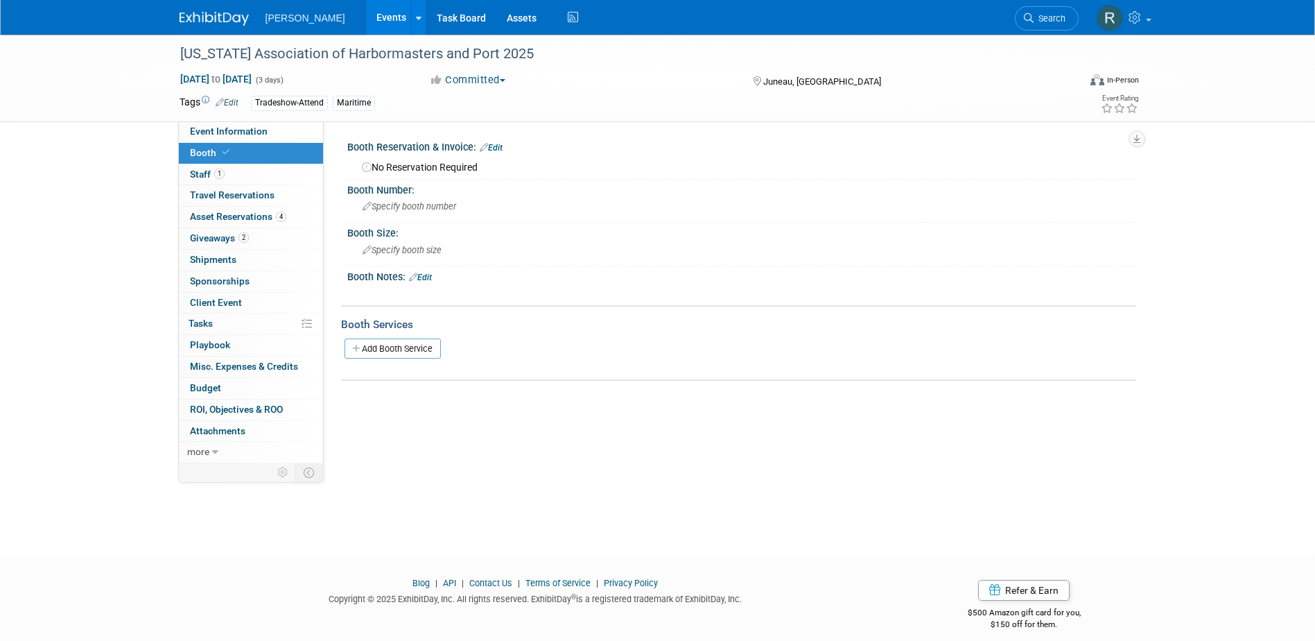
click at [394, 101] on div "Tradeshow-Attend Maritime" at bounding box center [613, 103] width 725 height 15
click at [226, 102] on link "Edit" at bounding box center [227, 103] width 23 height 10
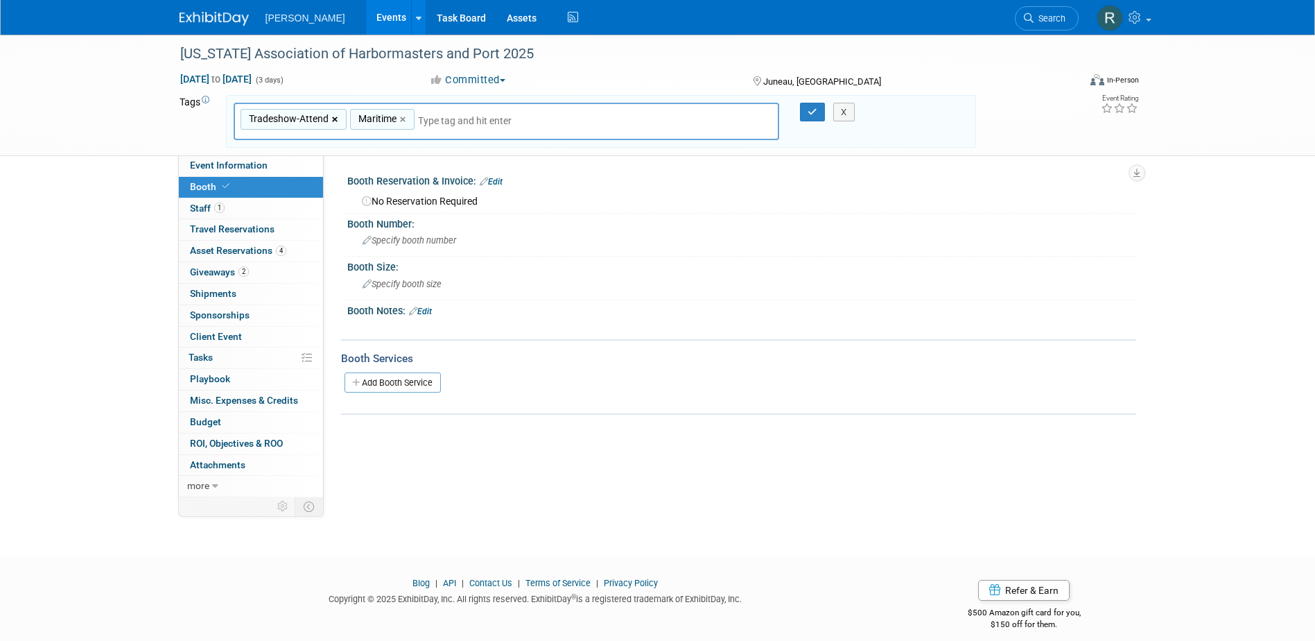
click at [334, 120] on link "×" at bounding box center [336, 120] width 9 height 16
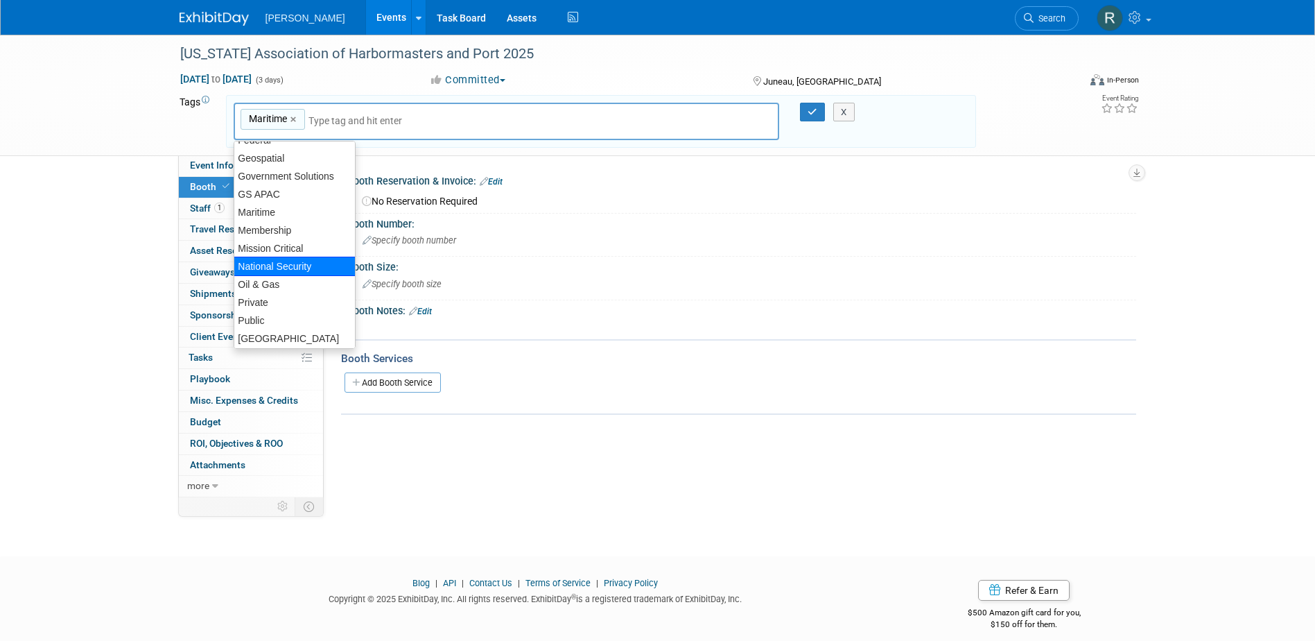
scroll to position [287, 0]
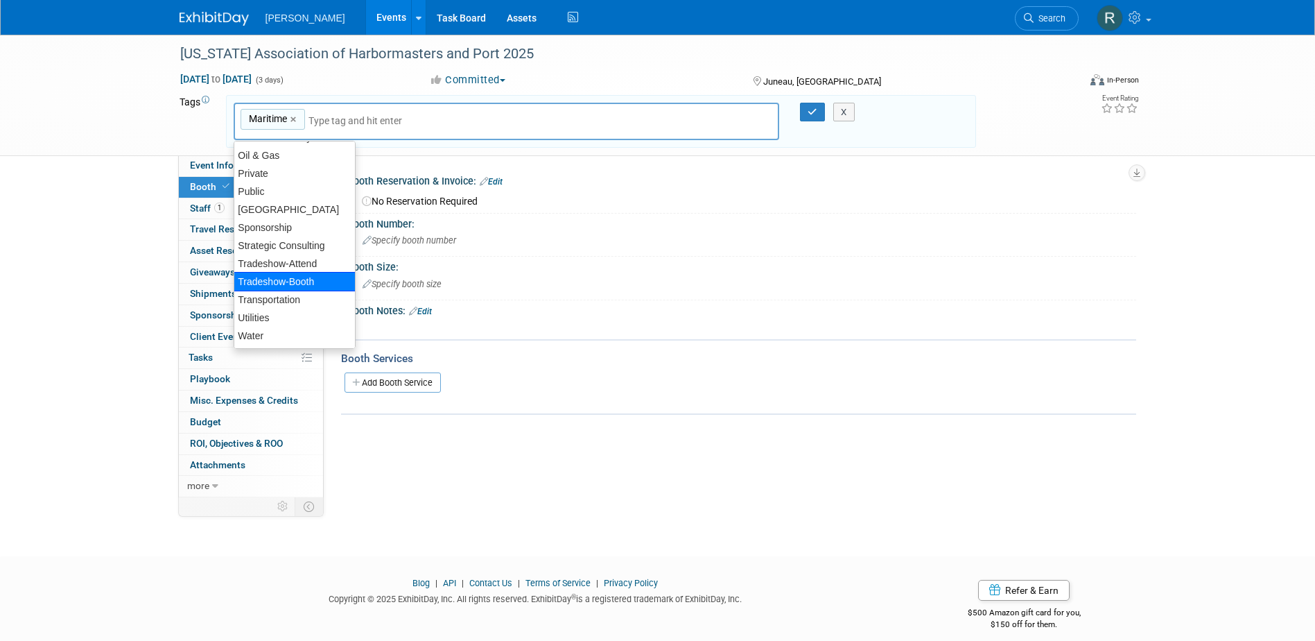
click at [290, 280] on div "Tradeshow-Booth" at bounding box center [295, 281] width 122 height 19
type input "Maritime, Tradeshow-Booth"
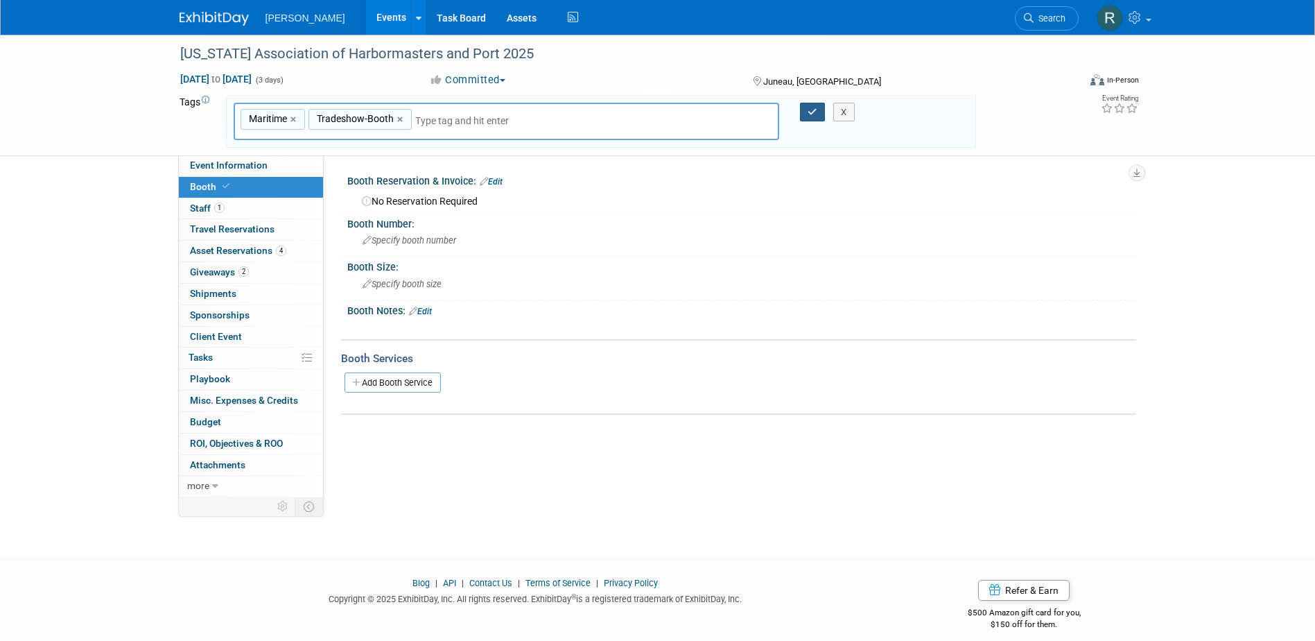
click at [806, 112] on button "button" at bounding box center [812, 112] width 25 height 19
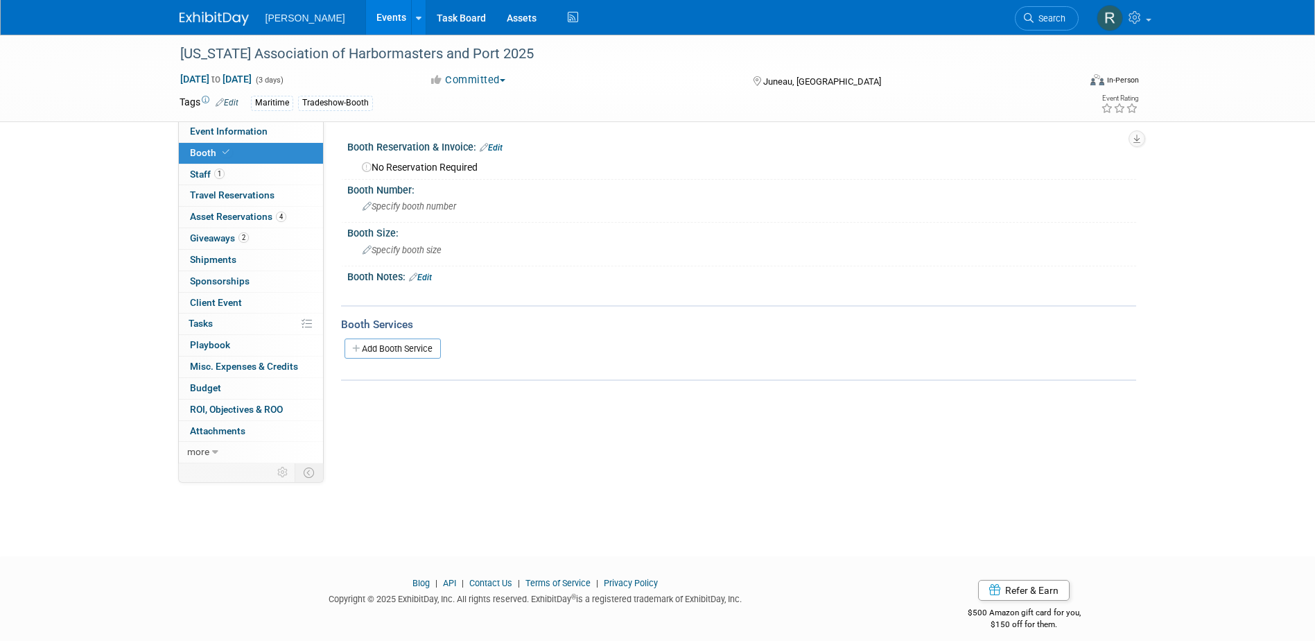
click at [496, 148] on link "Edit" at bounding box center [491, 148] width 23 height 10
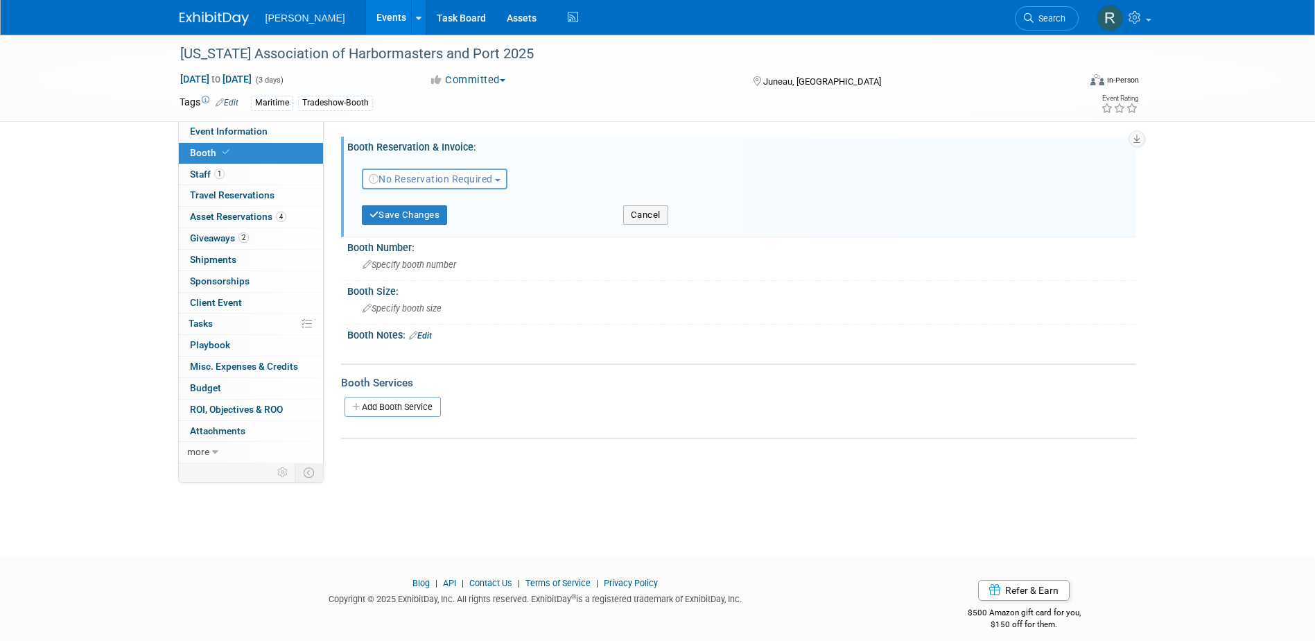
click at [421, 180] on span "No Reservation Required" at bounding box center [431, 178] width 124 height 11
click at [423, 224] on link "Reserved" at bounding box center [437, 221] width 148 height 19
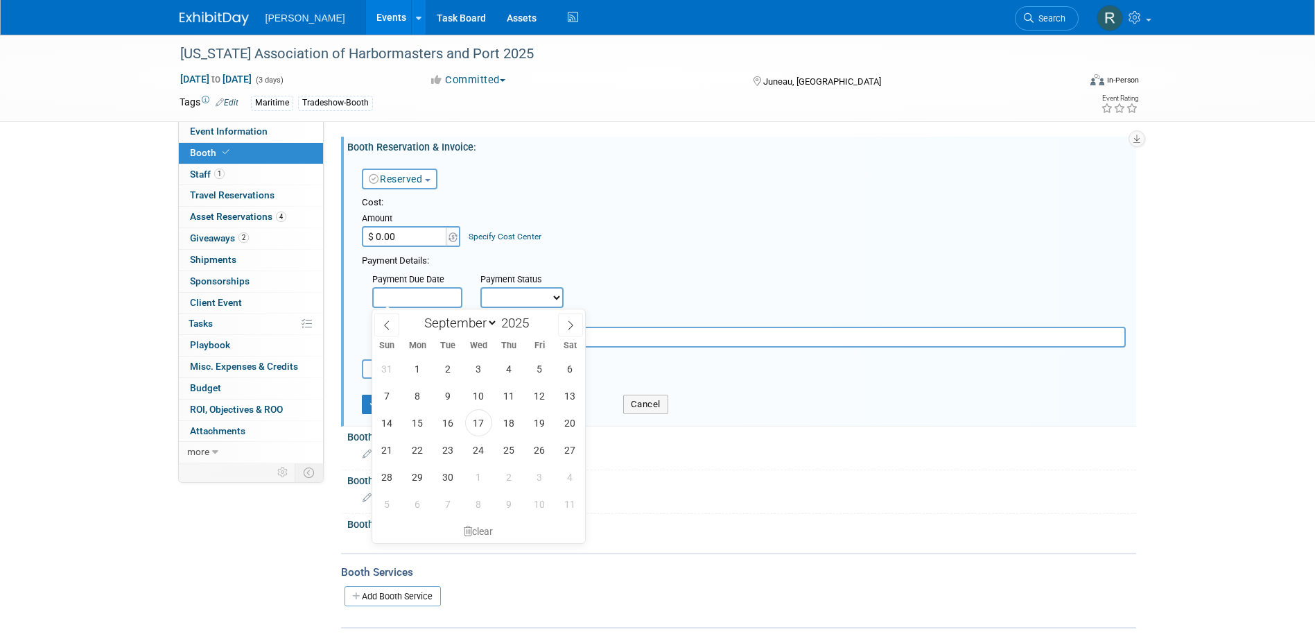
click at [415, 296] on input "text" at bounding box center [417, 297] width 90 height 21
click at [545, 395] on span "12" at bounding box center [539, 395] width 27 height 27
type input "Sep 12, 2025"
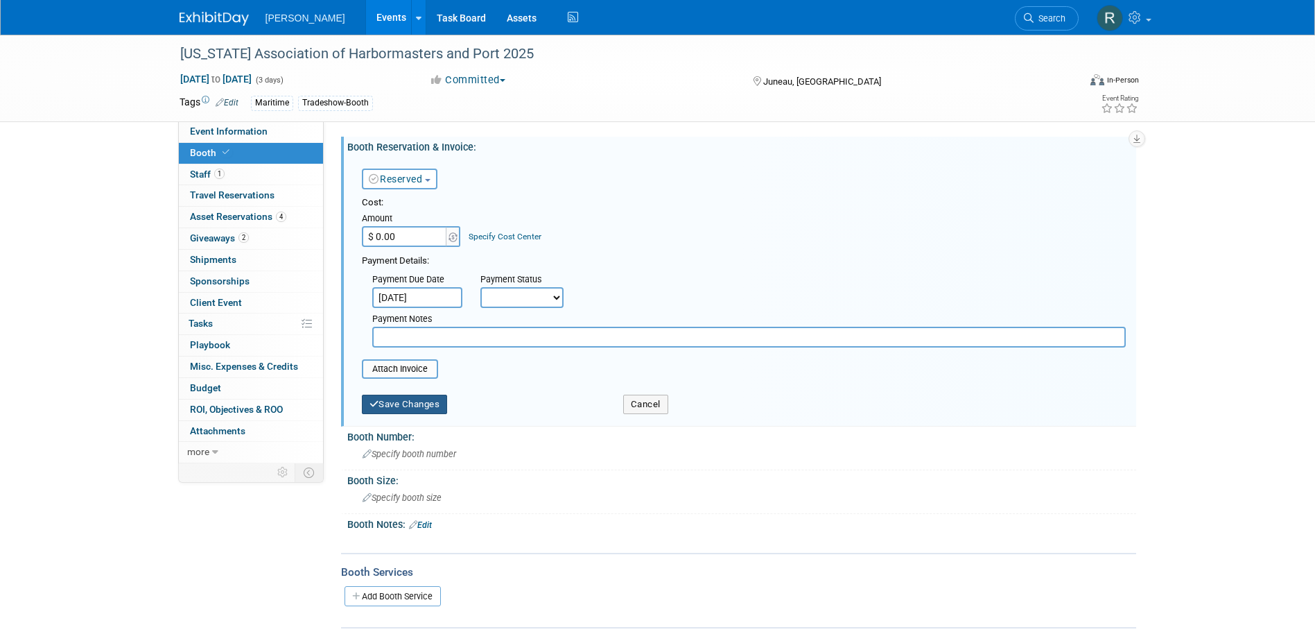
click at [410, 406] on button "Save Changes" at bounding box center [405, 404] width 86 height 19
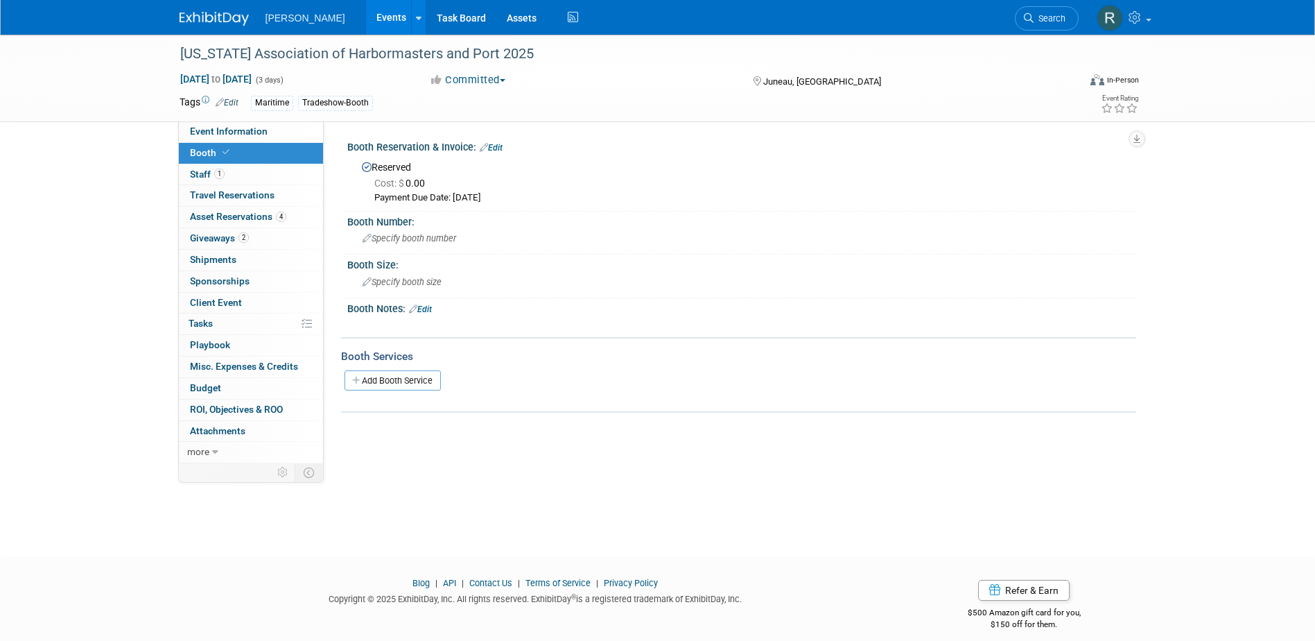
drag, startPoint x: 233, startPoint y: 133, endPoint x: 270, endPoint y: 162, distance: 47.4
click at [233, 133] on span "Event Information" at bounding box center [229, 130] width 78 height 11
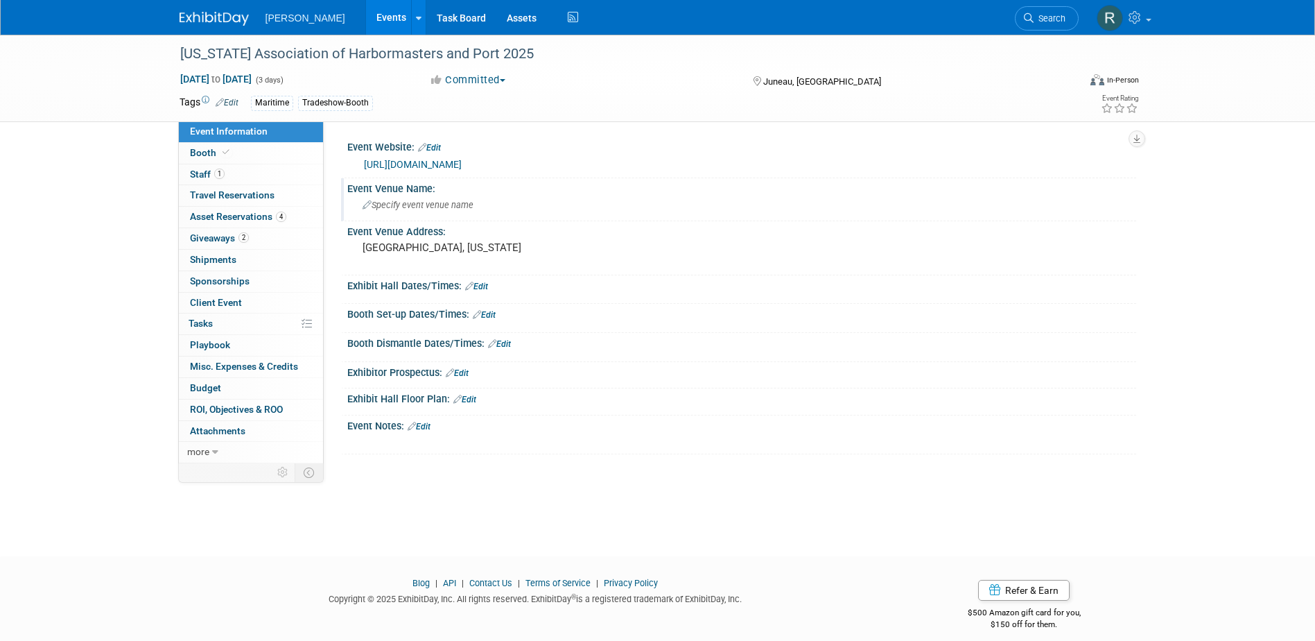
click at [428, 217] on div "Specify event venue name" at bounding box center [741, 205] width 789 height 23
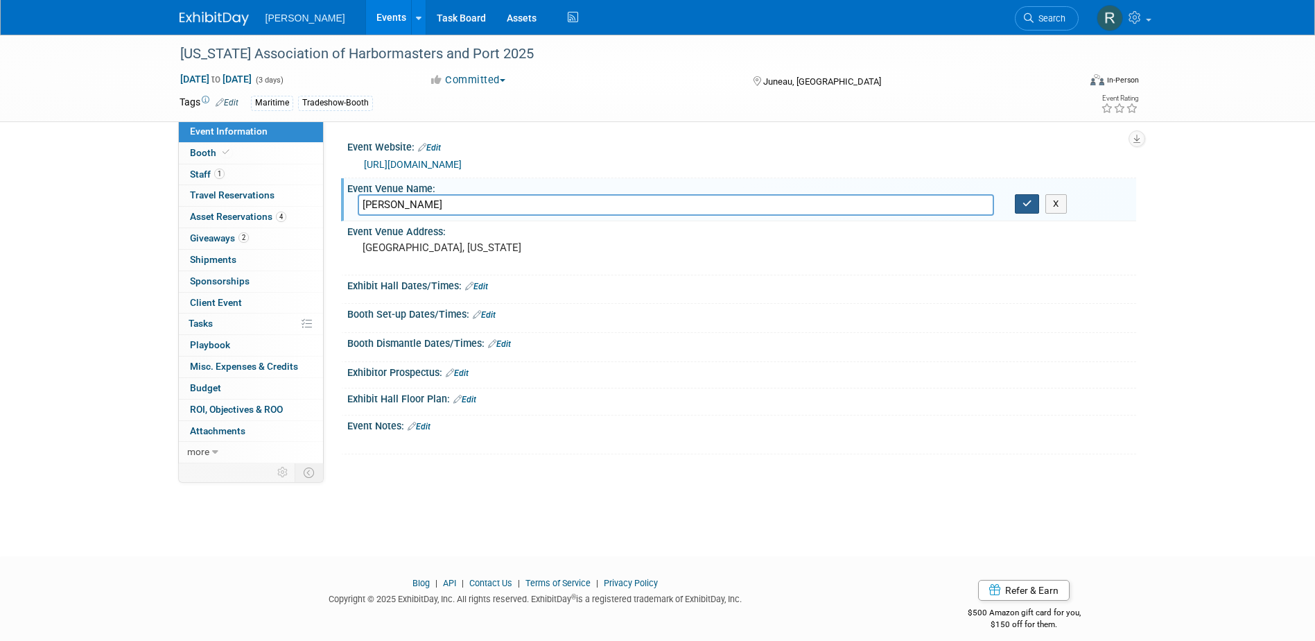
type input "Elizabeth Peratrovich Hall"
click at [1023, 211] on button "button" at bounding box center [1027, 203] width 25 height 19
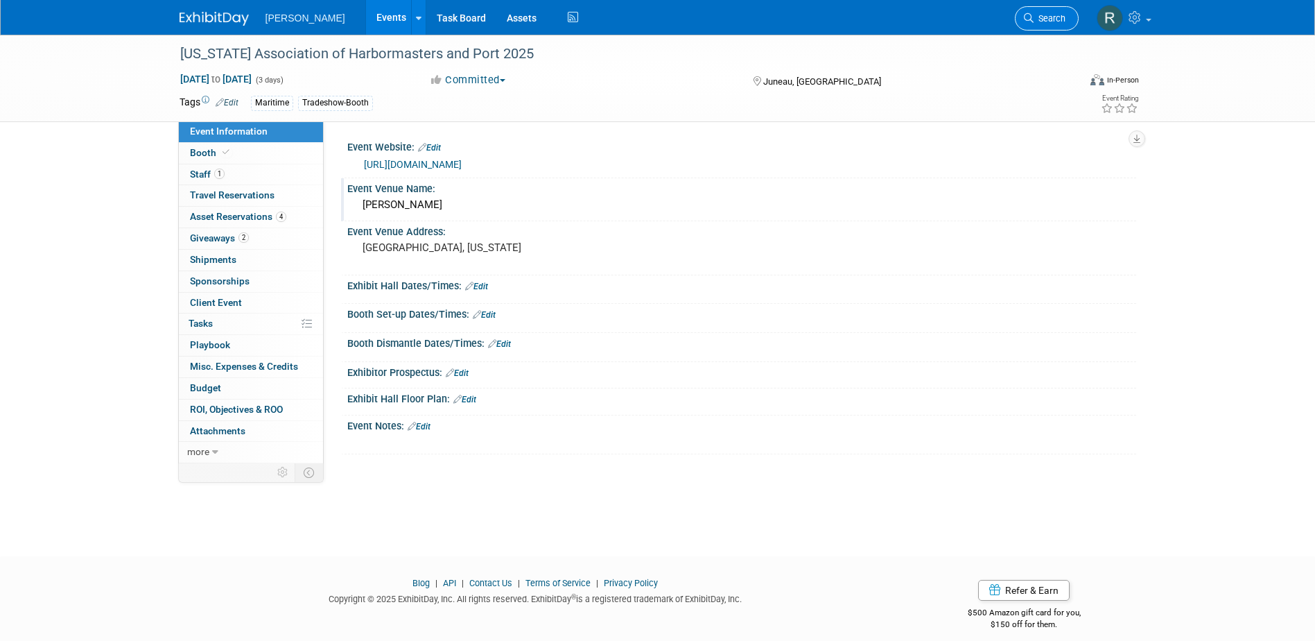
click at [1052, 17] on span "Search" at bounding box center [1050, 18] width 32 height 10
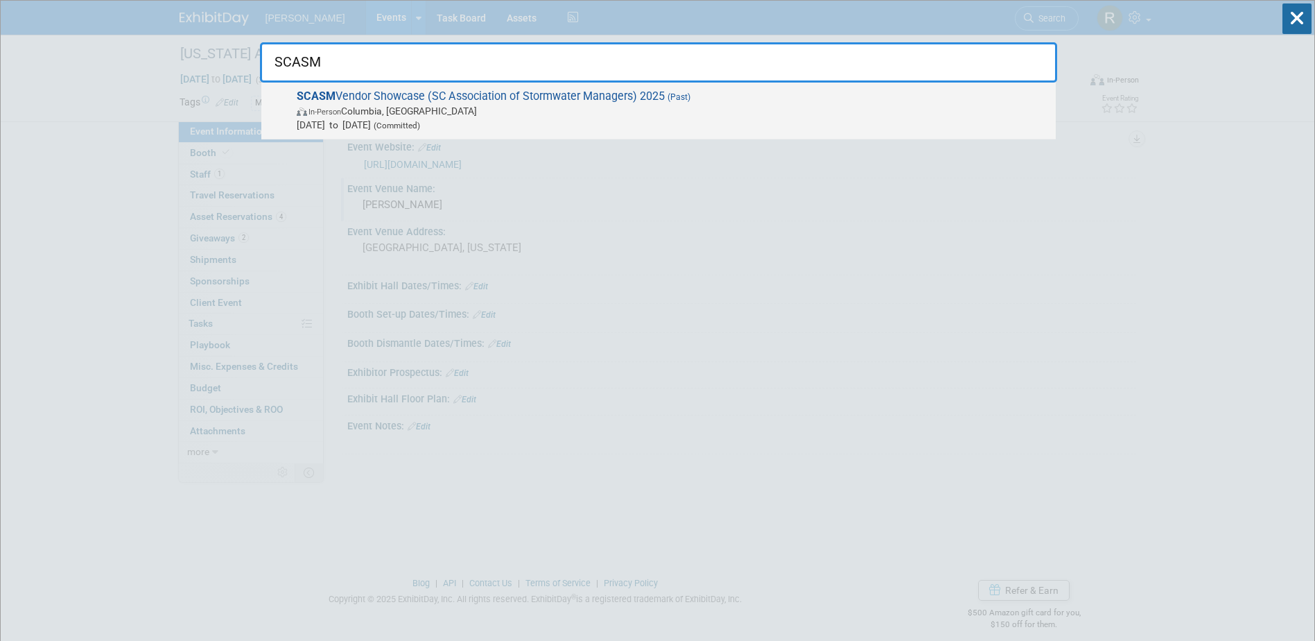
type input "SCASM"
click at [571, 100] on span "SCASM Vendor Showcase (SC Association of Stormwater Managers) 2025 (Past) In-Pe…" at bounding box center [671, 110] width 756 height 42
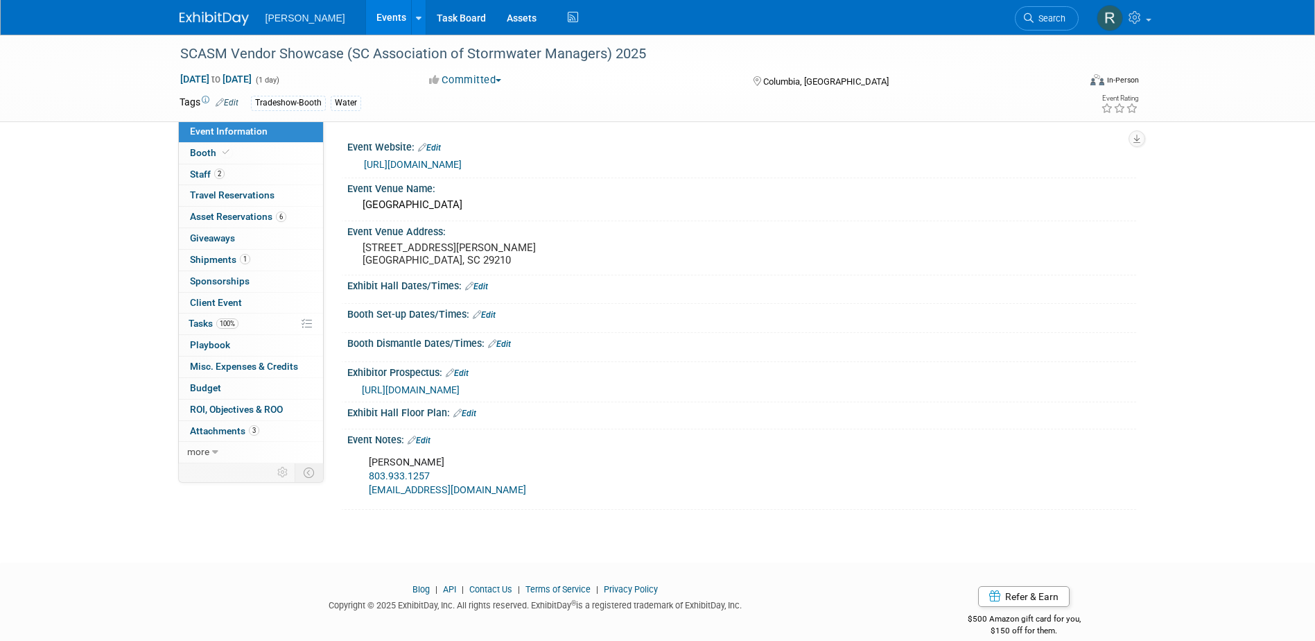
drag, startPoint x: 758, startPoint y: 544, endPoint x: 742, endPoint y: 524, distance: 25.7
click at [758, 544] on body "Woolpert Events Add Event Bulk Upload Events Shareable Event Boards Recently Vi…" at bounding box center [657, 320] width 1315 height 641
click at [1052, 22] on span "Search" at bounding box center [1050, 18] width 32 height 10
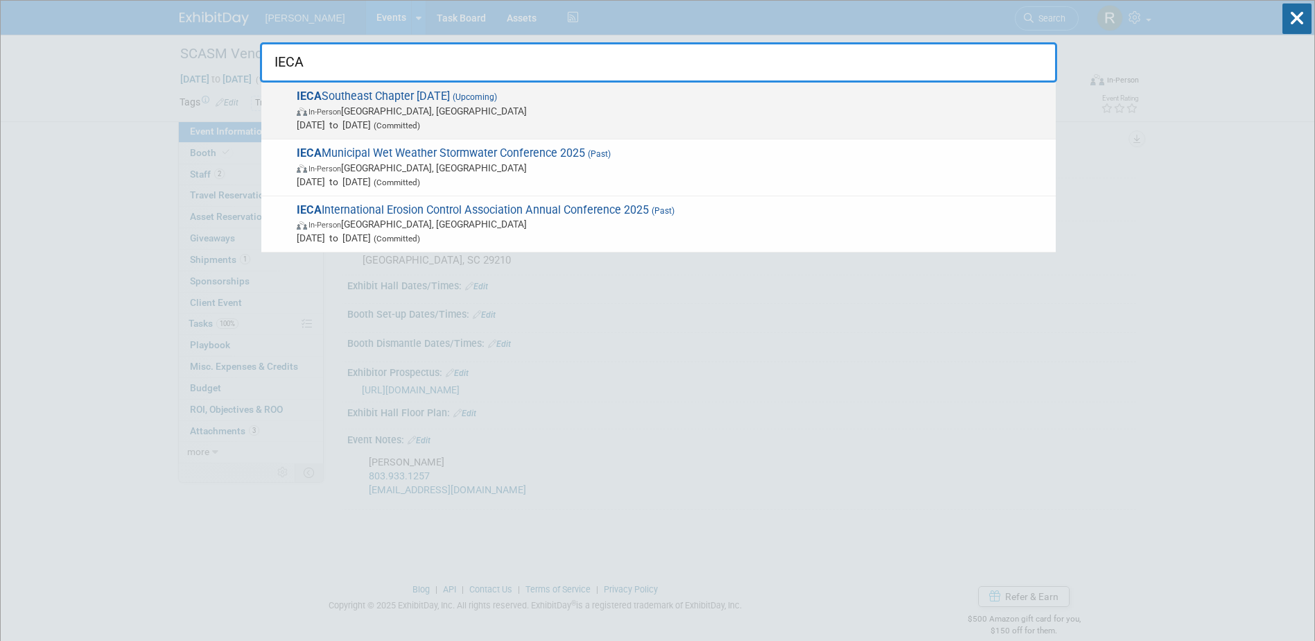
type input "IECA"
click at [449, 102] on span "IECA Southeast Chapter Field Day 2025 (Upcoming) In-Person Greenville, SC Nov 1…" at bounding box center [671, 110] width 756 height 42
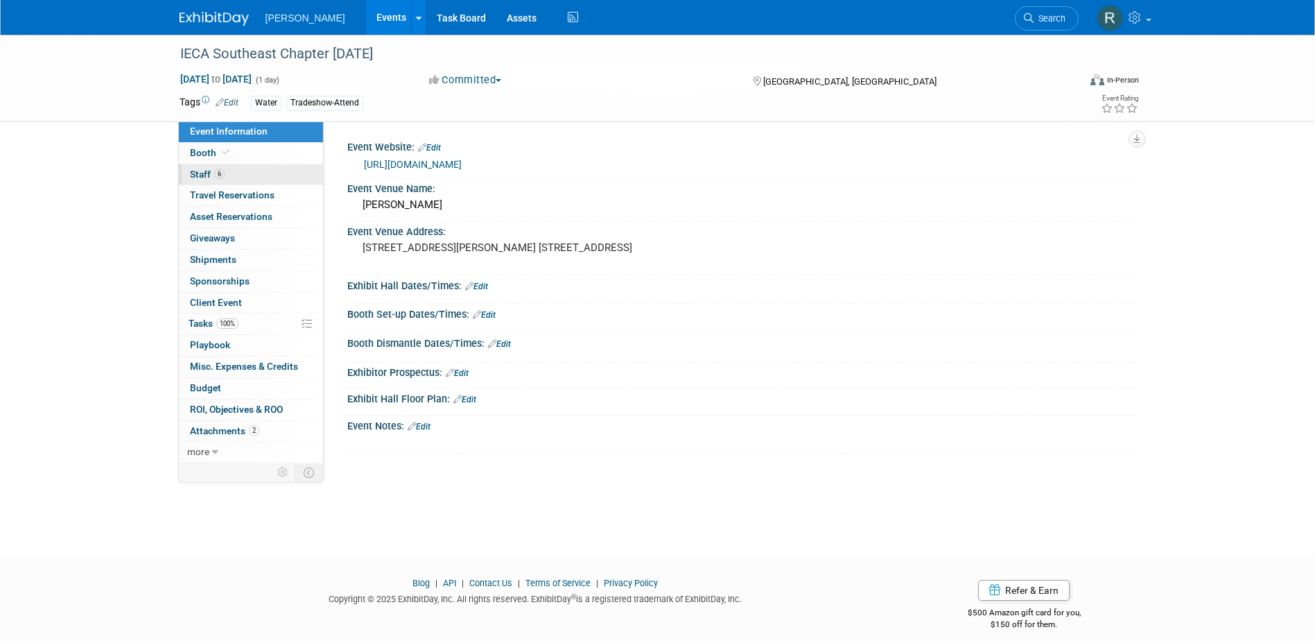
click at [270, 175] on link "6 Staff 6" at bounding box center [251, 174] width 144 height 21
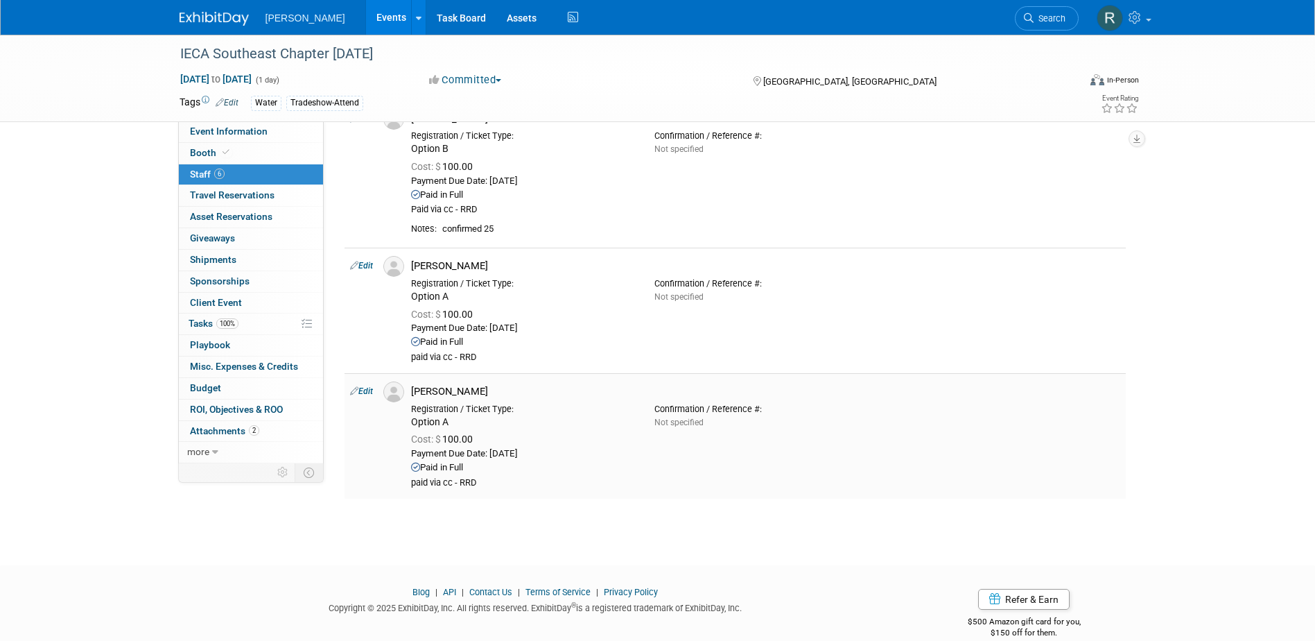
scroll to position [474, 0]
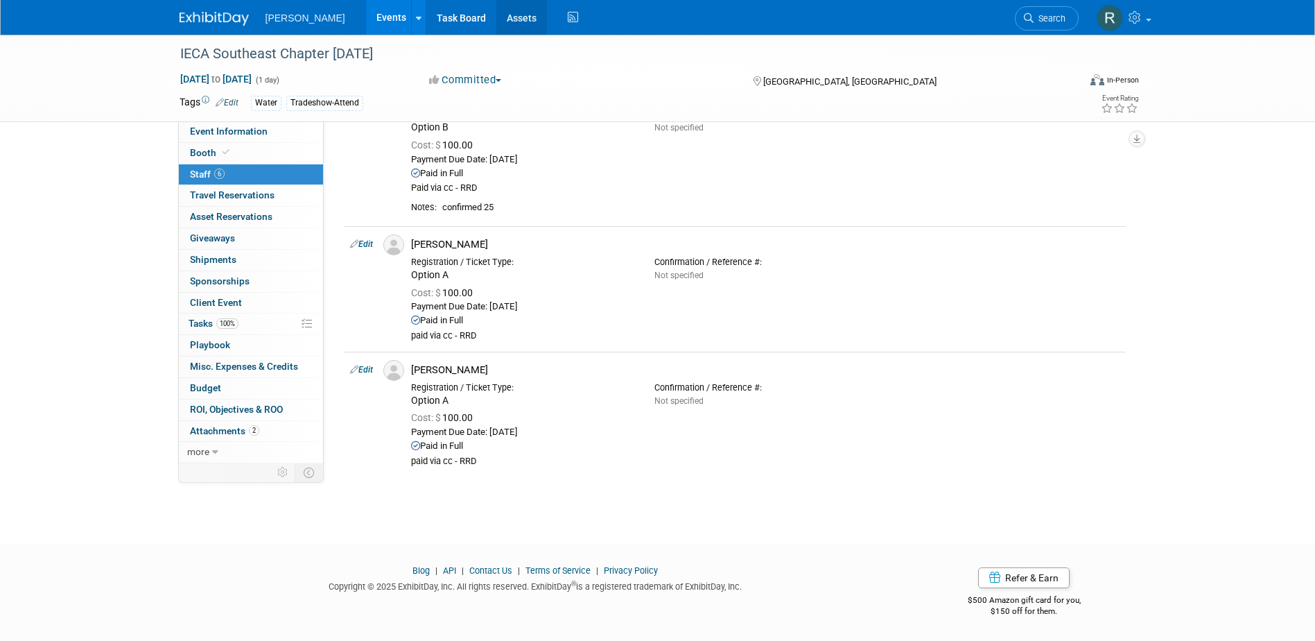
click at [496, 26] on link "Assets" at bounding box center [521, 17] width 51 height 35
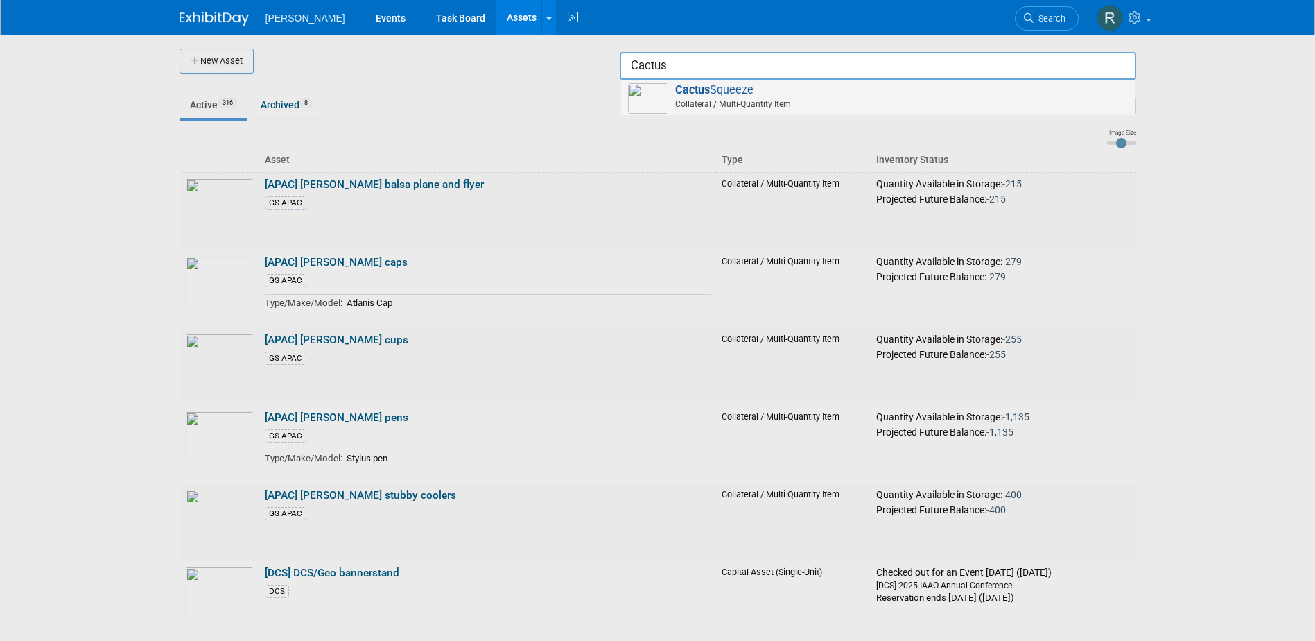
click at [754, 85] on span "Cactus Squeeze Collateral / Multi-Quantity Item" at bounding box center [878, 97] width 500 height 28
type input "Cactus Squeeze"
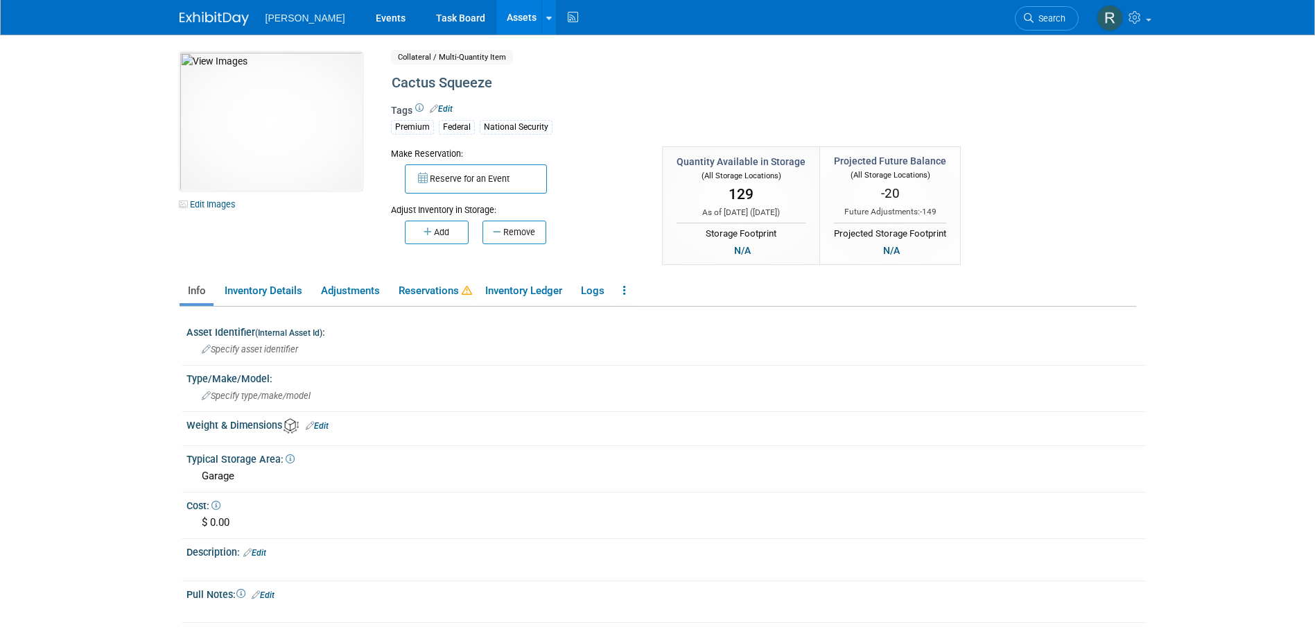
click at [453, 107] on span "Edit" at bounding box center [439, 109] width 27 height 12
drag, startPoint x: 446, startPoint y: 107, endPoint x: 462, endPoint y: 105, distance: 16.1
click at [446, 107] on link "Edit" at bounding box center [441, 109] width 23 height 10
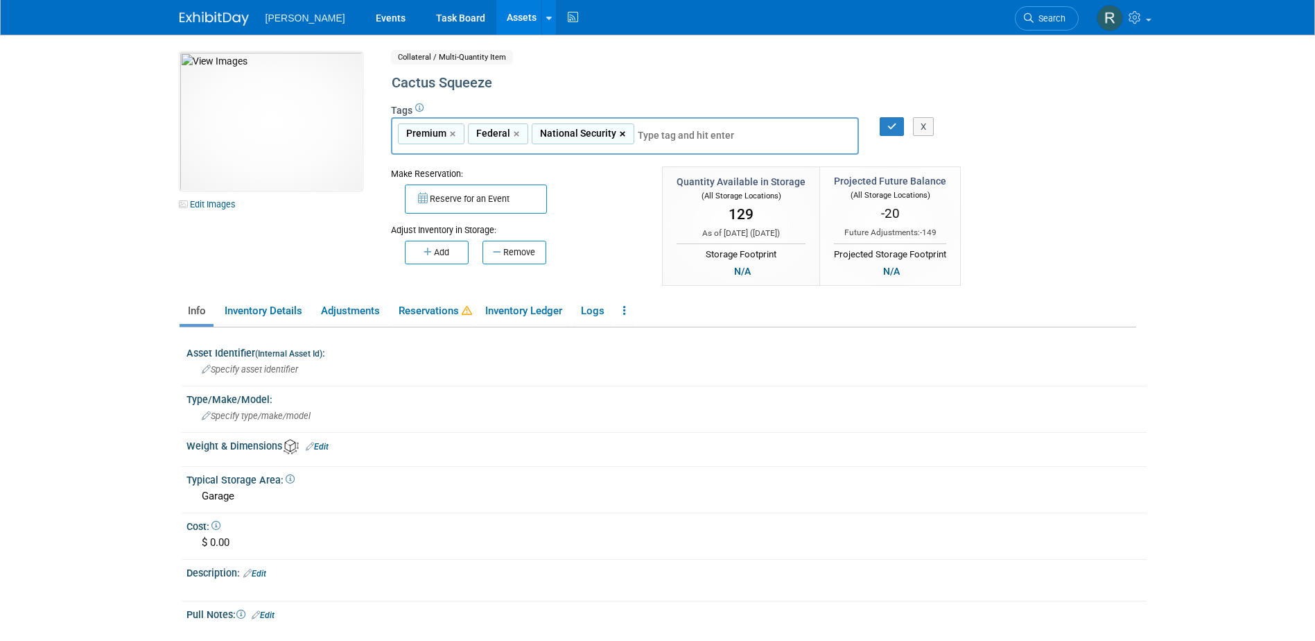
click at [620, 132] on link "×" at bounding box center [624, 134] width 9 height 16
type input "Premium, Federal"
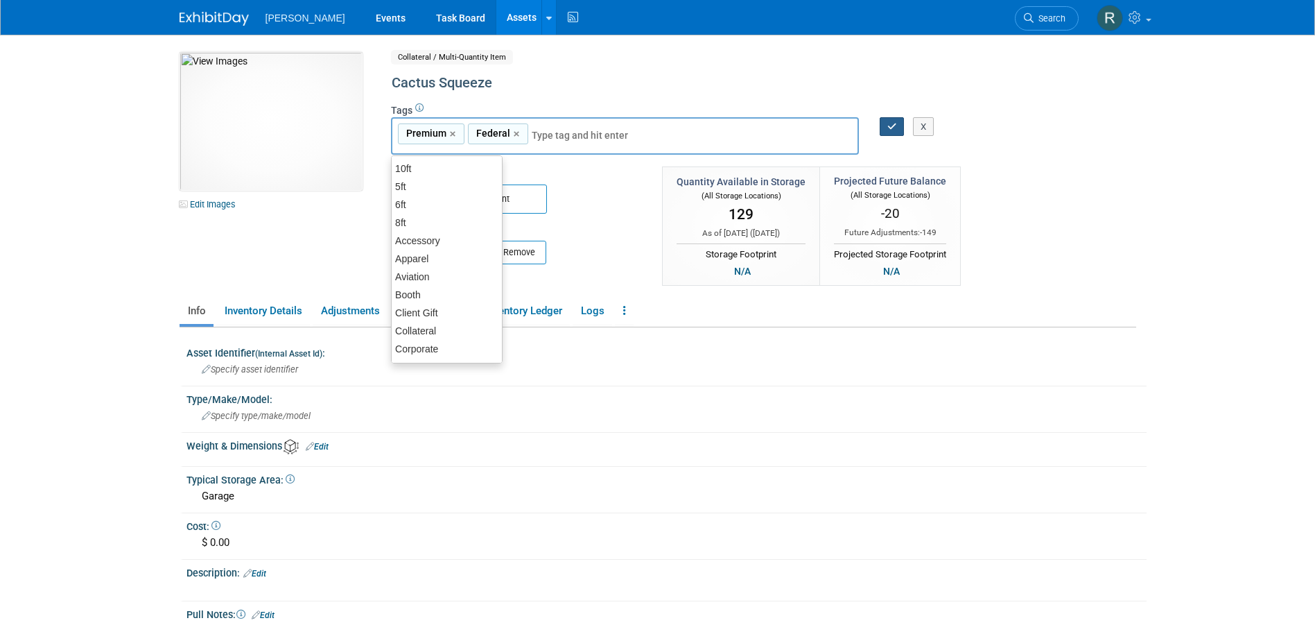
click at [890, 122] on icon "button" at bounding box center [892, 126] width 10 height 9
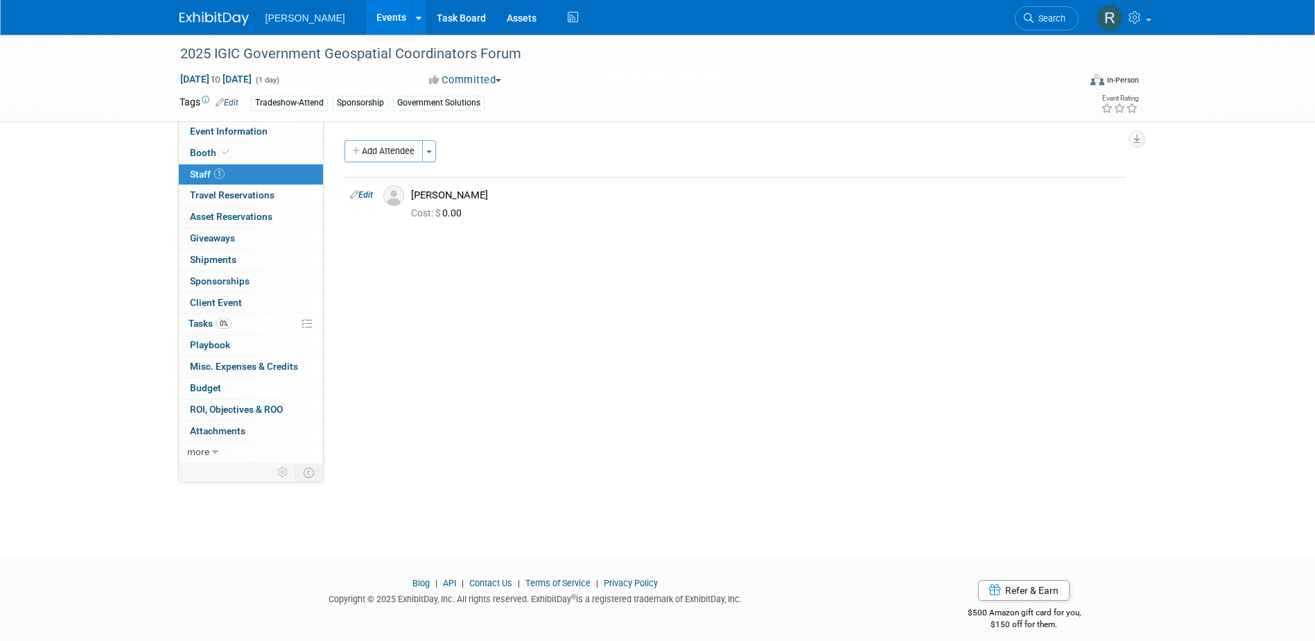
click at [1029, 17] on icon at bounding box center [1029, 18] width 10 height 10
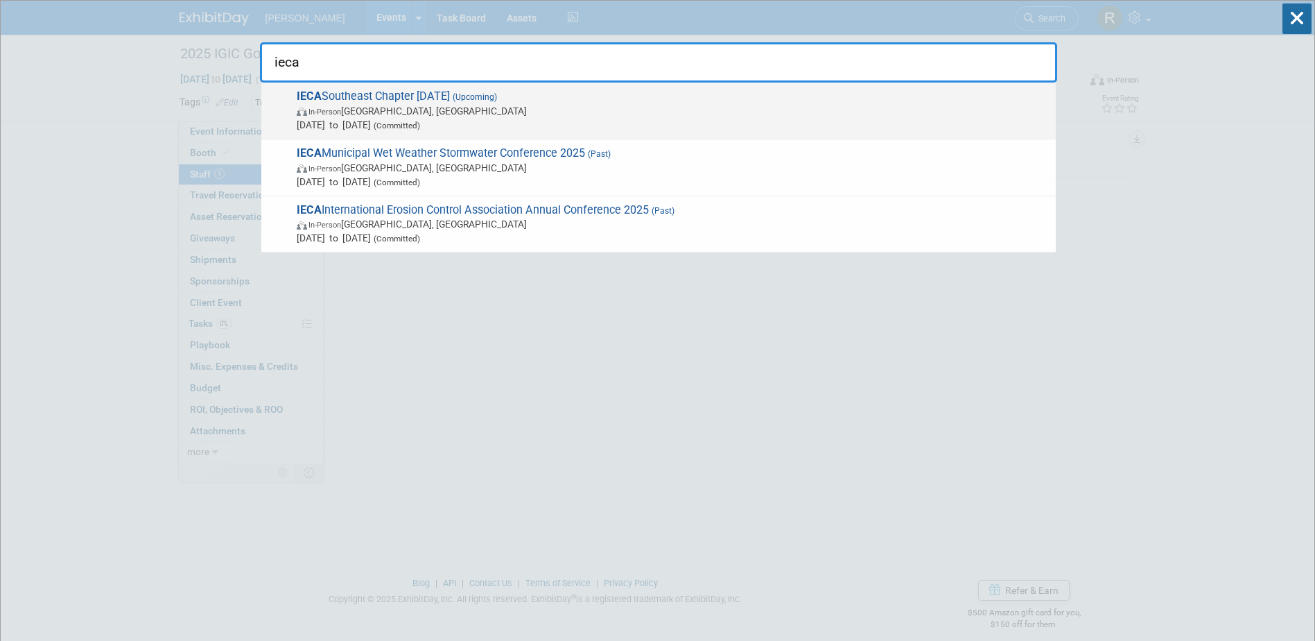
type input "ieca"
click at [381, 107] on span "In-Person [GEOGRAPHIC_DATA], [GEOGRAPHIC_DATA]" at bounding box center [673, 111] width 752 height 14
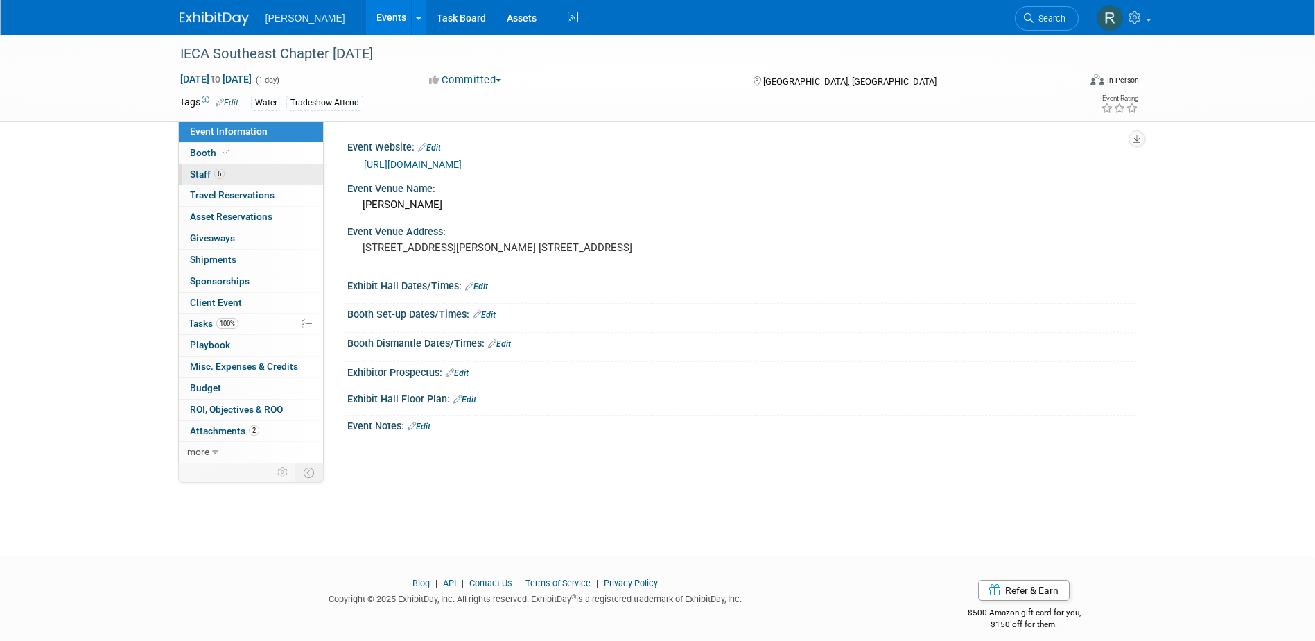
click at [239, 175] on link "6 Staff 6" at bounding box center [251, 174] width 144 height 21
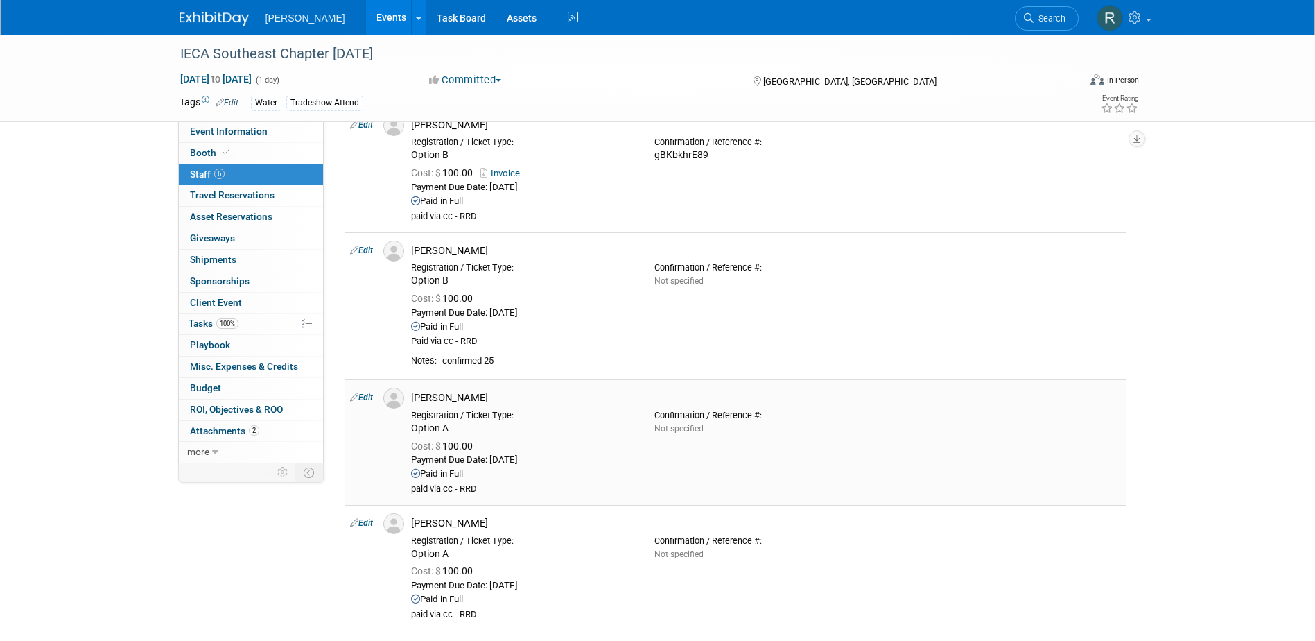
scroll to position [347, 0]
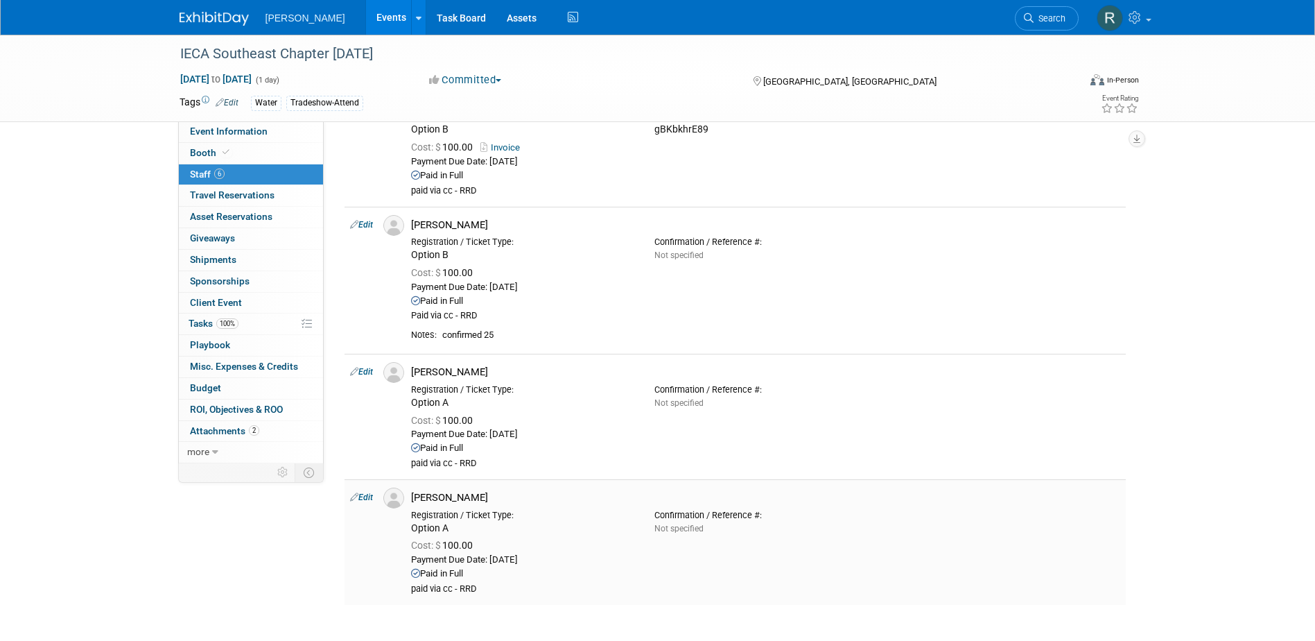
click at [370, 501] on link "Edit" at bounding box center [361, 497] width 23 height 10
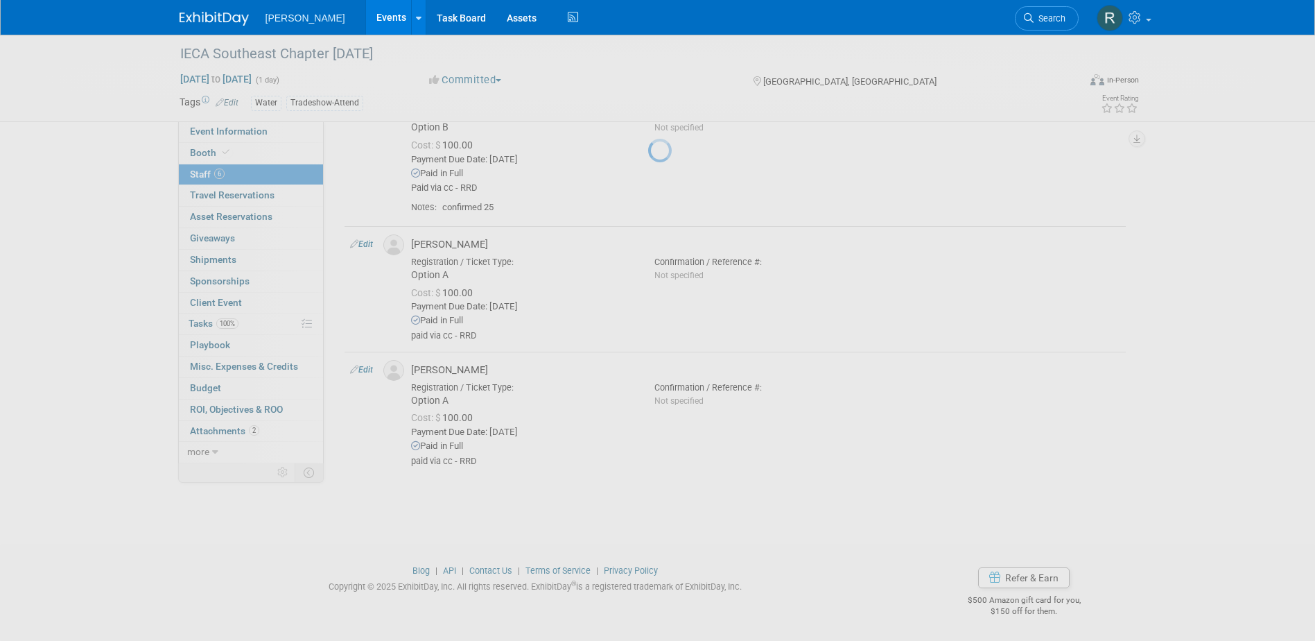
select select "2ad5a27e-da9d-4e0d-90e8-e69e86f4545f"
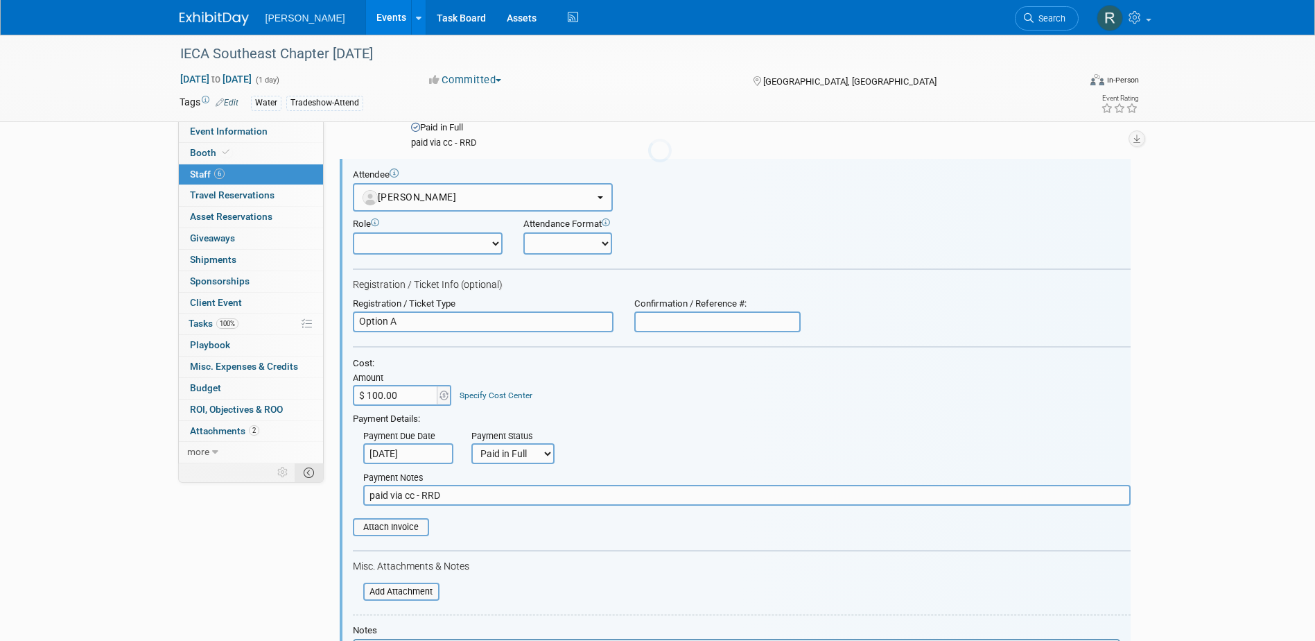
scroll to position [668, 0]
click at [668, 315] on input "text" at bounding box center [717, 320] width 166 height 21
paste input "fiN3PZUNNf"
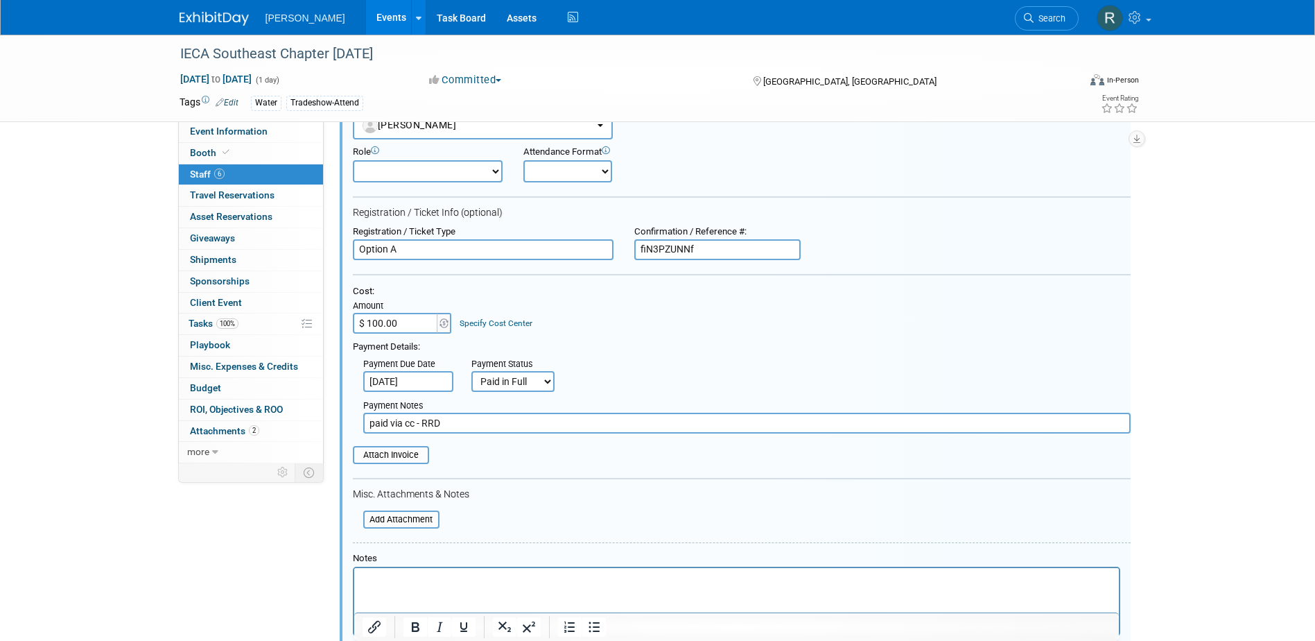
scroll to position [807, 0]
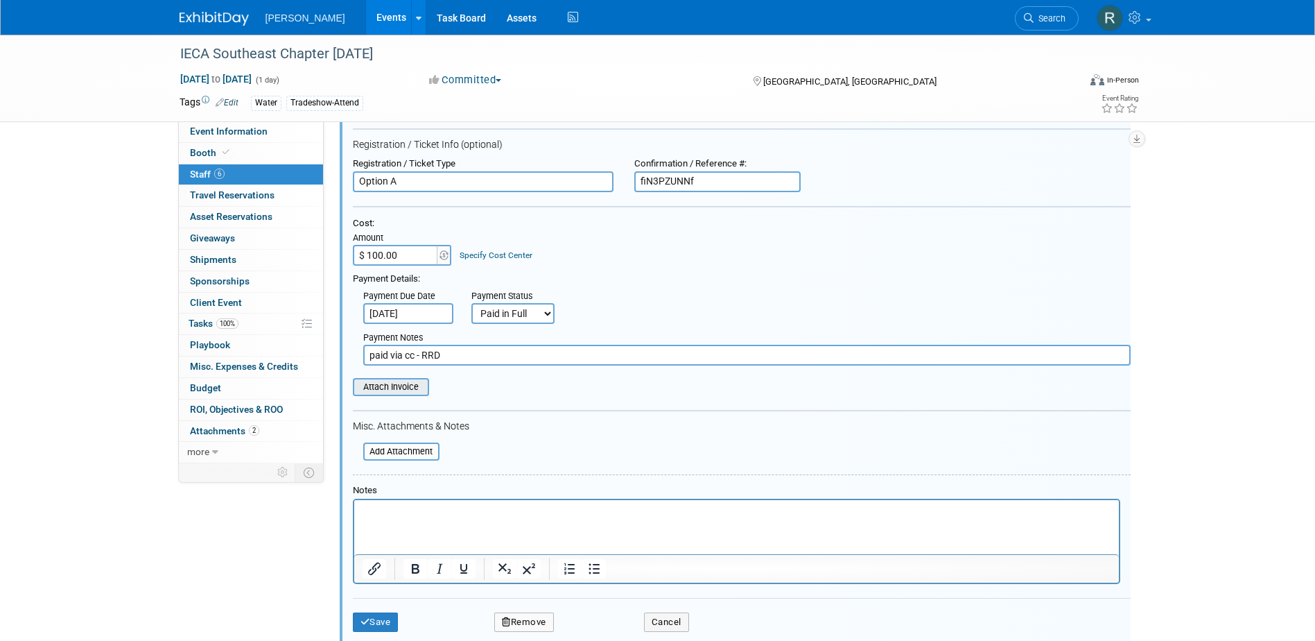
type input "fiN3PZUNNf"
click at [399, 389] on input "file" at bounding box center [345, 386] width 165 height 15
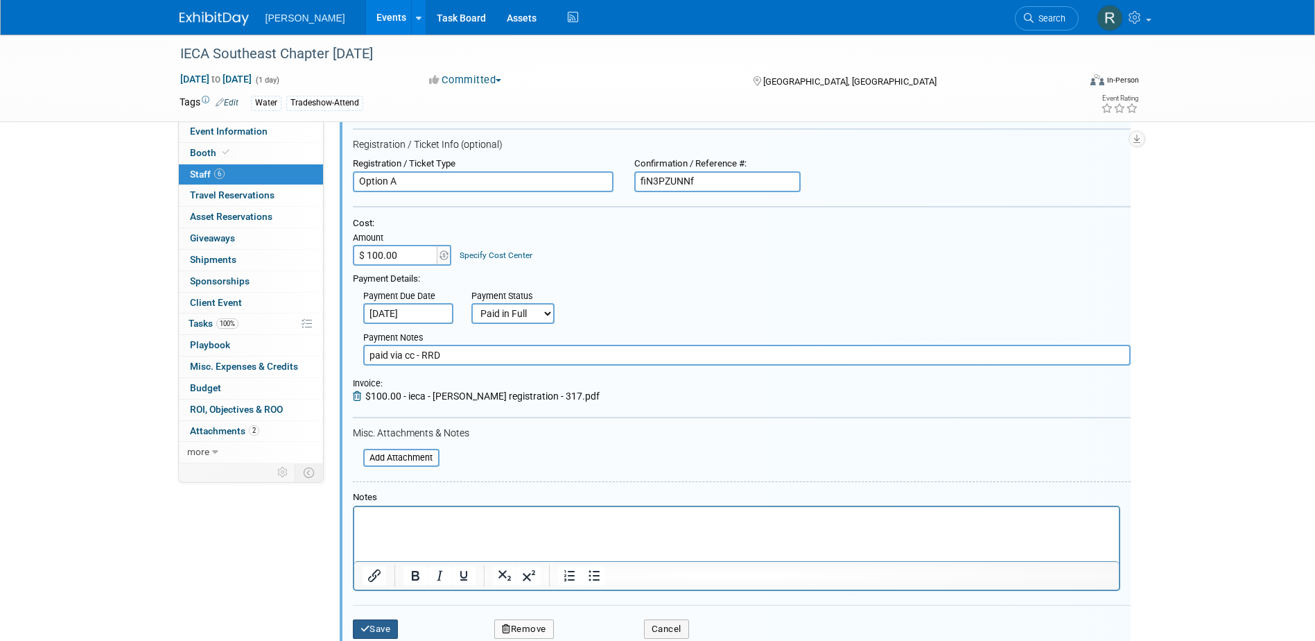
click at [374, 626] on button "Save" at bounding box center [376, 628] width 46 height 19
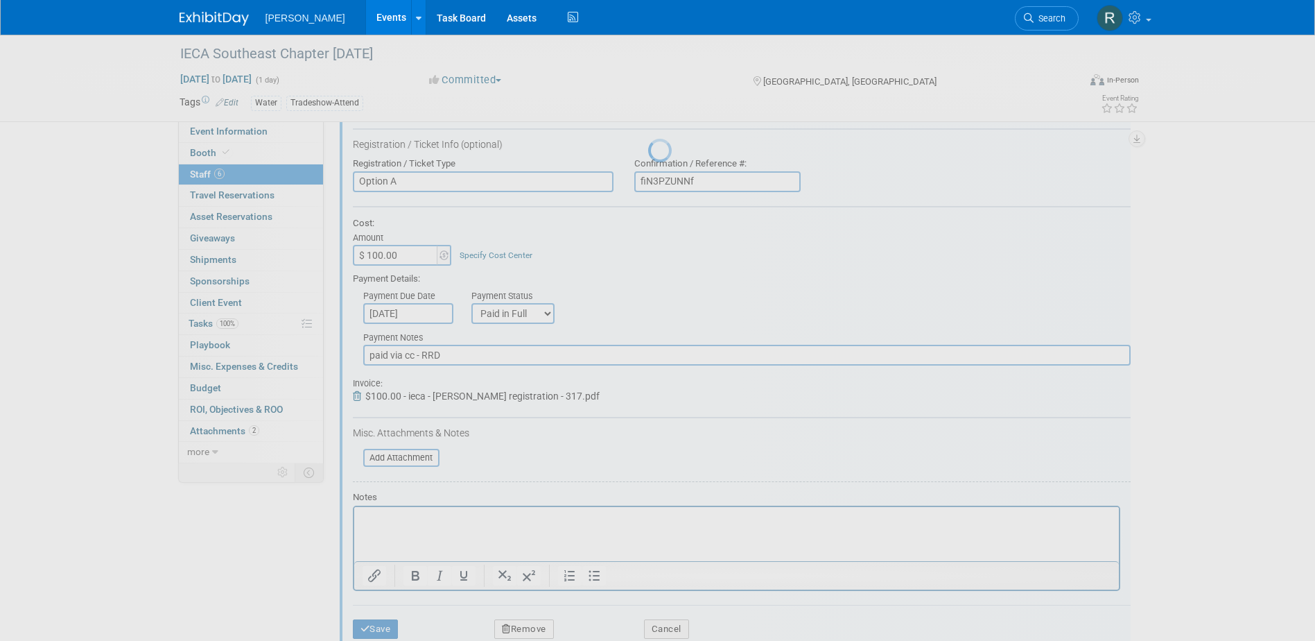
scroll to position [474, 0]
